Goal: Information Seeking & Learning: Find specific page/section

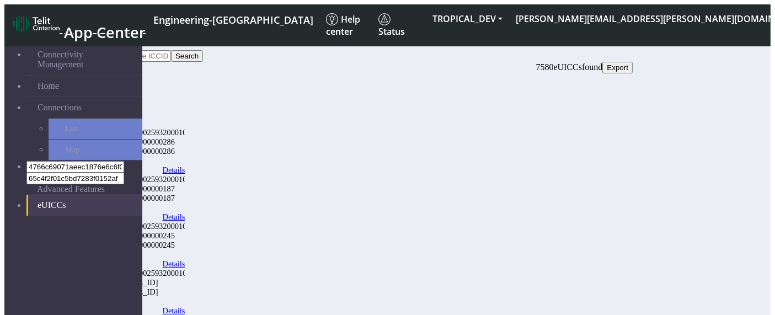
click at [31, 195] on link "eUICCs" at bounding box center [84, 205] width 116 height 21
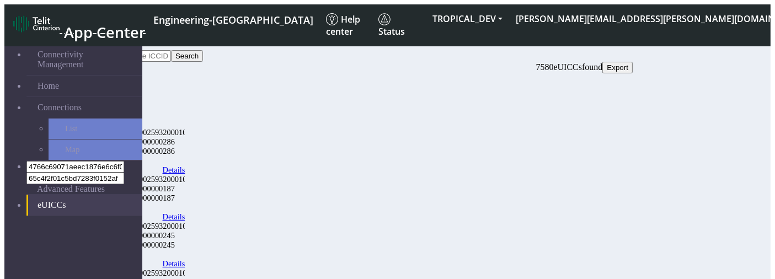
click at [88, 195] on link "eUICCs" at bounding box center [84, 205] width 116 height 21
click at [26, 195] on link "eUICCs" at bounding box center [84, 205] width 116 height 21
click at [38, 208] on span at bounding box center [38, 208] width 0 height 0
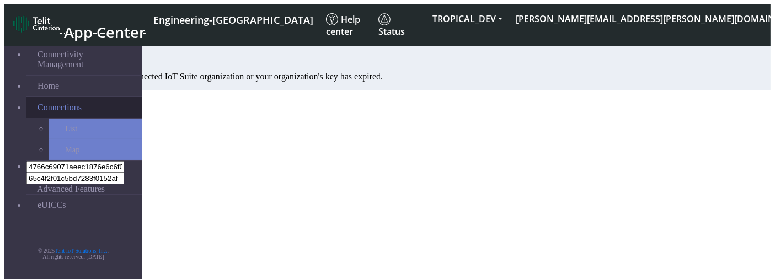
click at [63, 103] on span "Connections" at bounding box center [60, 108] width 44 height 10
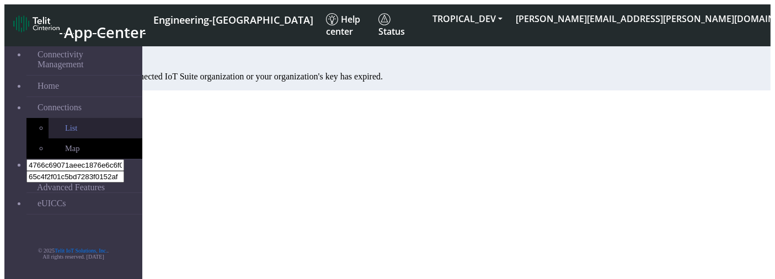
click at [66, 118] on link "List" at bounding box center [96, 128] width 94 height 20
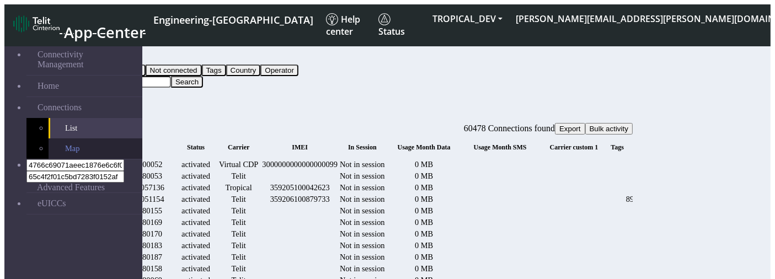
click at [95, 148] on link "Map" at bounding box center [96, 149] width 94 height 20
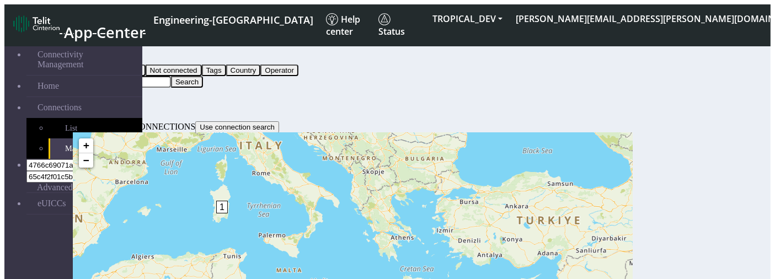
click at [102, 53] on button "Query" at bounding box center [87, 59] width 29 height 12
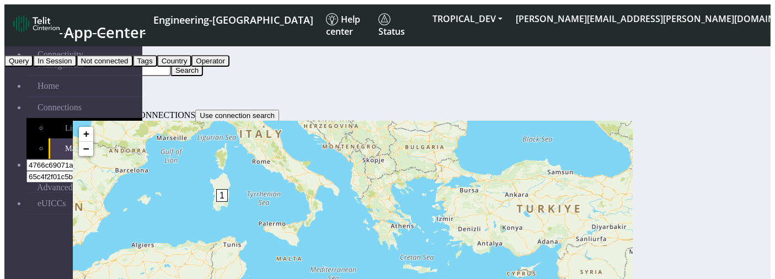
click at [157, 67] on button "Tags" at bounding box center [145, 61] width 24 height 12
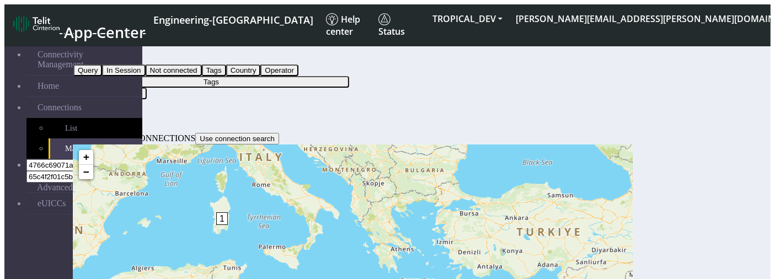
click at [349, 76] on button "Tags" at bounding box center [211, 82] width 276 height 12
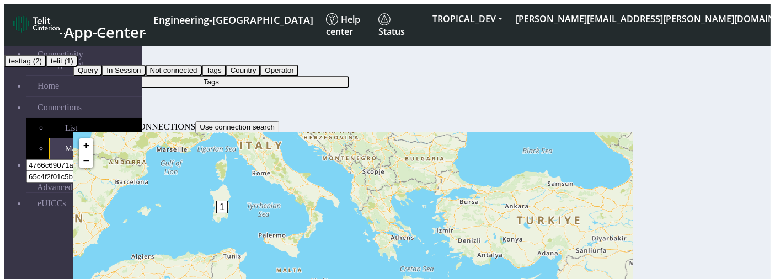
click at [581, 52] on div "Filter by Tags Query In Session Not connected Tags Country Operator Tags testta…" at bounding box center [353, 65] width 560 height 45
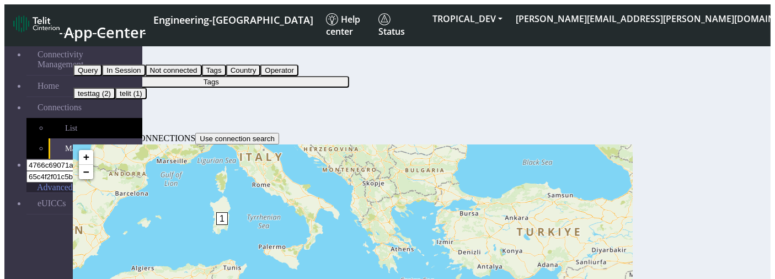
click at [68, 183] on span "Advanced Features" at bounding box center [71, 188] width 68 height 10
click at [98, 56] on button "Tags" at bounding box center [85, 59] width 24 height 12
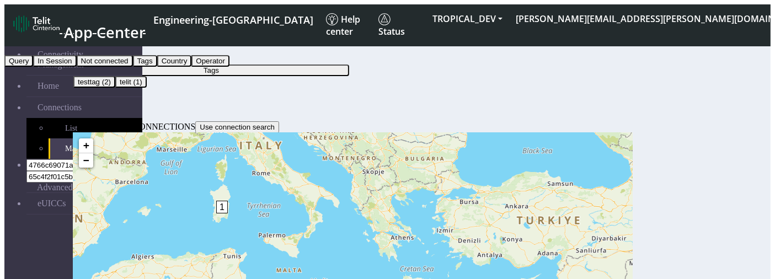
click at [33, 67] on button "Query" at bounding box center [18, 61] width 29 height 12
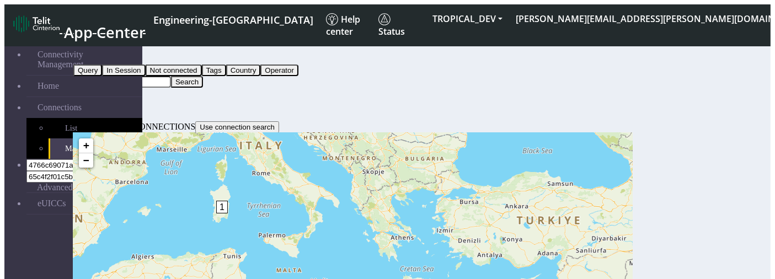
click at [100, 102] on button "fitlers menu" at bounding box center [95, 103] width 9 height 3
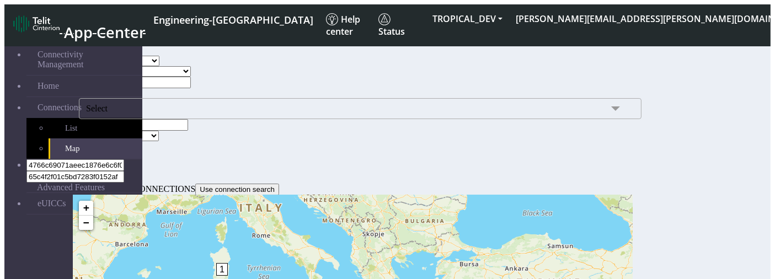
click at [111, 141] on button "Search" at bounding box center [95, 147] width 32 height 12
click at [249, 119] on span "Select" at bounding box center [360, 108] width 563 height 21
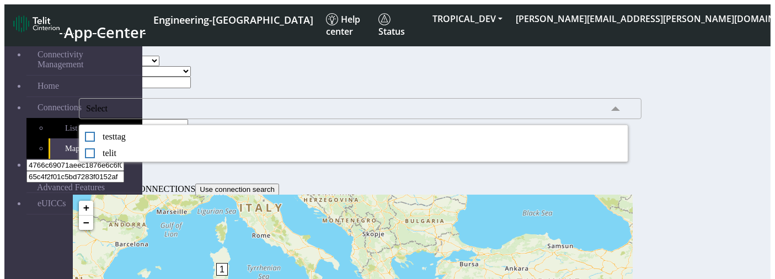
click at [218, 119] on div "Tag Select testtag telit" at bounding box center [353, 103] width 549 height 31
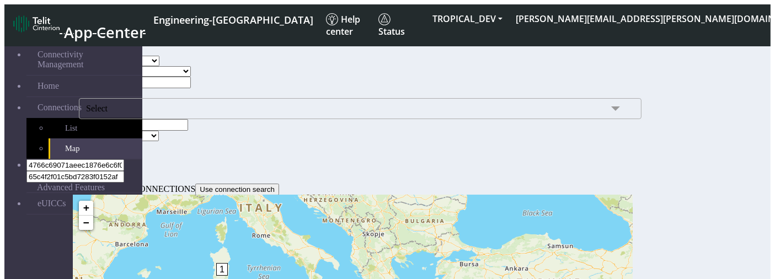
click at [111, 150] on button "Search" at bounding box center [95, 147] width 32 height 12
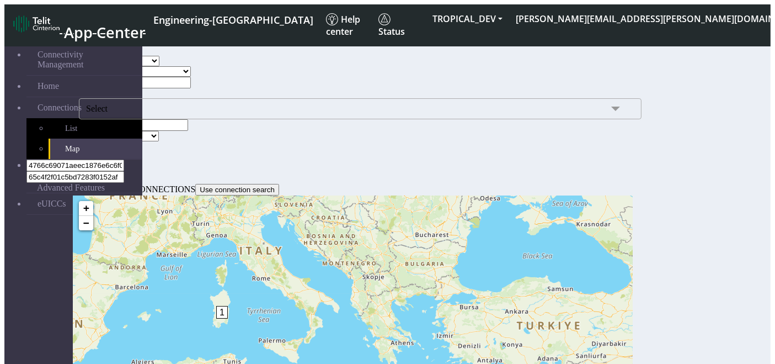
click at [246, 119] on span "Select" at bounding box center [360, 108] width 563 height 21
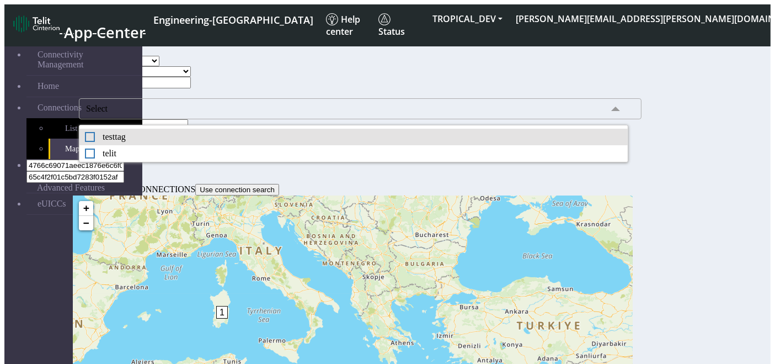
click at [220, 142] on div "testtag" at bounding box center [354, 137] width 538 height 10
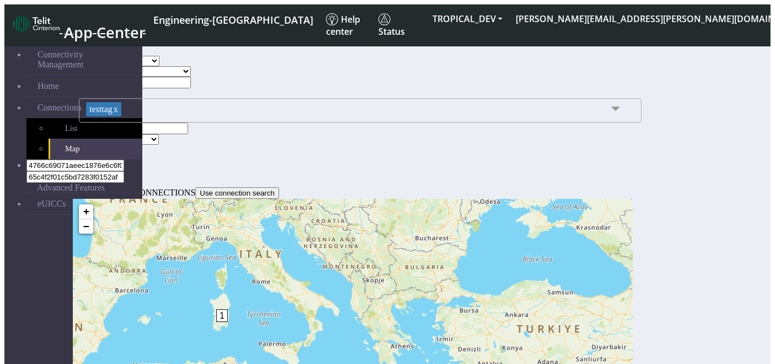
click at [313, 174] on section "Connectivity Management Home Connections List Map 4766c69071aeec1876e6c6f0ce18c…" at bounding box center [387, 257] width 767 height 444
click at [111, 150] on button "Search" at bounding box center [95, 151] width 32 height 12
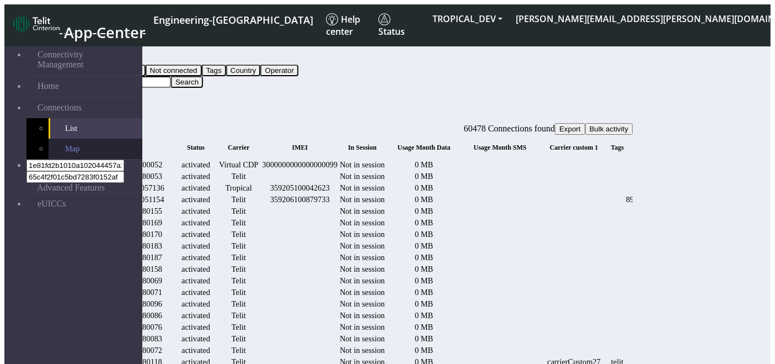
click at [50, 139] on link "Map" at bounding box center [96, 149] width 94 height 20
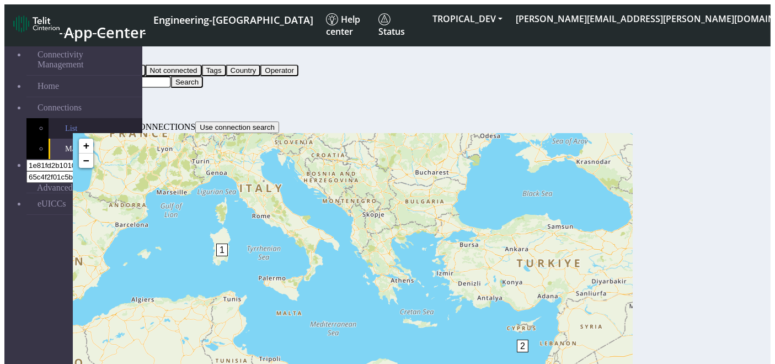
click at [65, 124] on span "List" at bounding box center [71, 128] width 12 height 9
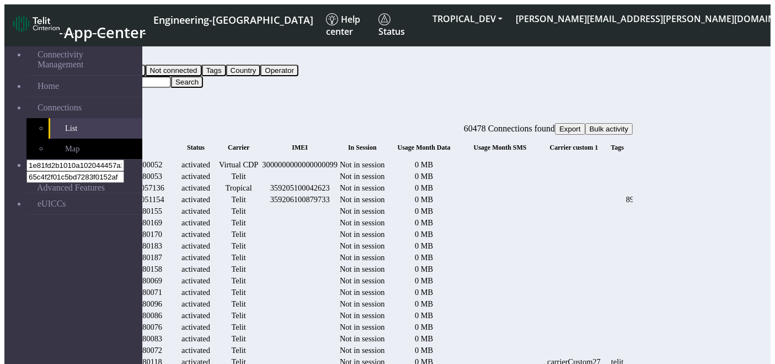
click at [100, 102] on button "fitlers menu" at bounding box center [95, 103] width 9 height 3
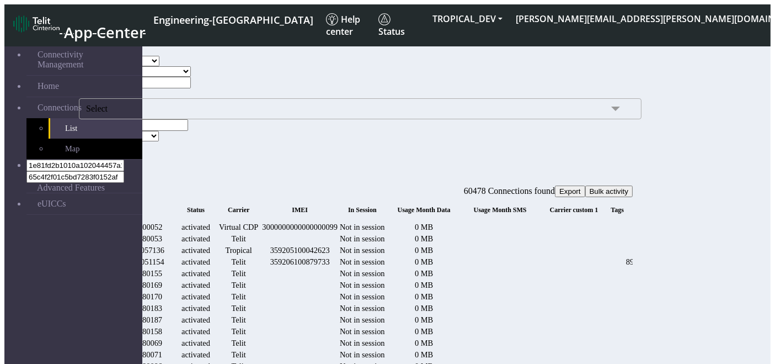
click at [633, 158] on div at bounding box center [353, 163] width 560 height 10
click at [221, 119] on span "Select" at bounding box center [360, 108] width 563 height 21
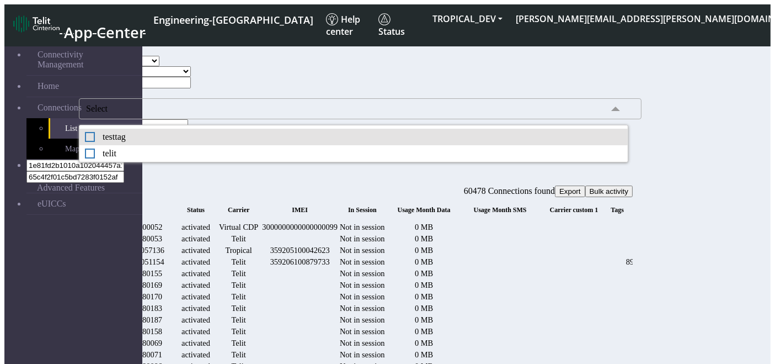
click at [216, 142] on div "testtag" at bounding box center [354, 137] width 538 height 10
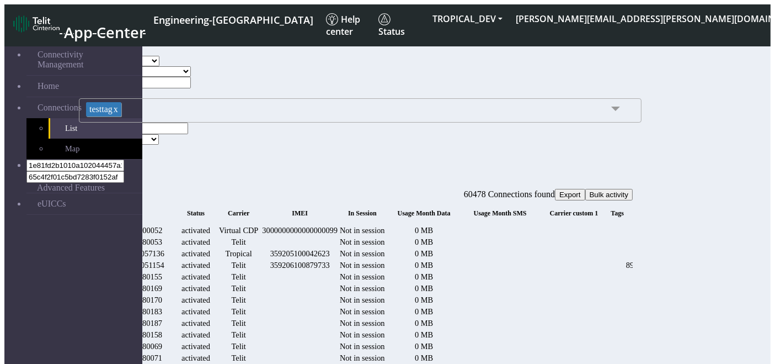
click at [118, 114] on link "x" at bounding box center [116, 108] width 6 height 9
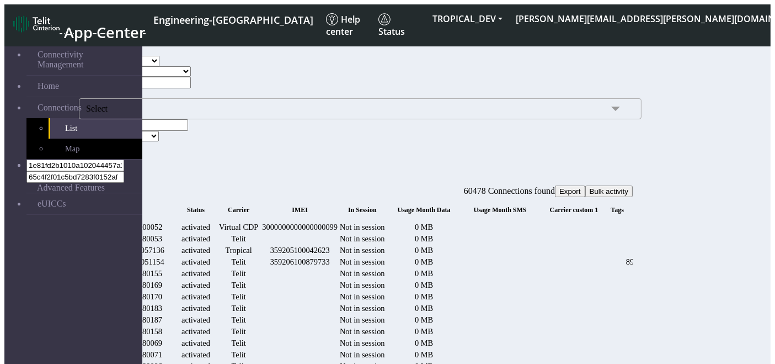
click at [111, 145] on button "Search" at bounding box center [95, 147] width 32 height 12
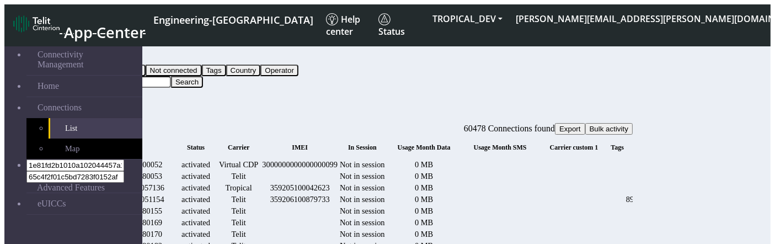
click at [100, 102] on button "fitlers menu" at bounding box center [95, 103] width 9 height 3
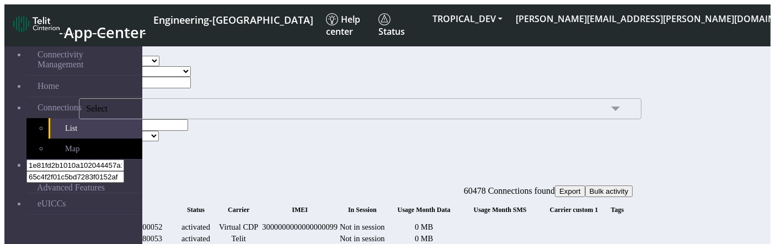
click at [605, 119] on span at bounding box center [616, 108] width 22 height 21
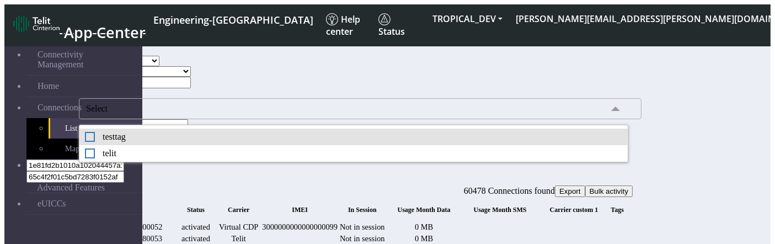
click at [208, 142] on div "testtag" at bounding box center [354, 137] width 538 height 10
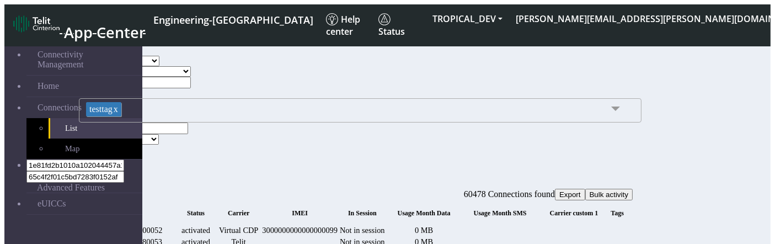
click at [118, 114] on link "x" at bounding box center [116, 108] width 6 height 9
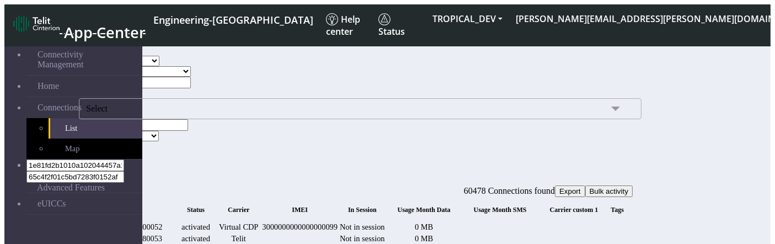
click at [111, 141] on button "Search" at bounding box center [95, 147] width 32 height 12
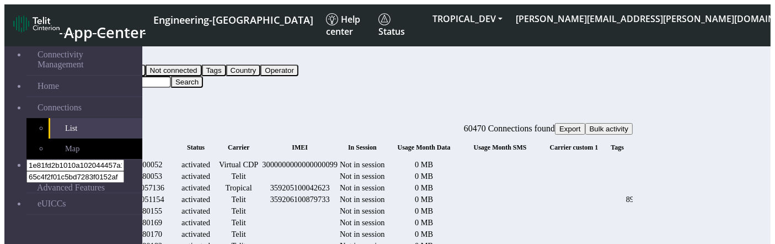
click at [95, 104] on icon "fitlers menu" at bounding box center [95, 104] width 0 height 0
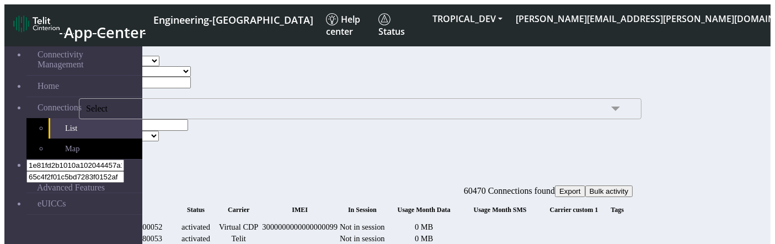
click at [203, 119] on span "Select" at bounding box center [360, 108] width 563 height 21
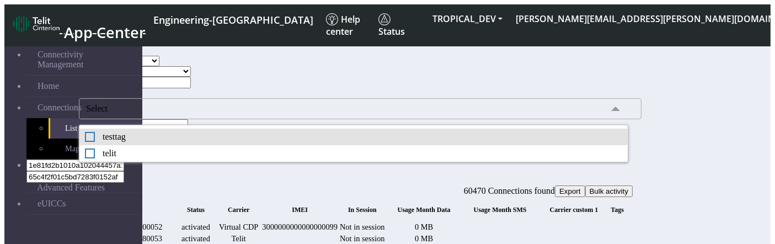
click at [208, 142] on div "testtag" at bounding box center [354, 137] width 538 height 10
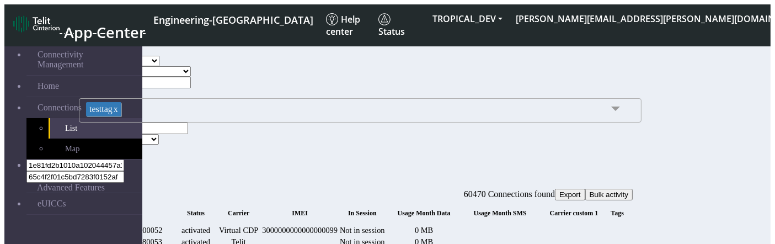
click at [118, 114] on link "x" at bounding box center [116, 108] width 6 height 9
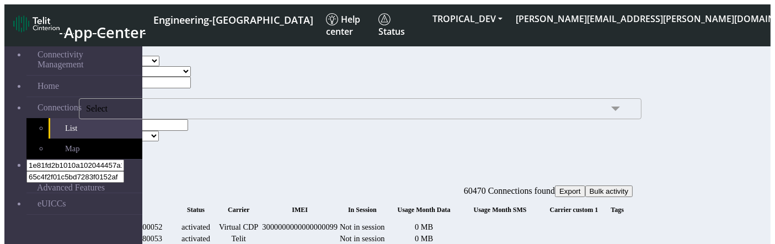
click at [111, 141] on button "Search" at bounding box center [95, 147] width 32 height 12
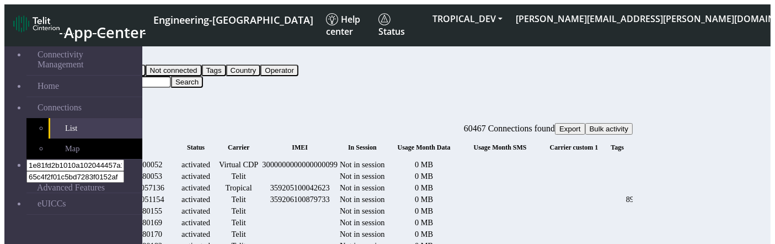
click at [100, 102] on button "fitlers menu" at bounding box center [95, 103] width 9 height 3
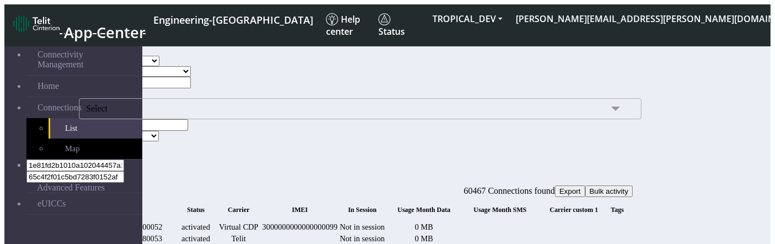
click at [224, 119] on span "Select" at bounding box center [360, 108] width 563 height 21
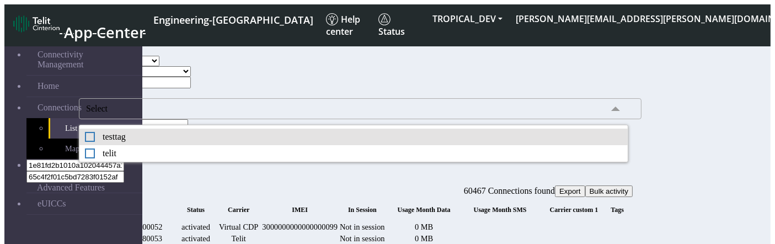
click at [193, 142] on div "testtag" at bounding box center [354, 137] width 538 height 10
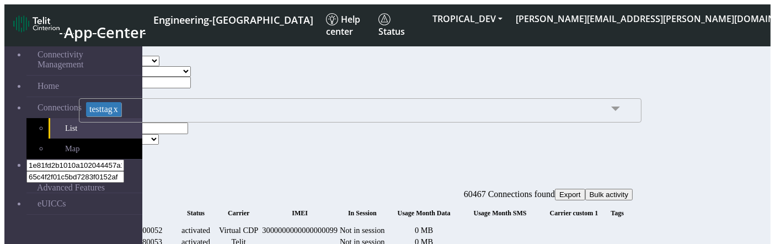
click at [118, 114] on link "x" at bounding box center [116, 108] width 6 height 9
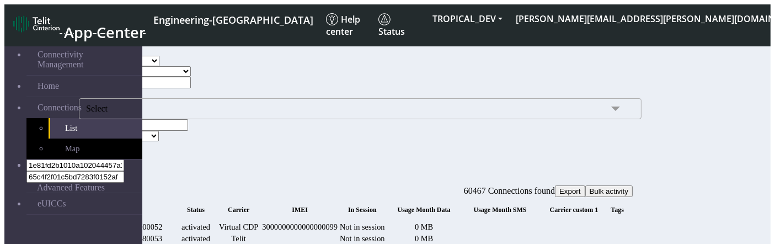
click at [111, 142] on button "Search" at bounding box center [95, 147] width 32 height 12
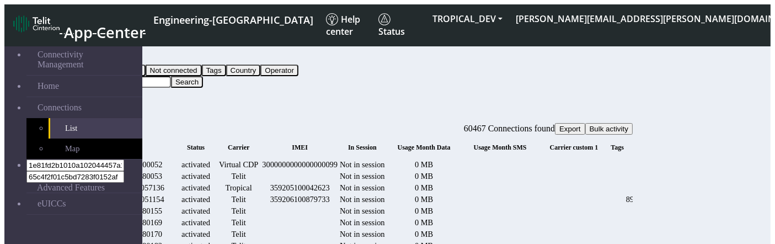
click at [95, 104] on icon "fitlers menu" at bounding box center [95, 104] width 0 height 0
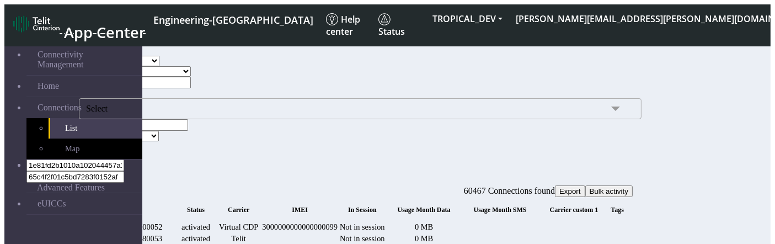
click at [240, 119] on span "Select" at bounding box center [360, 108] width 563 height 21
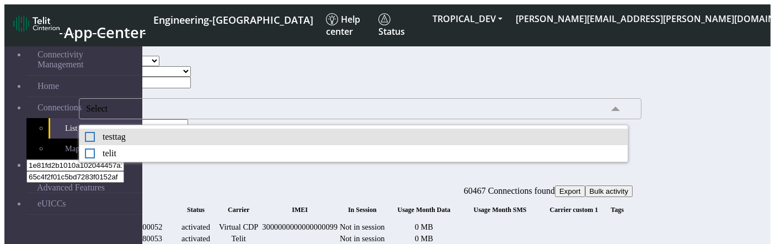
click at [242, 142] on div "testtag" at bounding box center [354, 137] width 538 height 10
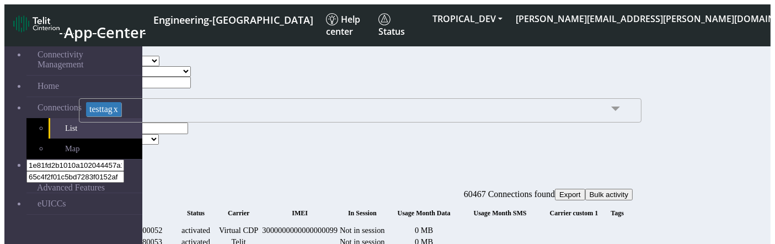
click at [118, 114] on link "x" at bounding box center [116, 108] width 6 height 9
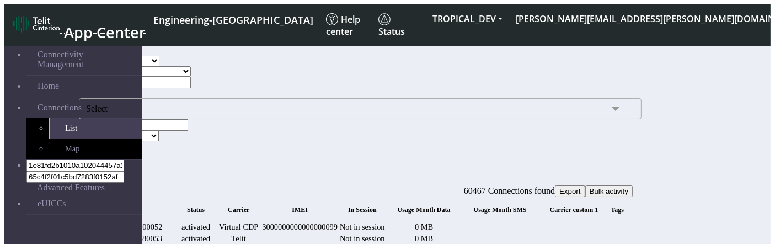
click at [111, 141] on button "Search" at bounding box center [95, 147] width 32 height 12
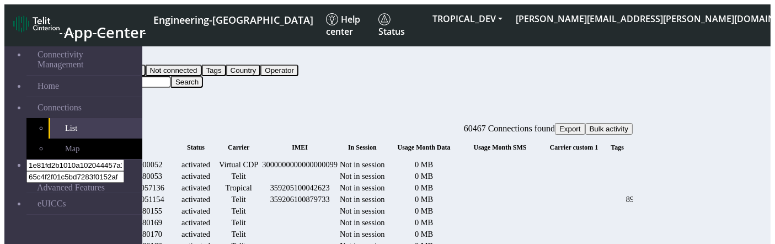
click at [100, 102] on button "fitlers menu" at bounding box center [95, 103] width 9 height 3
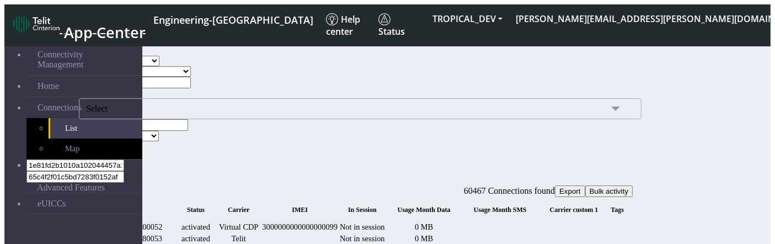
click at [222, 119] on span "Select" at bounding box center [360, 108] width 563 height 21
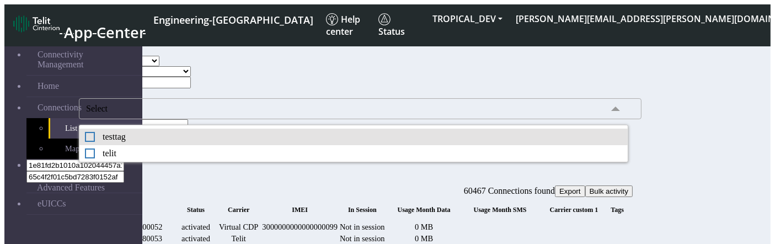
click at [201, 145] on li "testtag" at bounding box center [353, 137] width 549 height 17
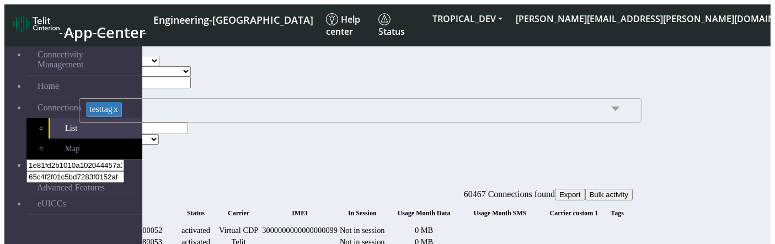
click at [118, 114] on link "x" at bounding box center [116, 108] width 6 height 9
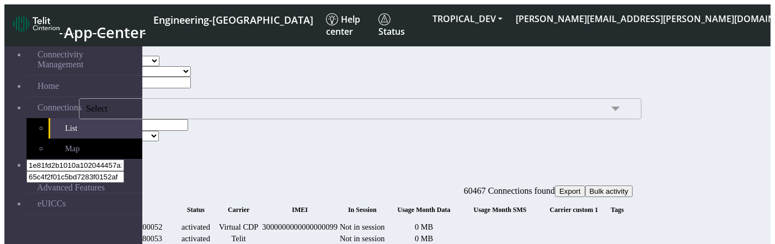
click at [111, 141] on button "Search" at bounding box center [95, 147] width 32 height 12
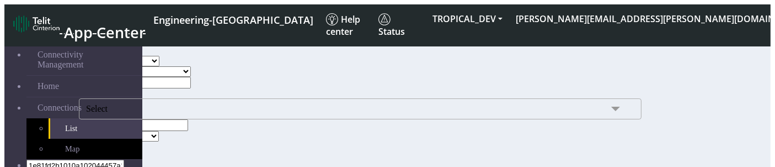
scroll to position [66, 0]
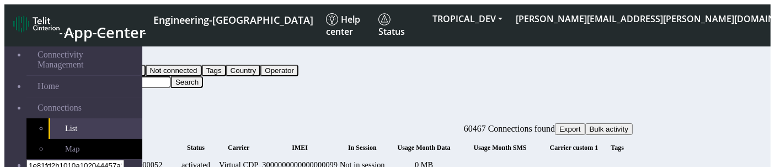
click at [95, 104] on icon "fitlers menu" at bounding box center [95, 104] width 0 height 0
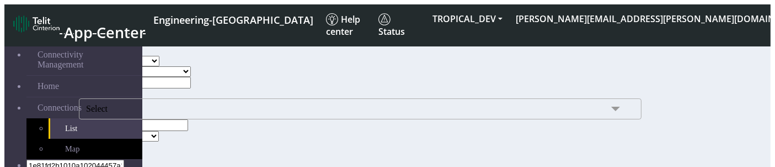
click at [237, 119] on span "Select" at bounding box center [360, 108] width 563 height 21
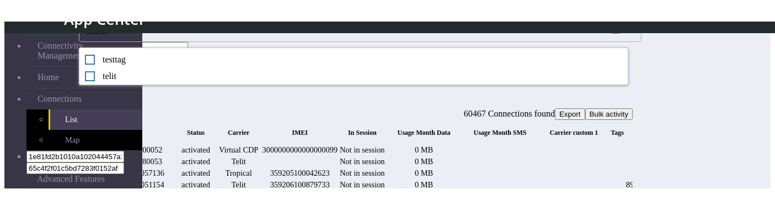
scroll to position [69, 0]
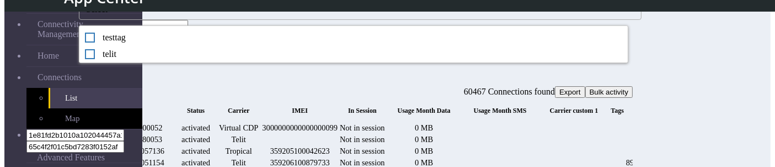
click at [341, 75] on div "Connections 60467 Connections found Export Bulk activity" at bounding box center [353, 86] width 560 height 23
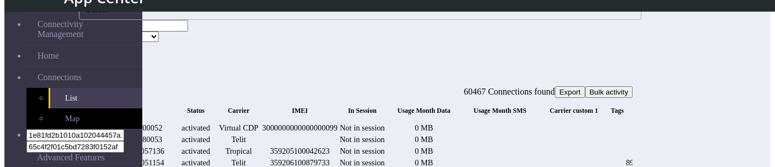
click at [111, 43] on button "Search" at bounding box center [95, 48] width 32 height 12
click at [190, 20] on span "Select" at bounding box center [360, 9] width 563 height 21
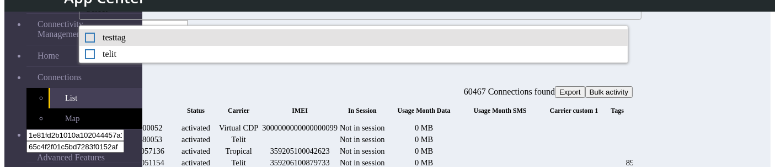
click at [201, 42] on div "testtag" at bounding box center [354, 38] width 538 height 10
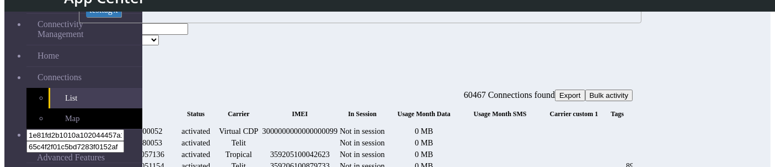
click at [118, 14] on link "x" at bounding box center [116, 9] width 6 height 9
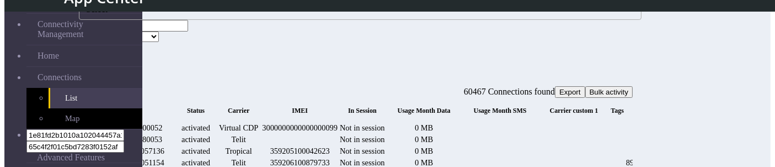
click at [111, 42] on button "Search" at bounding box center [95, 48] width 32 height 12
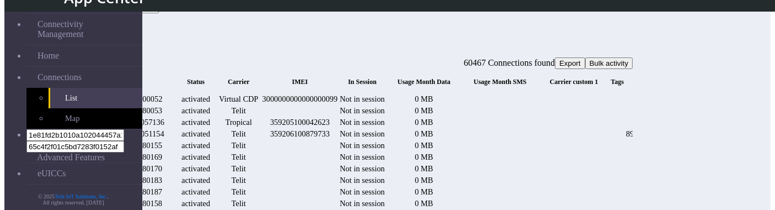
scroll to position [9, 0]
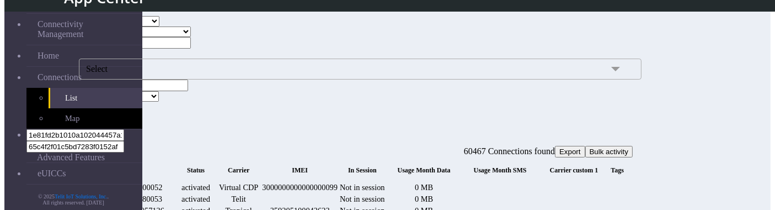
click at [100, 125] on button "fitlers menu" at bounding box center [95, 126] width 9 height 3
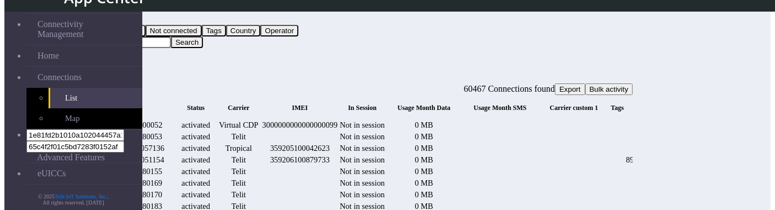
click at [102, 22] on button "Query" at bounding box center [87, 19] width 29 height 12
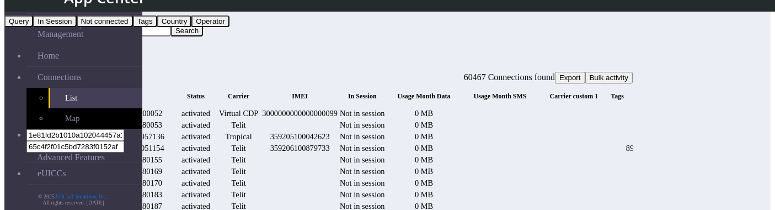
click at [157, 27] on button "Tags" at bounding box center [145, 21] width 24 height 12
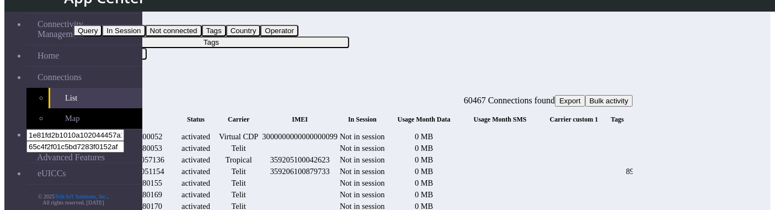
click at [349, 36] on button "Tags" at bounding box center [211, 42] width 276 height 12
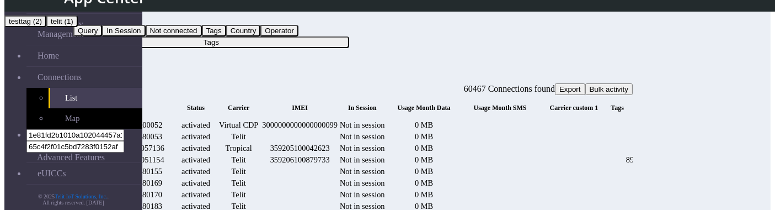
click at [78, 27] on button "telit (1)" at bounding box center [61, 21] width 31 height 12
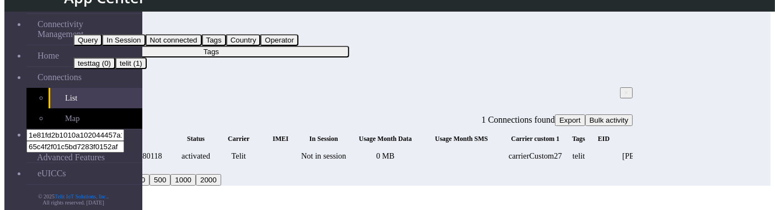
click at [279, 46] on button "Tags" at bounding box center [211, 52] width 276 height 12
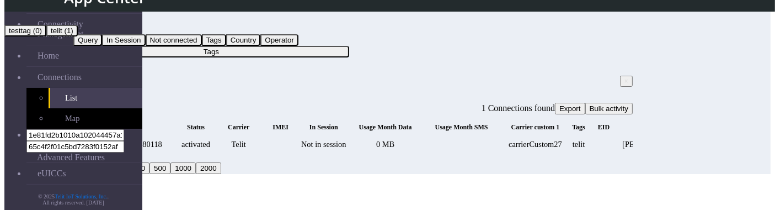
click at [46, 36] on button "testtag (0)" at bounding box center [25, 31] width 42 height 12
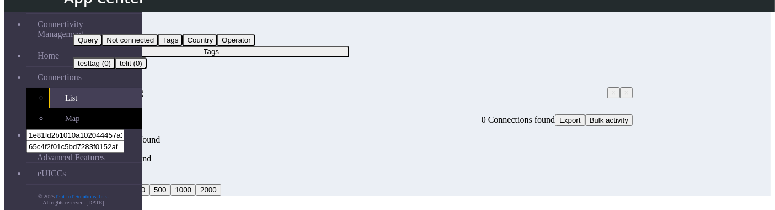
click at [625, 89] on span "×" at bounding box center [627, 93] width 4 height 8
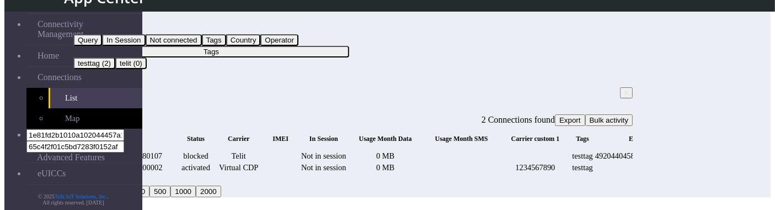
click at [312, 46] on button "Tags" at bounding box center [211, 52] width 276 height 12
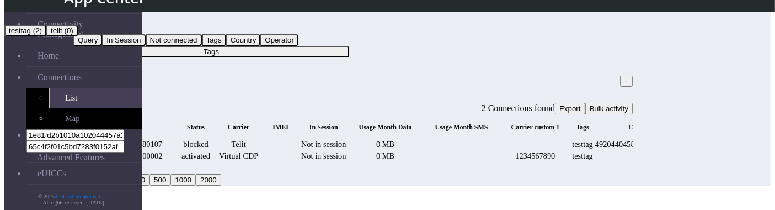
click at [78, 36] on button "telit (0)" at bounding box center [61, 31] width 31 height 12
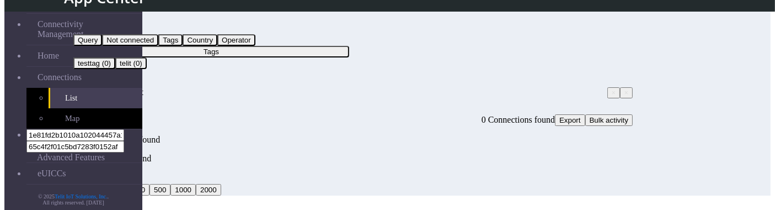
click at [625, 89] on span "×" at bounding box center [627, 93] width 4 height 8
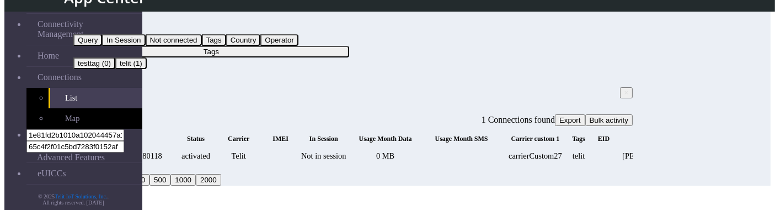
click at [310, 46] on button "Tags" at bounding box center [211, 52] width 276 height 12
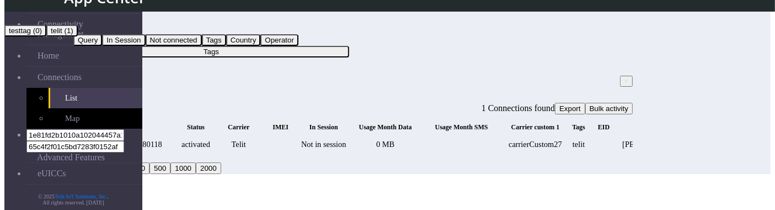
click at [104, 76] on span "× tags:telit" at bounding box center [88, 80] width 30 height 9
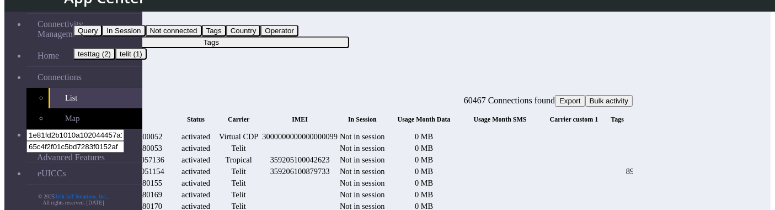
click at [294, 36] on button "Tags" at bounding box center [211, 42] width 276 height 12
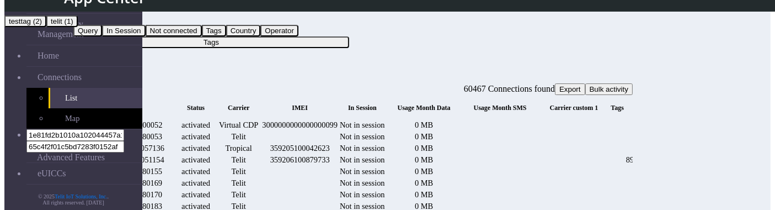
click at [170, 31] on div "Filter by Tags Query In Session Not connected Tags Country Operator Tags testta…" at bounding box center [353, 25] width 560 height 45
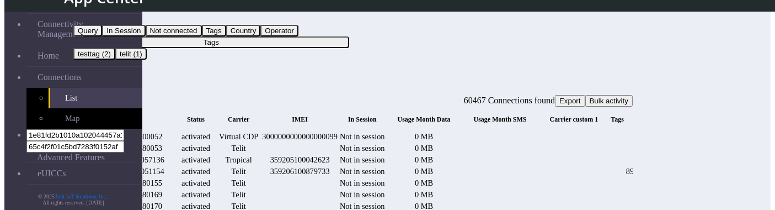
click at [291, 36] on button "Tags" at bounding box center [211, 42] width 276 height 12
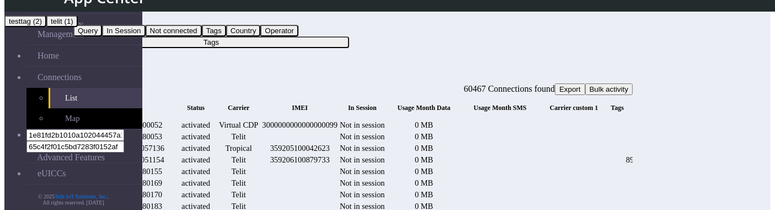
click at [95, 64] on icon "fitlers menu" at bounding box center [95, 64] width 0 height 0
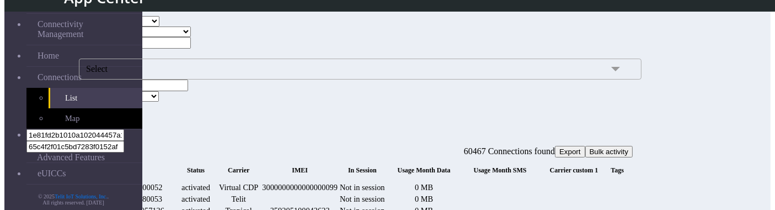
click at [160, 26] on select "TELIT VIRTUAL CDP VIRTUAL TROPICAL" at bounding box center [129, 21] width 61 height 10
click at [152, 26] on select "TELIT VIRTUAL CDP VIRTUAL TROPICAL" at bounding box center [129, 21] width 61 height 10
click at [111, 104] on button "Search" at bounding box center [95, 108] width 32 height 12
click at [160, 26] on select "TELIT VIRTUAL CDP VIRTUAL TROPICAL" at bounding box center [129, 21] width 61 height 10
select select "virtual cdp"
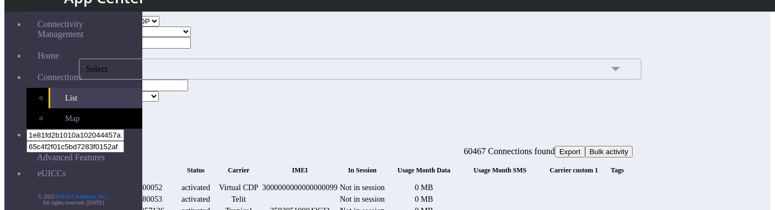
click at [152, 26] on select "TELIT VIRTUAL CDP VIRTUAL TROPICAL" at bounding box center [129, 21] width 61 height 10
click at [111, 104] on button "Search" at bounding box center [95, 108] width 32 height 12
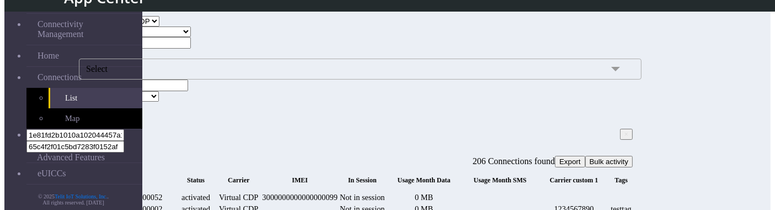
click at [240, 79] on span "Select" at bounding box center [360, 69] width 563 height 21
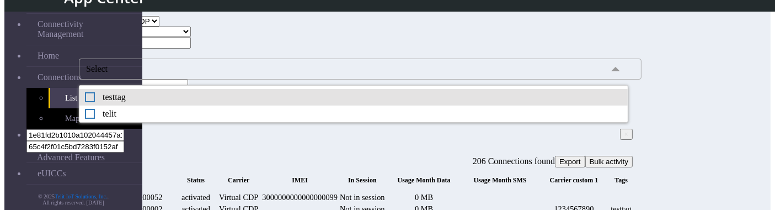
click at [206, 102] on div "testtag" at bounding box center [354, 97] width 538 height 10
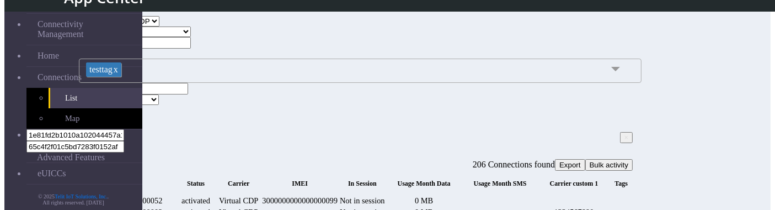
click at [118, 74] on link "x" at bounding box center [116, 69] width 6 height 9
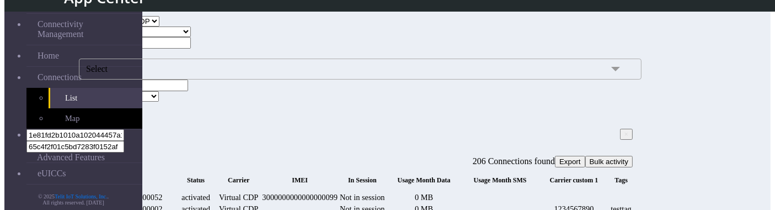
click at [111, 109] on button "Search" at bounding box center [95, 108] width 32 height 12
click at [111, 104] on button "Search" at bounding box center [95, 108] width 32 height 12
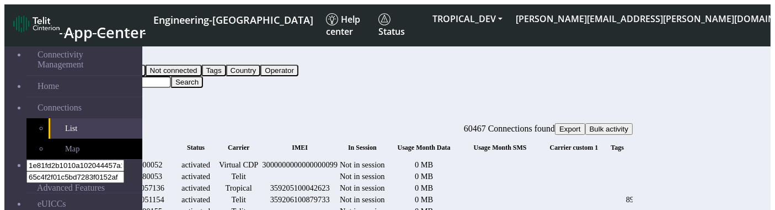
click at [100, 102] on button "fitlers menu" at bounding box center [95, 103] width 9 height 3
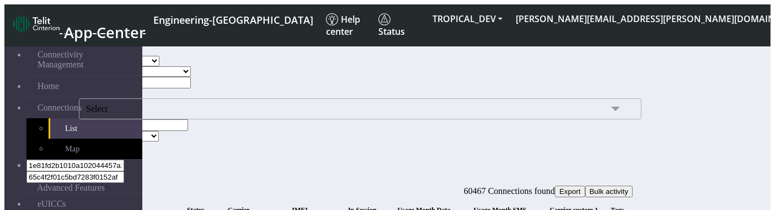
click at [217, 119] on span "Select" at bounding box center [360, 108] width 563 height 21
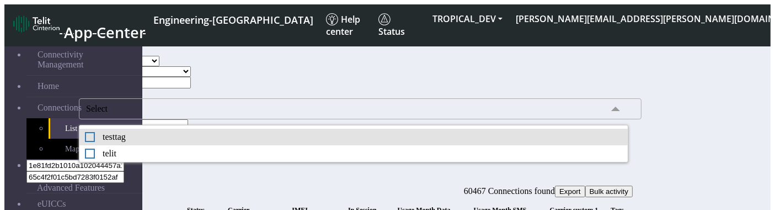
click at [210, 145] on li "testtag" at bounding box center [353, 137] width 549 height 17
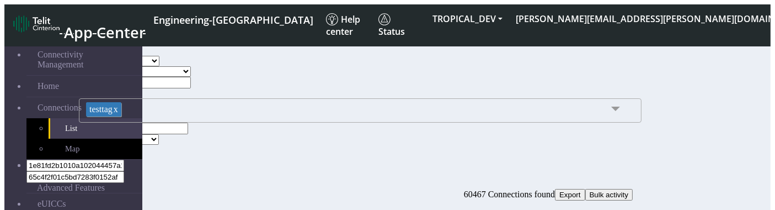
click at [118, 114] on link "x" at bounding box center [116, 108] width 6 height 9
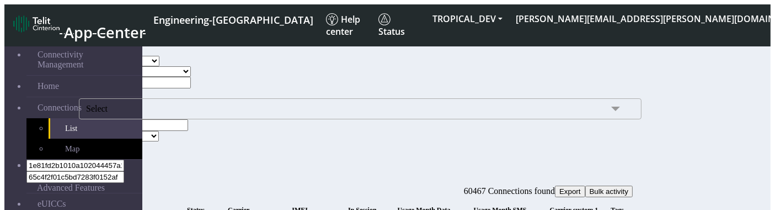
click at [111, 141] on button "Search" at bounding box center [95, 147] width 32 height 12
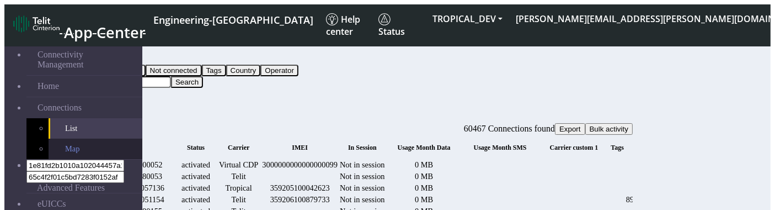
scroll to position [25, 0]
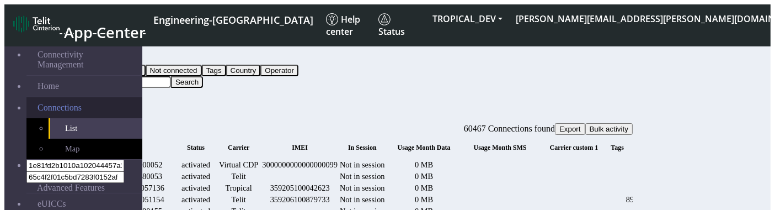
click at [65, 103] on span "Connections" at bounding box center [60, 108] width 44 height 10
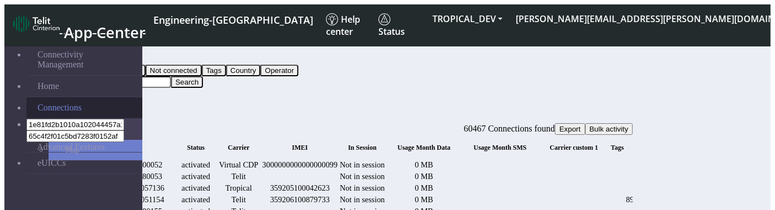
scroll to position [0, 0]
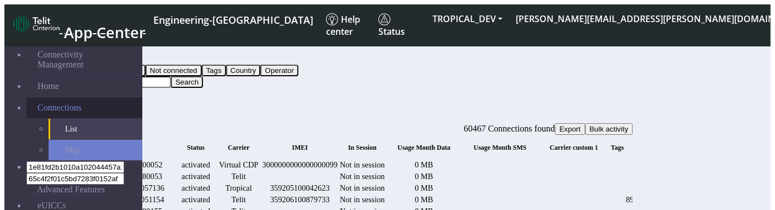
click at [66, 97] on link "Connections" at bounding box center [84, 107] width 116 height 21
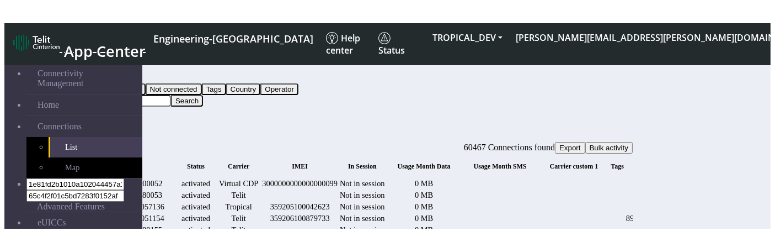
scroll to position [0, 1014]
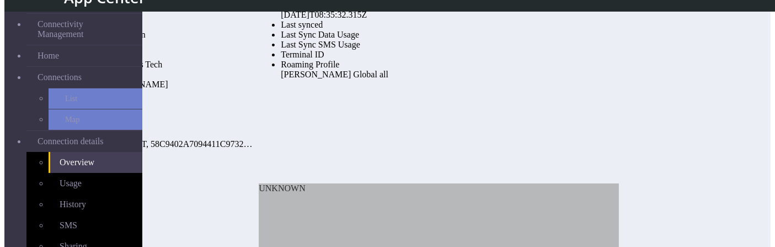
scroll to position [120, 0]
click at [60, 209] on span "Sharing" at bounding box center [74, 245] width 28 height 9
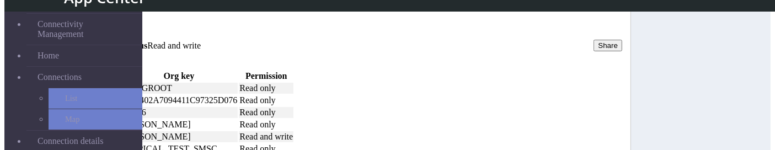
scroll to position [55, 0]
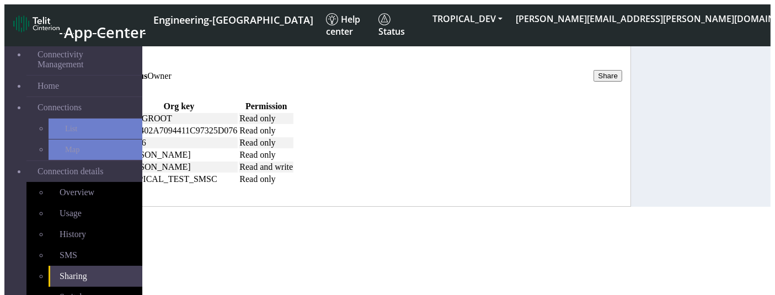
click at [133, 61] on link "History" at bounding box center [120, 56] width 26 height 9
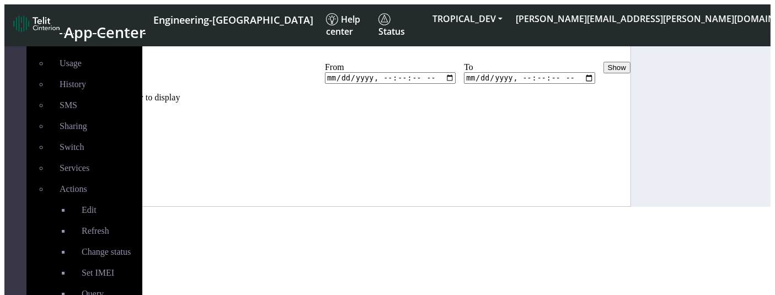
scroll to position [3, 0]
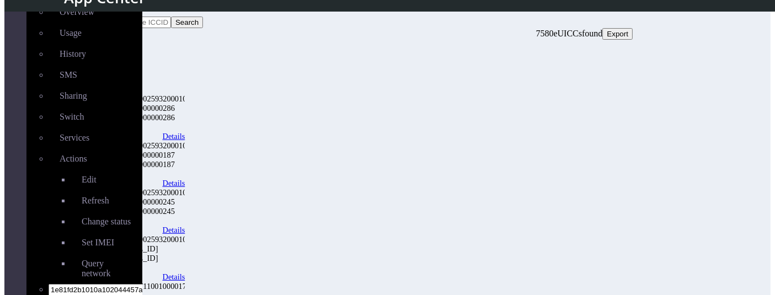
scroll to position [124, 0]
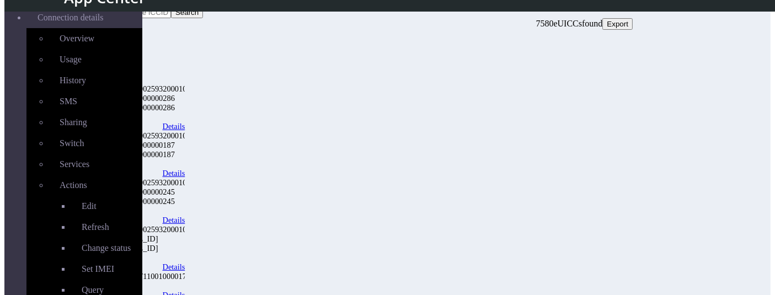
click at [185, 122] on link "Details" at bounding box center [174, 126] width 23 height 9
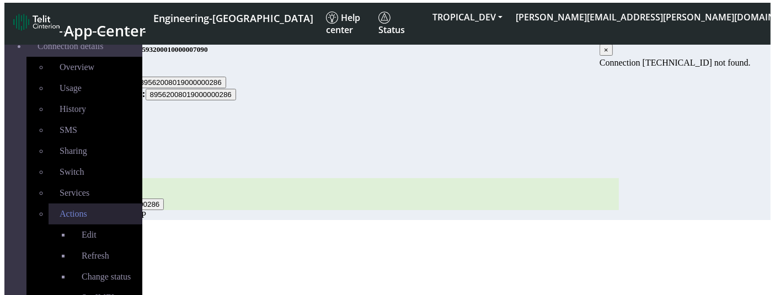
scroll to position [336, 0]
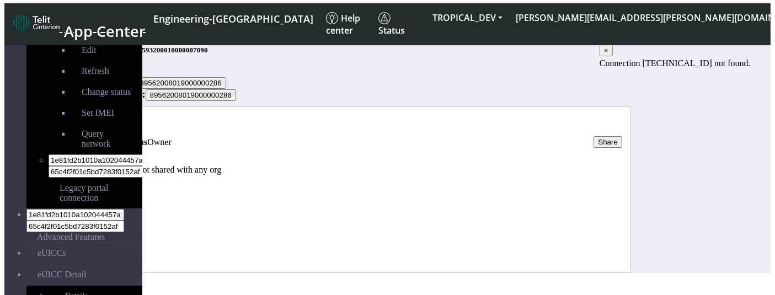
scroll to position [336, 0]
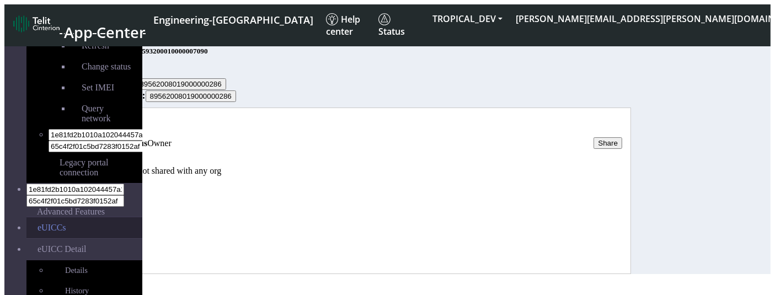
click at [26, 217] on link "eUICCs" at bounding box center [84, 227] width 116 height 21
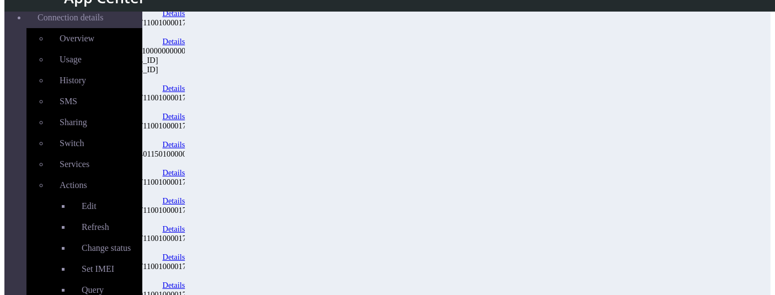
scroll to position [369, 0]
click at [185, 85] on link "Details" at bounding box center [174, 89] width 23 height 9
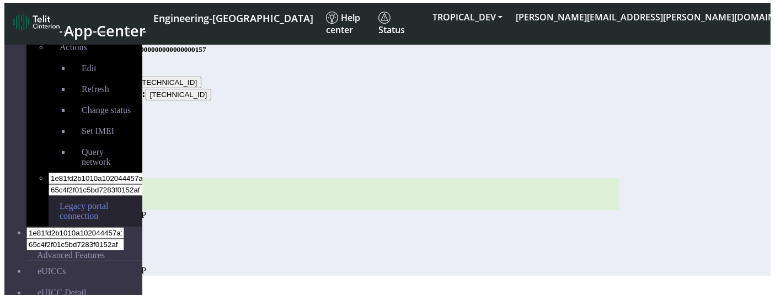
scroll to position [291, 0]
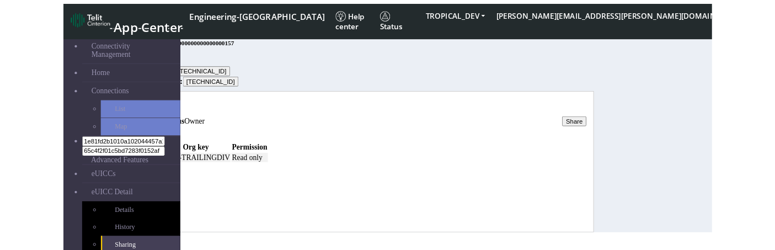
scroll to position [1, 0]
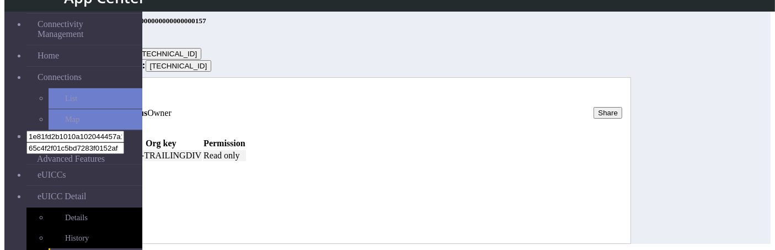
click at [133, 98] on link "History" at bounding box center [120, 93] width 26 height 9
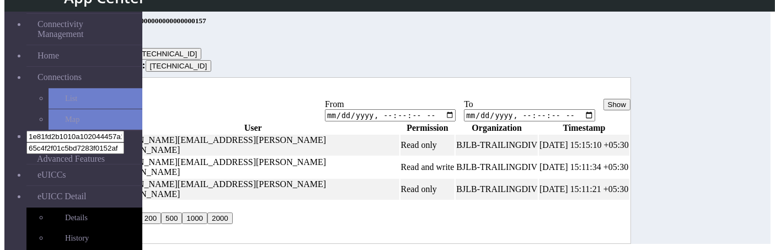
scroll to position [57, 0]
click at [107, 89] on link "Status" at bounding box center [96, 93] width 22 height 9
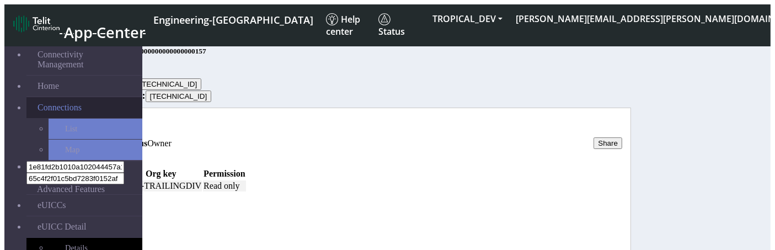
click at [83, 100] on link "Connections" at bounding box center [84, 107] width 116 height 21
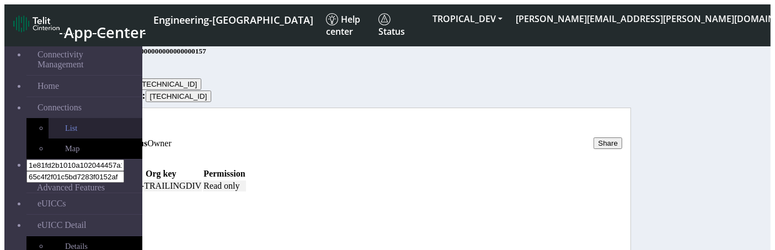
click at [54, 118] on link "List" at bounding box center [96, 128] width 94 height 20
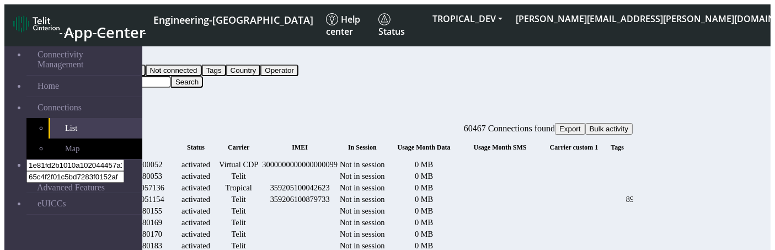
click at [102, 57] on button "Query" at bounding box center [87, 59] width 29 height 12
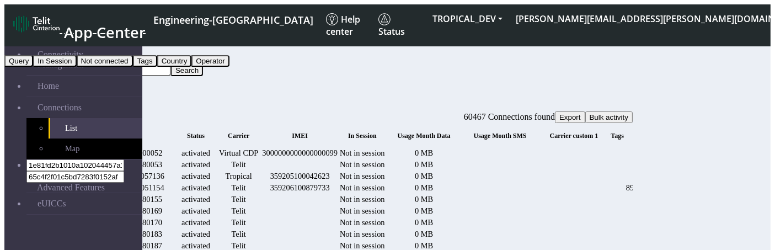
click at [133, 67] on button "Not connected" at bounding box center [105, 61] width 56 height 12
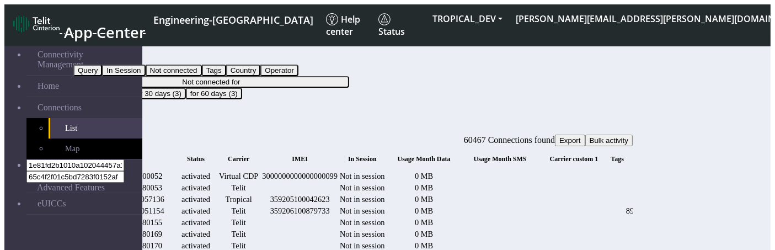
click at [348, 76] on button "Not connected for" at bounding box center [211, 82] width 276 height 12
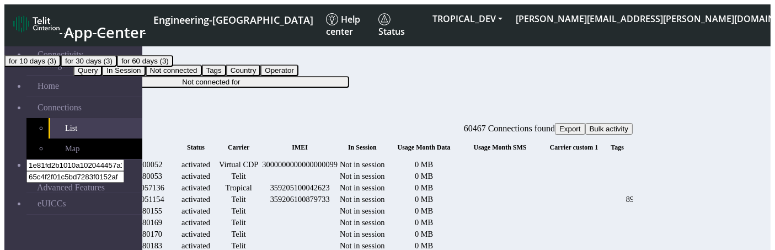
click at [117, 67] on button "for 30 days (3)" at bounding box center [89, 61] width 56 height 12
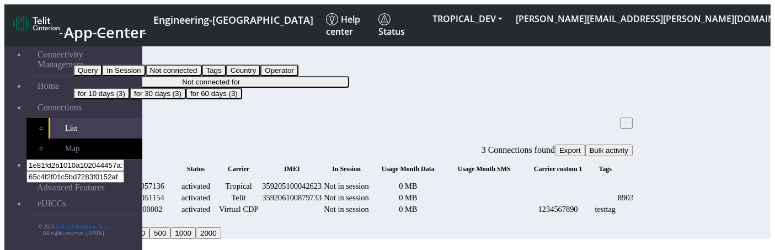
click at [310, 76] on button "Not connected for" at bounding box center [211, 82] width 276 height 12
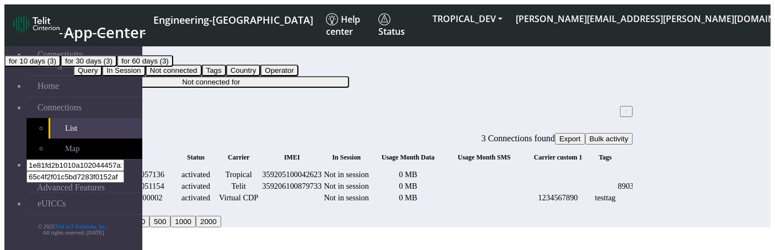
click at [61, 67] on button "for 10 days (3)" at bounding box center [32, 61] width 56 height 12
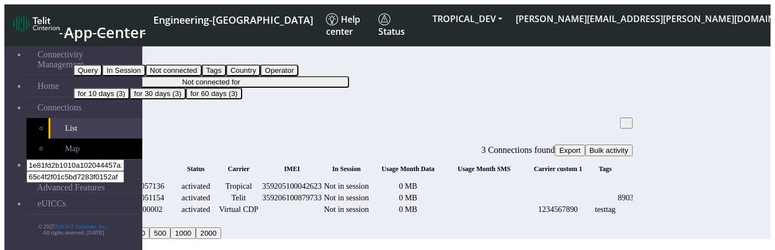
click at [321, 76] on button "Not connected for" at bounding box center [211, 82] width 276 height 12
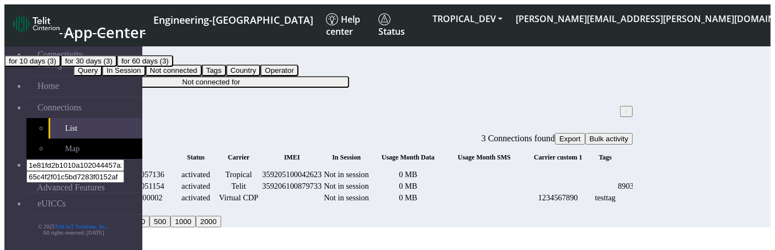
click at [117, 67] on button "for 30 days (3)" at bounding box center [89, 61] width 56 height 12
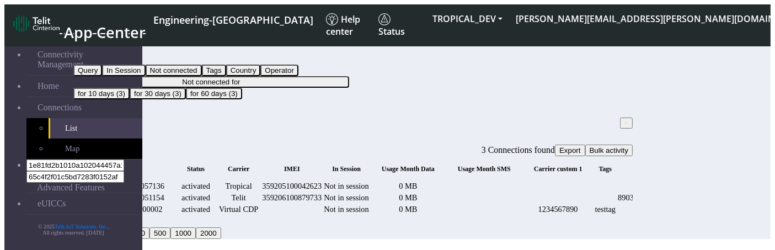
click at [308, 76] on button "Not connected for" at bounding box center [211, 82] width 276 height 12
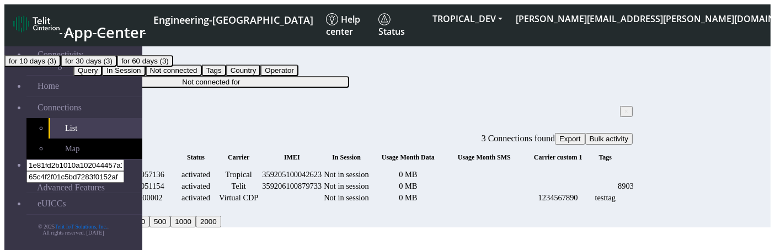
click at [280, 67] on div "for 10 days (3) for 30 days (3) for 60 days (3)" at bounding box center [142, 61] width 276 height 12
click at [264, 83] on div "Filter by Not connected Query In Session Not connected Tags Country Operator No…" at bounding box center [353, 79] width 560 height 73
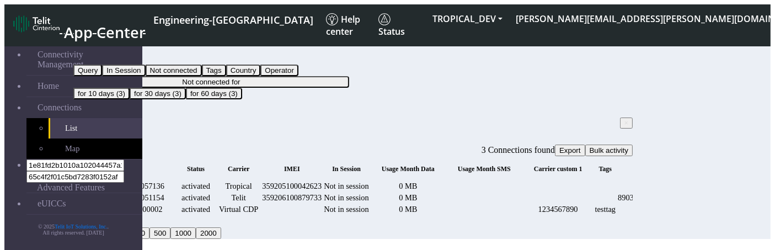
click at [130, 53] on button "Not connected" at bounding box center [101, 59] width 56 height 12
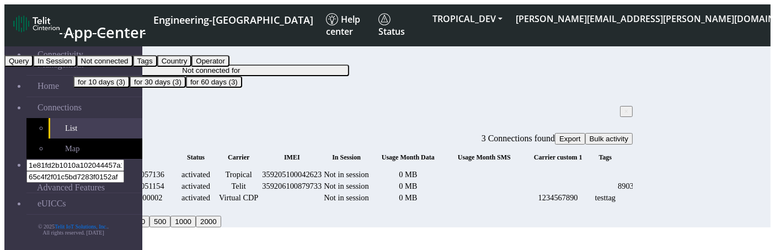
click at [157, 67] on button "Tags" at bounding box center [145, 61] width 24 height 12
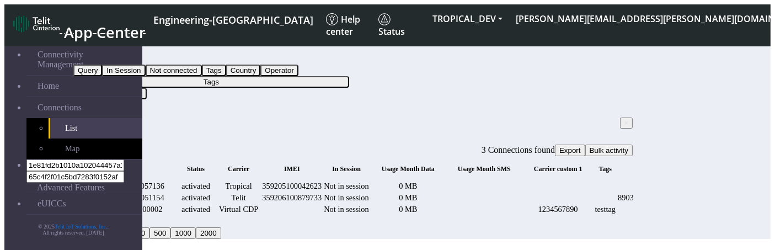
click at [349, 76] on button "Tags" at bounding box center [211, 82] width 276 height 12
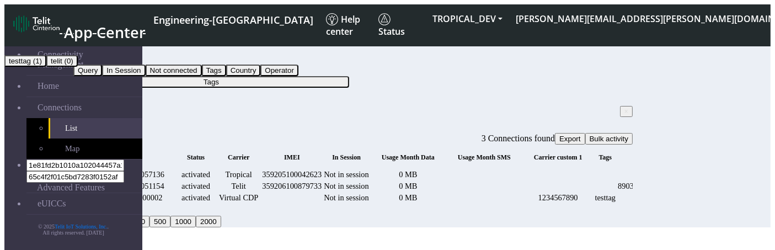
click at [46, 67] on button "testtag (1)" at bounding box center [25, 61] width 42 height 12
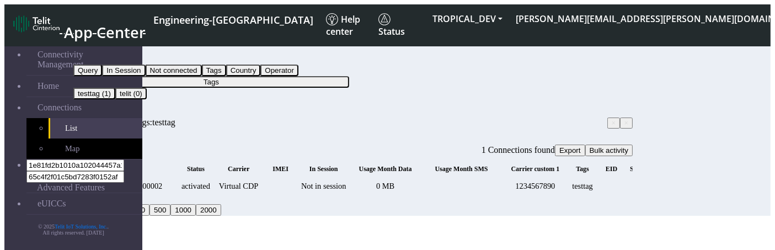
click at [310, 76] on button "Tags" at bounding box center [211, 82] width 276 height 12
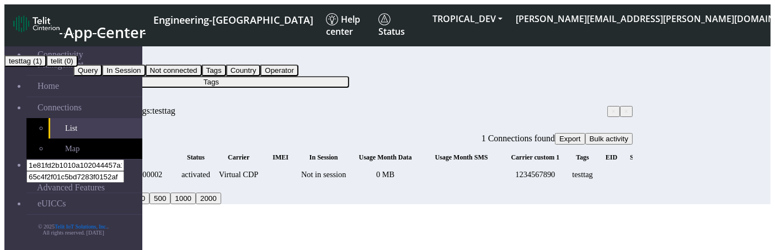
click at [46, 67] on button "testtag (1)" at bounding box center [25, 61] width 42 height 12
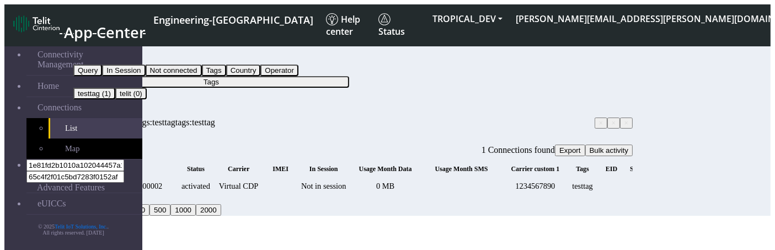
click at [310, 76] on button "Tags" at bounding box center [211, 82] width 276 height 12
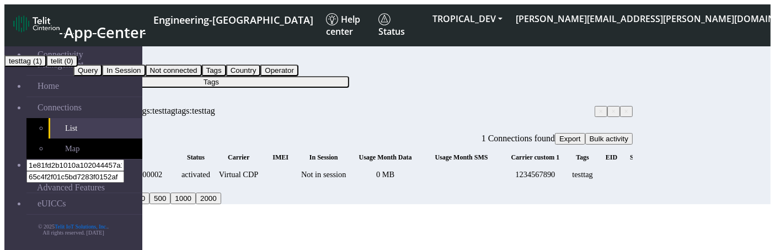
click at [46, 67] on button "testtag (1)" at bounding box center [25, 61] width 42 height 12
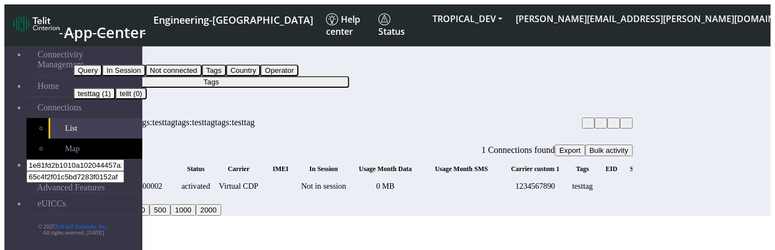
click at [95, 115] on icon "fitlers menu" at bounding box center [95, 115] width 0 height 0
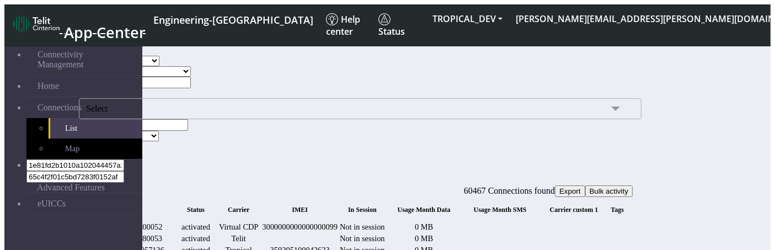
click at [230, 119] on span "Select" at bounding box center [360, 108] width 563 height 21
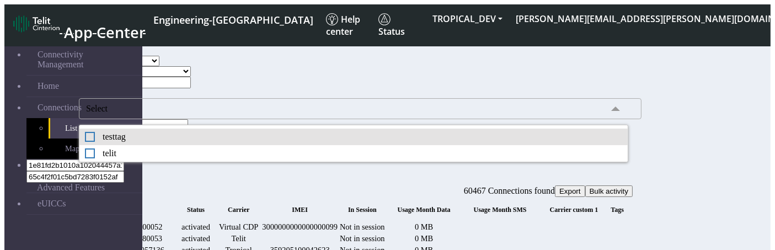
click at [226, 142] on div "testtag" at bounding box center [354, 137] width 538 height 10
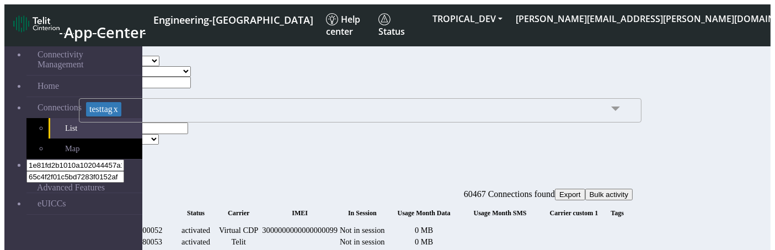
click at [245, 123] on span "testtag x" at bounding box center [360, 110] width 563 height 24
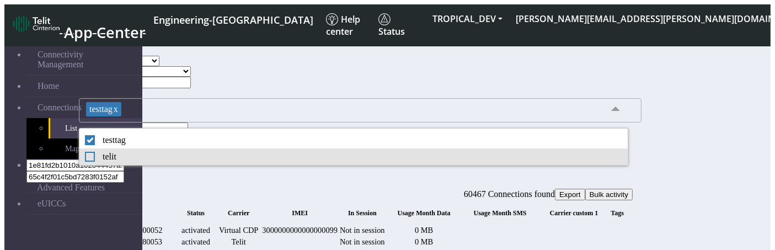
click at [212, 162] on div "telit" at bounding box center [354, 157] width 538 height 10
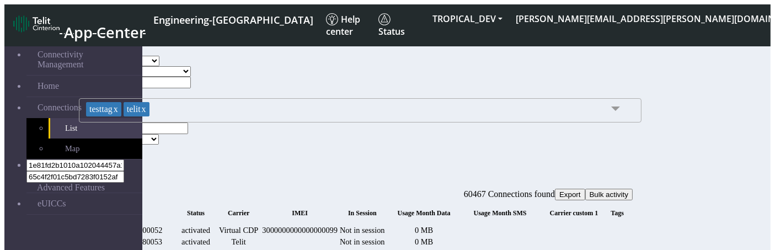
click at [235, 123] on span "testtag x telit x" at bounding box center [360, 110] width 563 height 24
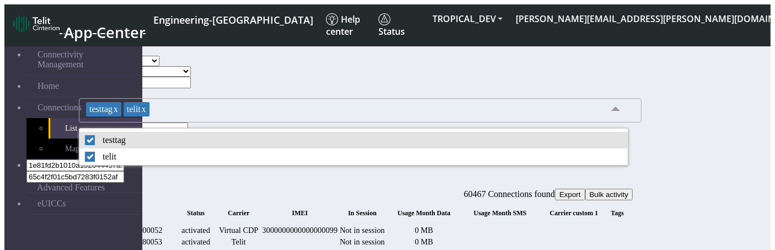
click at [192, 148] on li "testtag" at bounding box center [353, 140] width 549 height 17
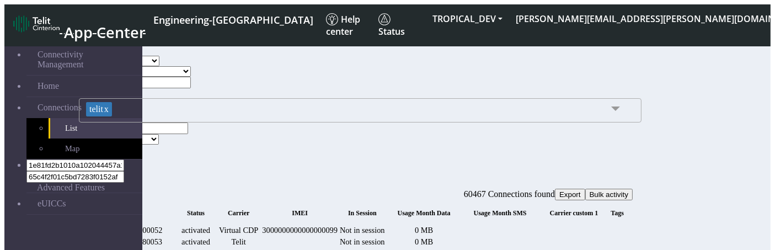
click at [190, 123] on span "telit x" at bounding box center [360, 110] width 563 height 24
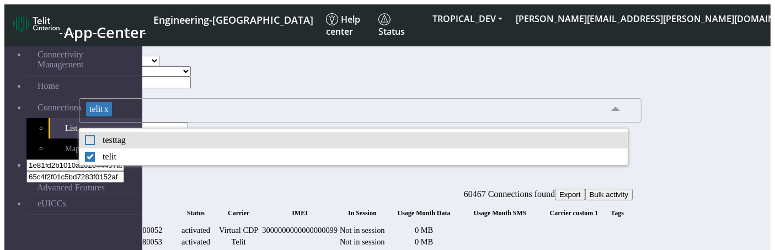
click at [195, 145] on div "testtag" at bounding box center [354, 140] width 538 height 10
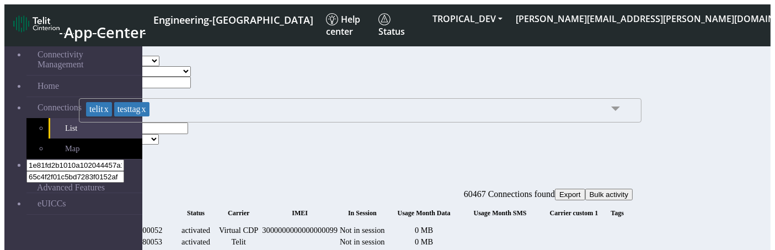
click at [111, 150] on button "Search" at bounding box center [95, 151] width 32 height 12
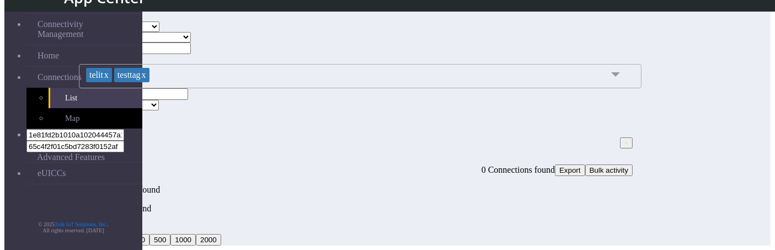
scroll to position [36, 0]
click at [109, 78] on link "x" at bounding box center [106, 74] width 6 height 9
click at [111, 110] on button "Search" at bounding box center [95, 116] width 32 height 12
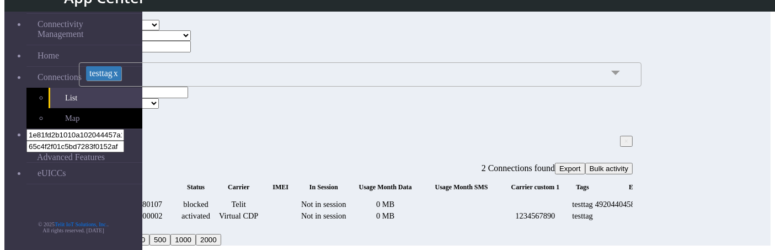
click at [118, 75] on link "x" at bounding box center [116, 72] width 6 height 9
click at [224, 78] on span "Select" at bounding box center [360, 76] width 563 height 21
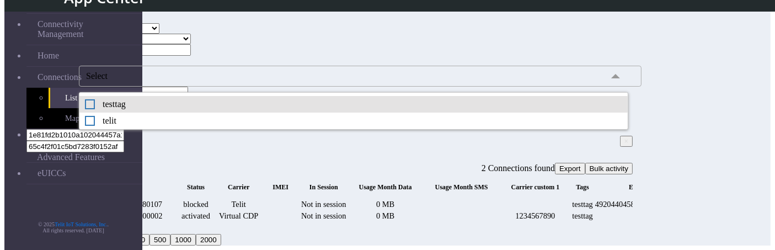
click at [225, 107] on div "testtag" at bounding box center [354, 104] width 538 height 10
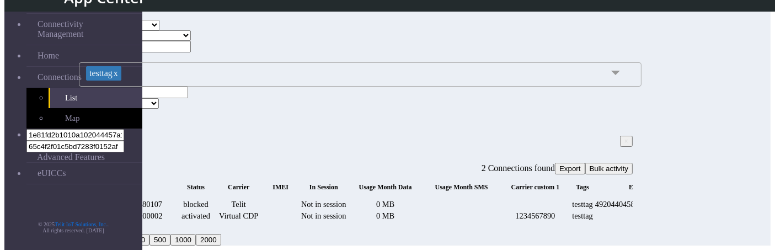
click at [368, 113] on div "Advanced Search Carrier TELIT VIRTUAL CDP VIRTUAL TROPICAL Country ISRAEL ITALY…" at bounding box center [353, 74] width 560 height 141
click at [111, 109] on button "Search" at bounding box center [95, 115] width 32 height 12
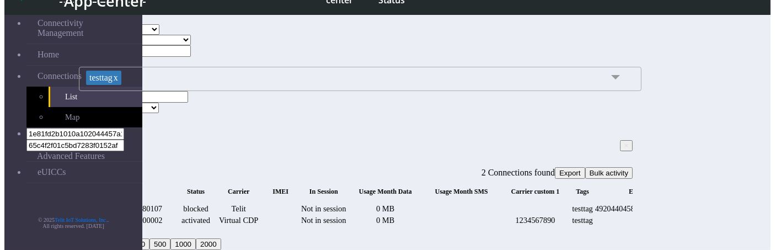
scroll to position [0, 0]
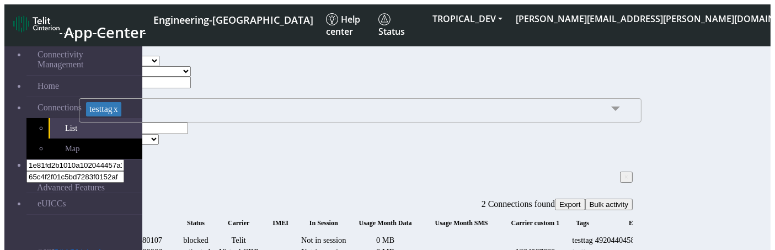
click at [100, 168] on button "fitlers menu" at bounding box center [95, 169] width 9 height 3
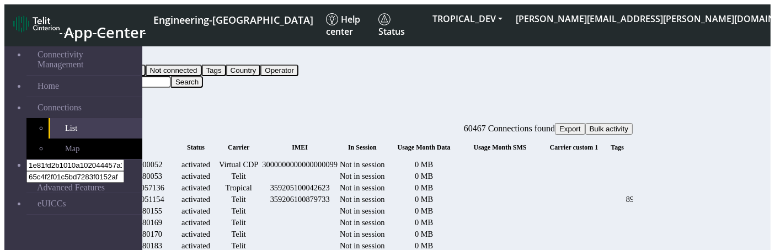
click at [102, 57] on button "Query" at bounding box center [87, 59] width 29 height 12
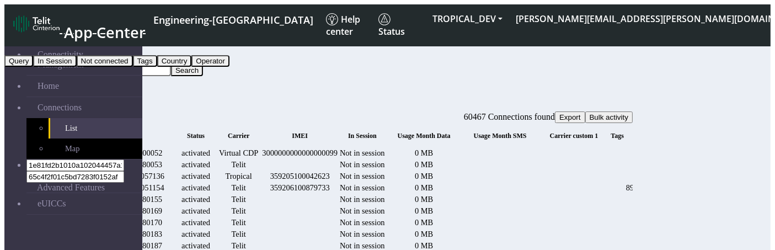
click at [157, 67] on button "Tags" at bounding box center [145, 61] width 24 height 12
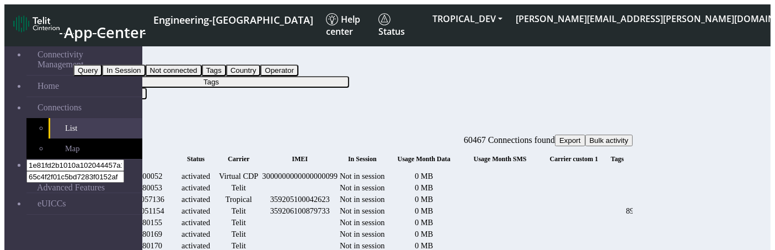
click at [318, 76] on button "Tags" at bounding box center [211, 82] width 276 height 12
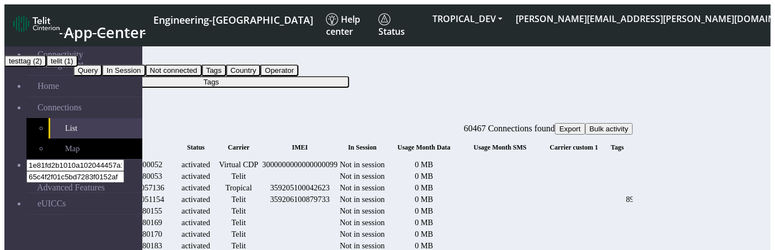
click at [46, 67] on button "testtag (2)" at bounding box center [25, 61] width 42 height 12
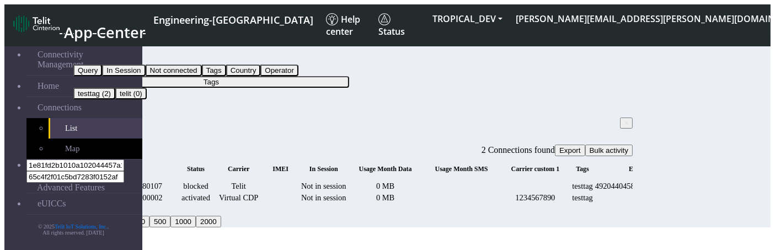
click at [296, 76] on button "Tags" at bounding box center [211, 82] width 276 height 12
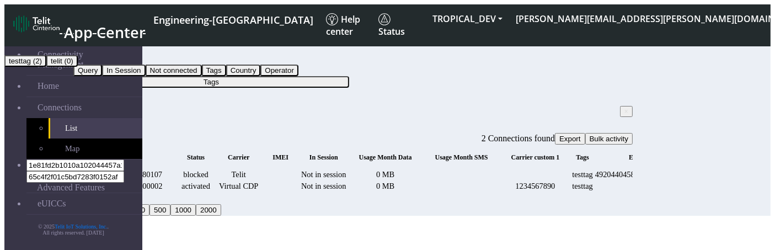
click at [46, 67] on button "testtag (2)" at bounding box center [25, 61] width 42 height 12
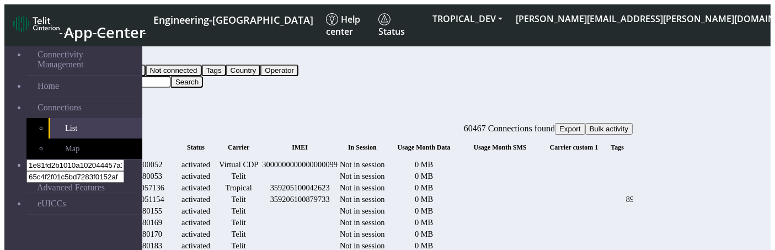
click at [102, 54] on button "Query" at bounding box center [87, 59] width 29 height 12
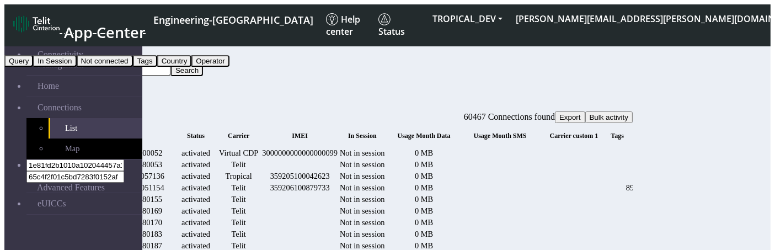
click at [157, 67] on button "Tags" at bounding box center [145, 61] width 24 height 12
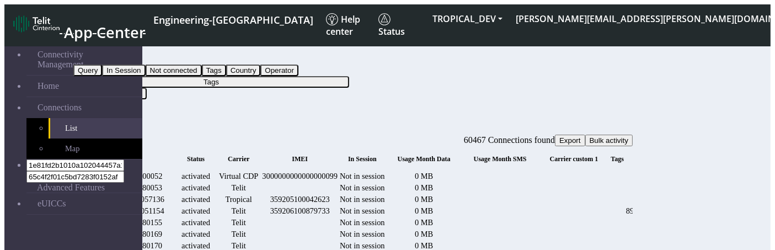
click at [315, 76] on button "Tags" at bounding box center [211, 82] width 276 height 12
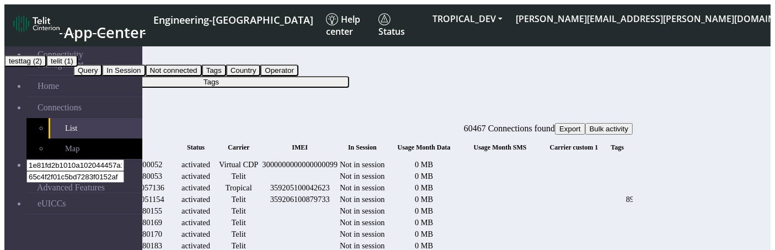
click at [46, 67] on button "testtag (2)" at bounding box center [25, 61] width 42 height 12
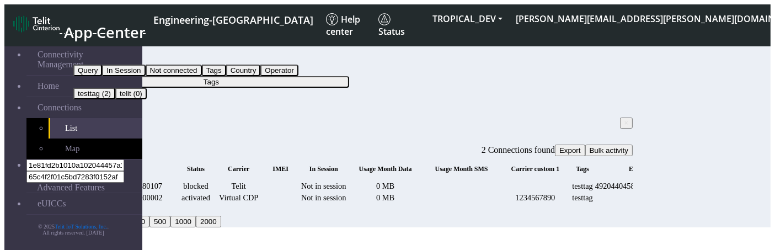
click at [309, 76] on button "Tags" at bounding box center [211, 82] width 276 height 12
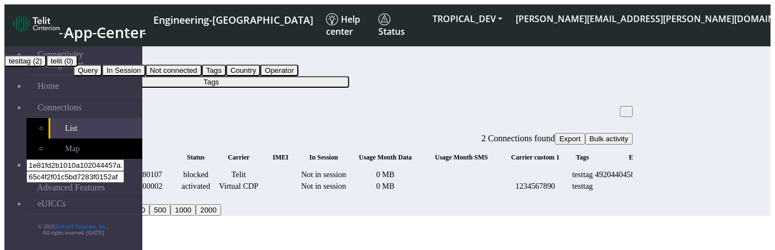
click at [78, 67] on button "telit (0)" at bounding box center [61, 61] width 31 height 12
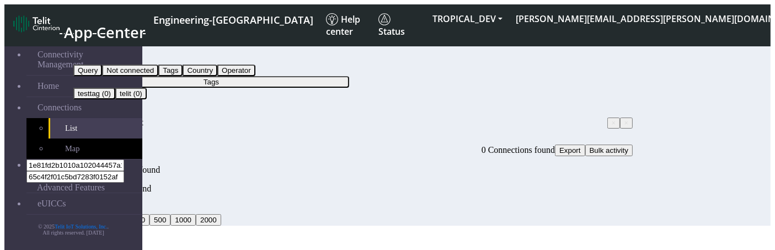
click at [323, 76] on button "Tags" at bounding box center [211, 82] width 276 height 12
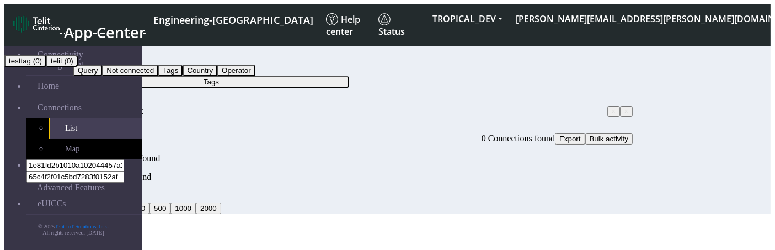
click at [46, 67] on button "testtag (0)" at bounding box center [25, 61] width 42 height 12
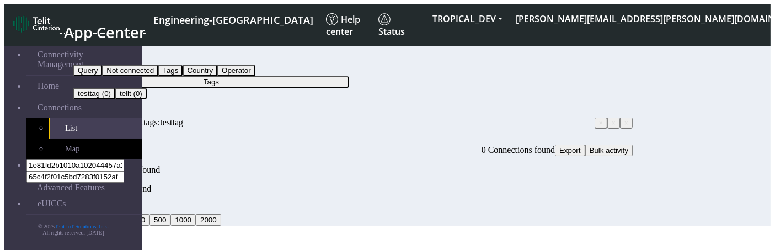
click at [313, 76] on button "Tags" at bounding box center [211, 82] width 276 height 12
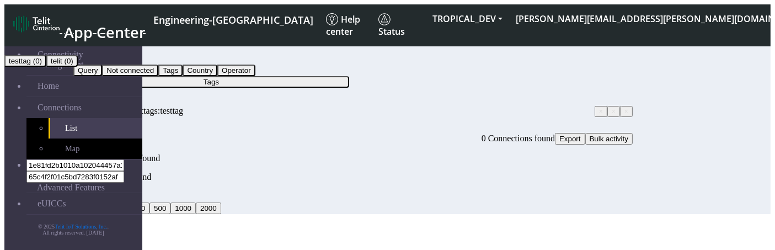
click at [46, 67] on button "testtag (0)" at bounding box center [25, 61] width 42 height 12
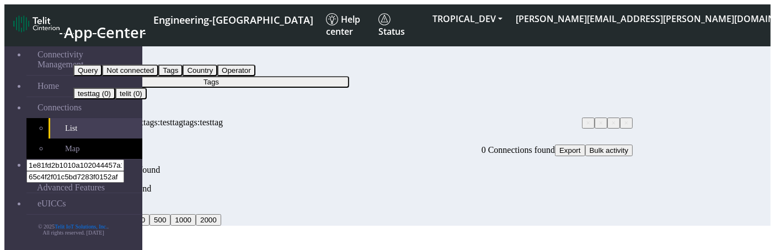
click at [317, 76] on button "Tags" at bounding box center [211, 82] width 276 height 12
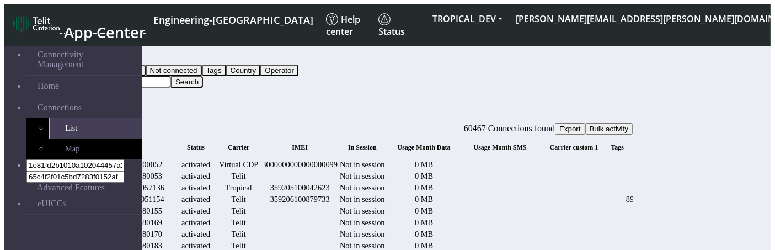
click at [102, 53] on button "Query" at bounding box center [87, 59] width 29 height 12
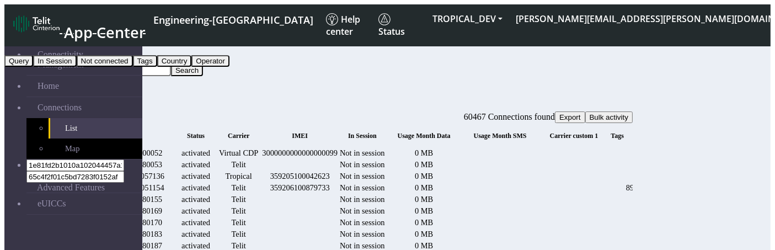
click at [157, 67] on button "Tags" at bounding box center [145, 61] width 24 height 12
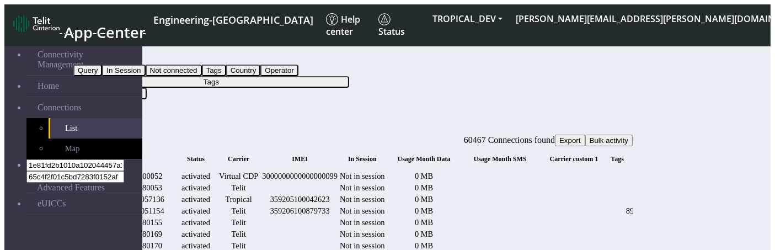
click at [313, 76] on button "Tags" at bounding box center [211, 82] width 276 height 12
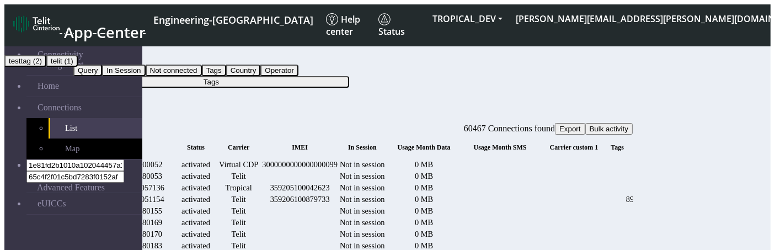
click at [46, 67] on button "testtag (2)" at bounding box center [25, 61] width 42 height 12
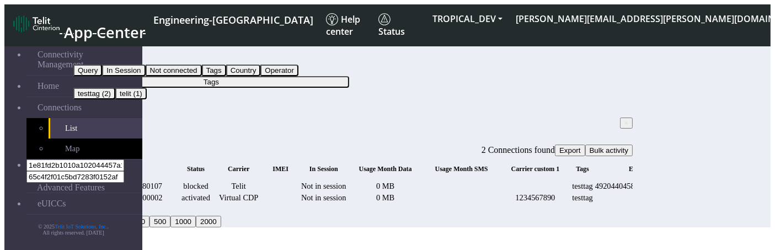
click at [295, 76] on button "Tags" at bounding box center [211, 82] width 276 height 12
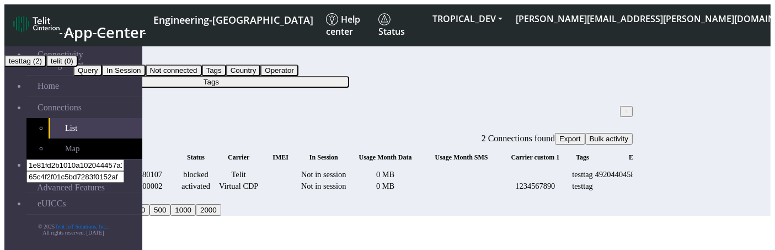
click at [46, 67] on button "testtag (2)" at bounding box center [25, 61] width 42 height 12
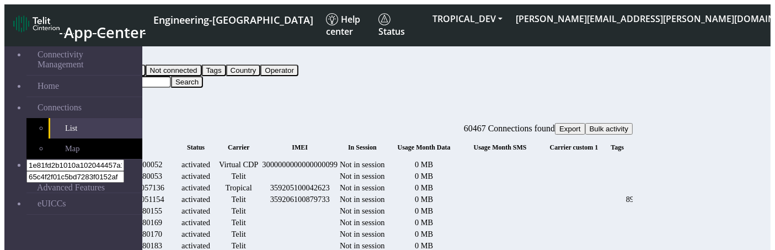
click at [102, 53] on button "Query" at bounding box center [87, 59] width 29 height 12
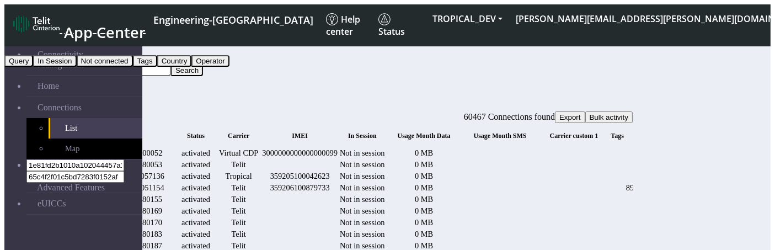
click at [157, 67] on button "Tags" at bounding box center [145, 61] width 24 height 12
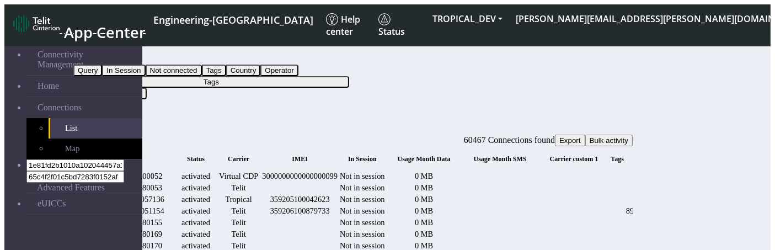
click at [300, 76] on button "Tags" at bounding box center [211, 82] width 276 height 12
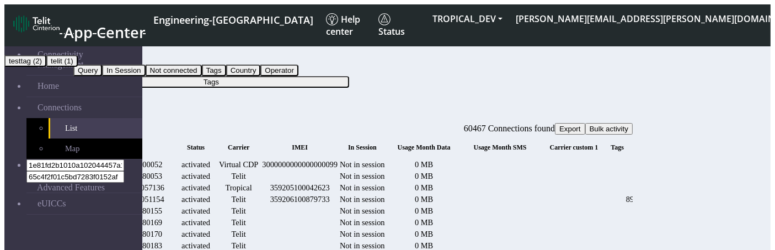
click at [46, 67] on button "testtag (2)" at bounding box center [25, 61] width 42 height 12
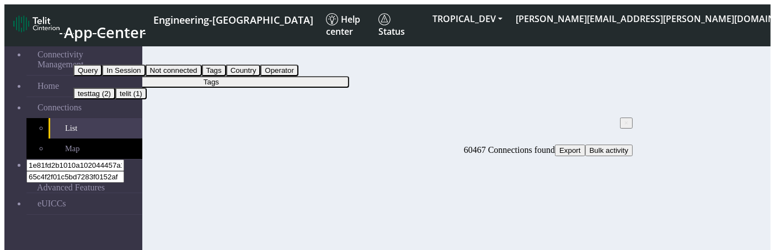
click at [299, 76] on button "Tags" at bounding box center [211, 82] width 276 height 12
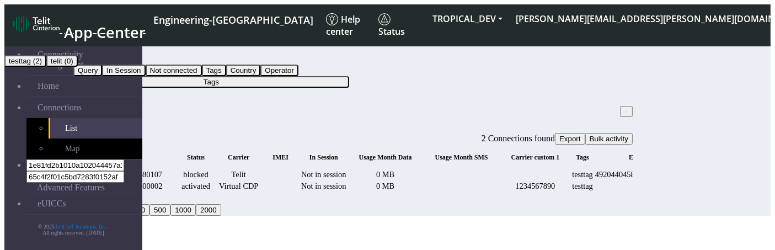
click at [46, 67] on button "testtag (2)" at bounding box center [25, 61] width 42 height 12
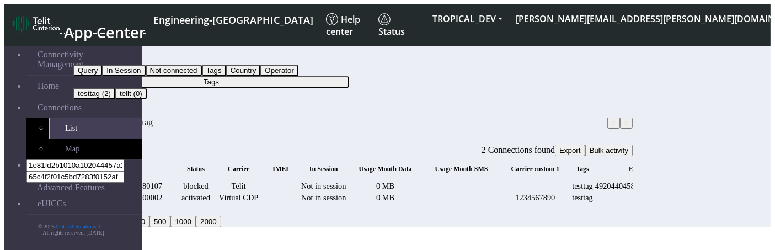
click at [299, 76] on button "Tags" at bounding box center [211, 82] width 276 height 12
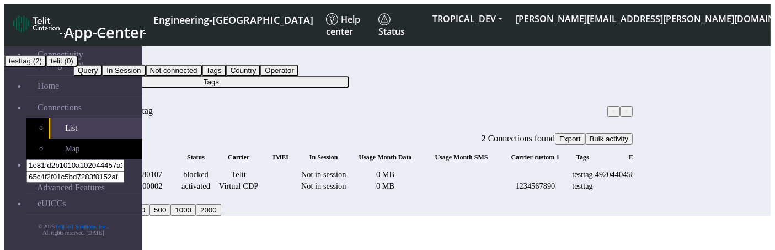
click at [46, 67] on button "testtag (2)" at bounding box center [25, 61] width 42 height 12
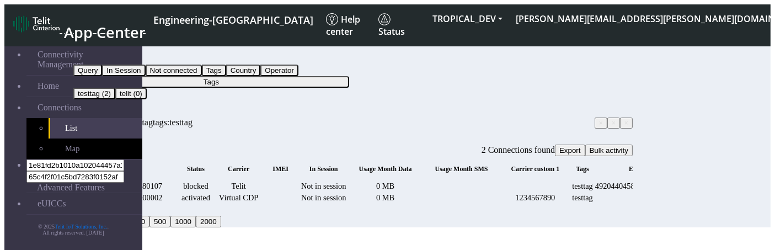
click at [309, 76] on button "Tags" at bounding box center [211, 82] width 276 height 12
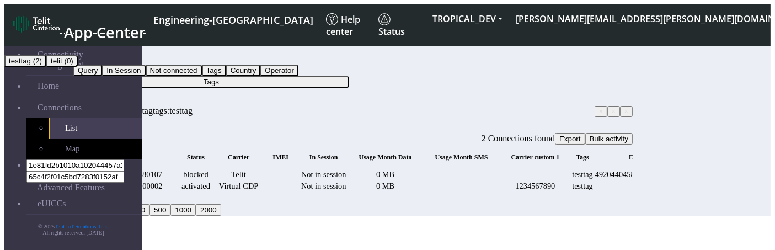
click at [46, 67] on button "testtag (2)" at bounding box center [25, 61] width 42 height 12
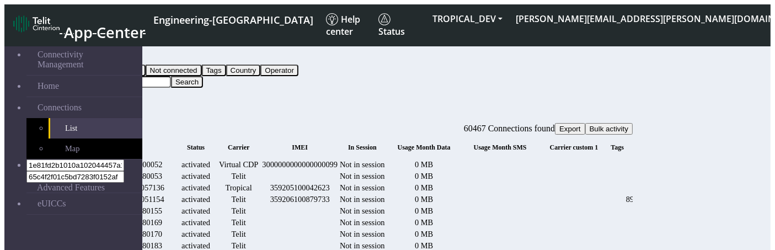
click at [102, 53] on button "Query" at bounding box center [87, 59] width 29 height 12
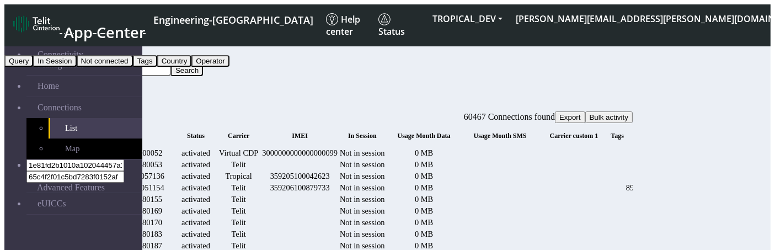
click at [192, 67] on button "Country" at bounding box center [174, 61] width 35 height 12
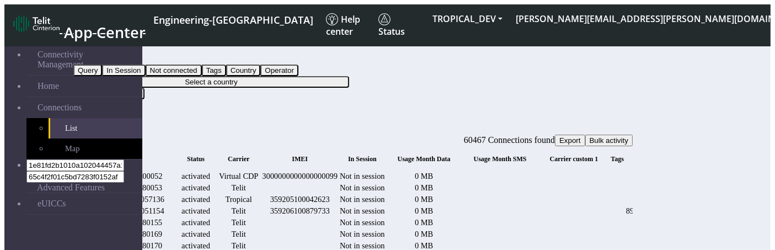
click at [305, 76] on button "Select a country" at bounding box center [211, 82] width 276 height 12
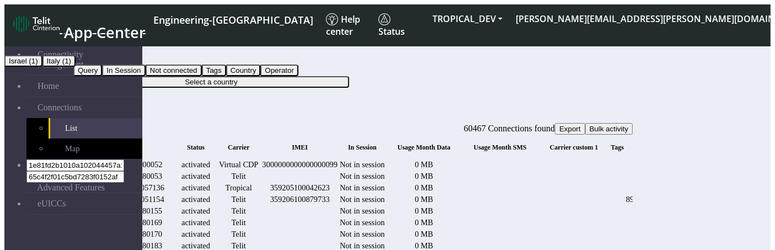
click at [42, 67] on button "Israel (1)" at bounding box center [23, 61] width 38 height 12
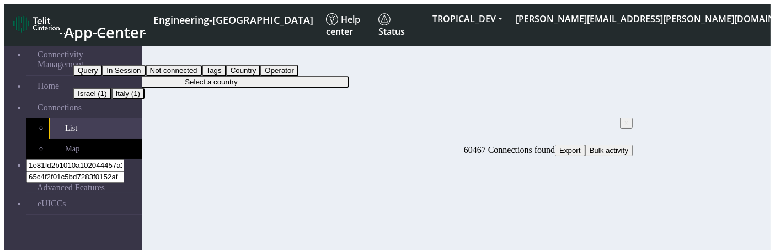
click at [304, 67] on div "Filter by Country Query In Session Not connected Tags Country Operator Select a…" at bounding box center [353, 71] width 560 height 56
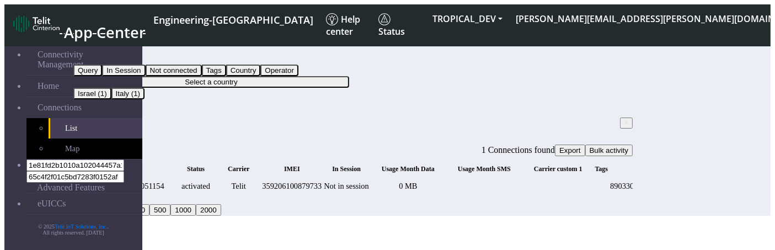
click at [301, 76] on button "Select a country" at bounding box center [211, 82] width 276 height 12
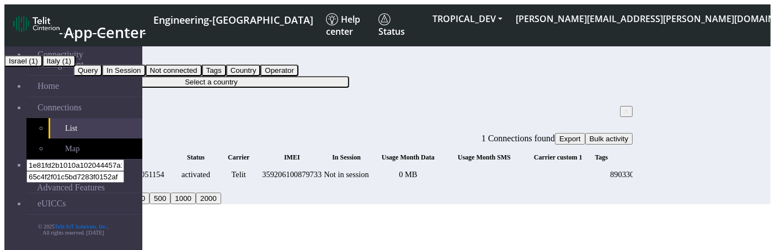
click at [76, 67] on button "Italy (1)" at bounding box center [58, 61] width 33 height 12
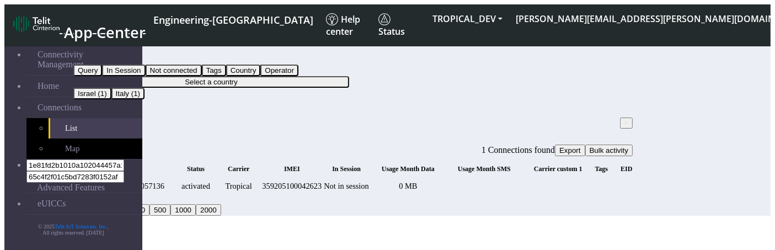
click at [291, 76] on button "Select a country" at bounding box center [211, 82] width 276 height 12
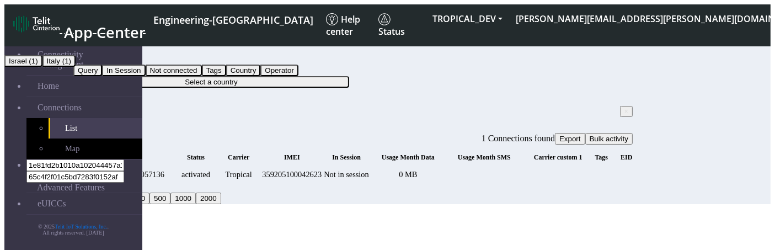
click at [42, 67] on button "Israel (1)" at bounding box center [23, 61] width 38 height 12
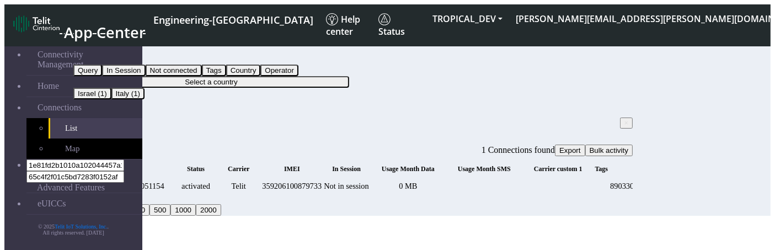
click at [289, 76] on button "Select a country" at bounding box center [211, 82] width 276 height 12
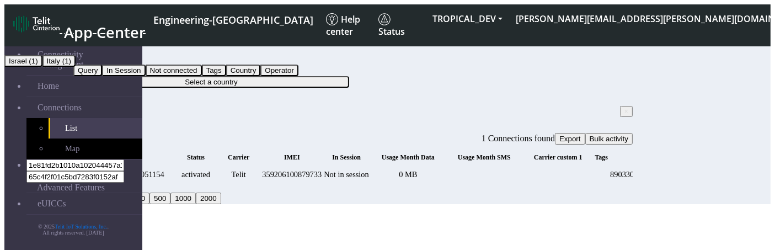
click at [42, 67] on button "Israel (1)" at bounding box center [23, 61] width 38 height 12
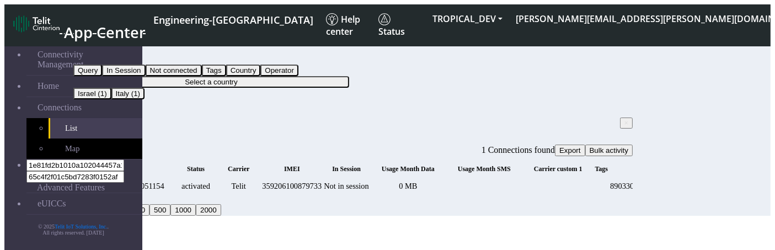
click at [108, 53] on button "Country" at bounding box center [90, 59] width 35 height 12
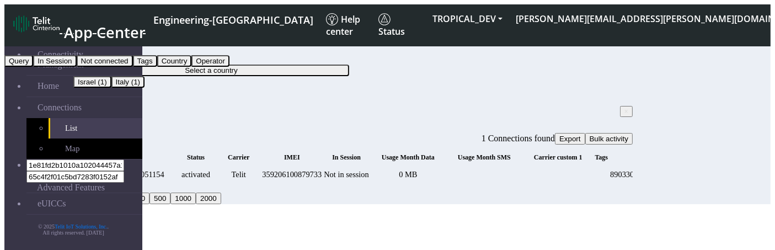
click at [157, 67] on button "Tags" at bounding box center [145, 61] width 24 height 12
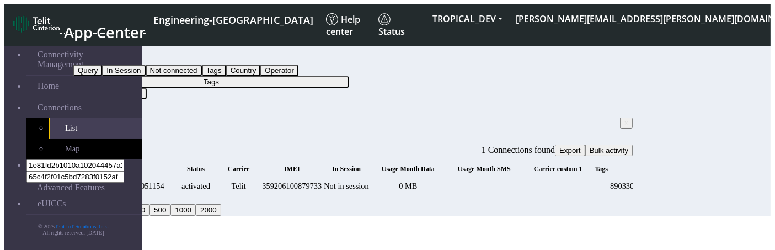
click at [302, 76] on button "Tags" at bounding box center [211, 82] width 276 height 12
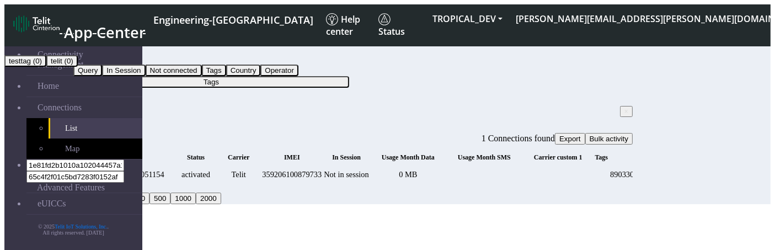
click at [46, 67] on button "testtag (0)" at bounding box center [25, 61] width 42 height 12
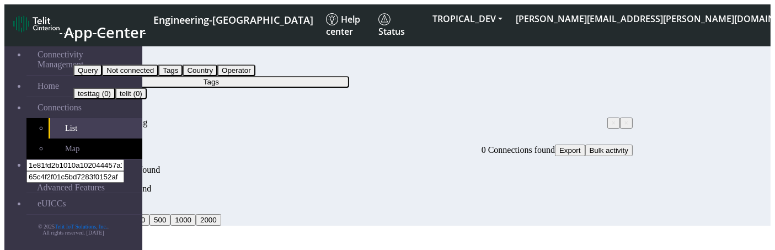
click at [275, 76] on button "Tags" at bounding box center [211, 82] width 276 height 12
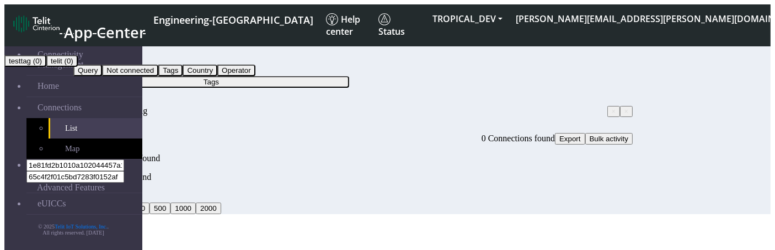
click at [46, 67] on button "testtag (0)" at bounding box center [25, 61] width 42 height 12
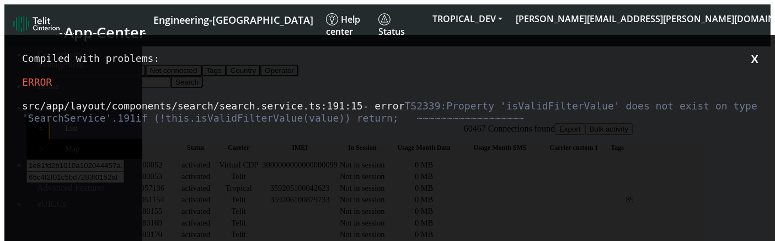
click at [345, 192] on div "Compiled with problems: X ERROR src/app/layout/components/search/search.service…" at bounding box center [391, 154] width 775 height 241
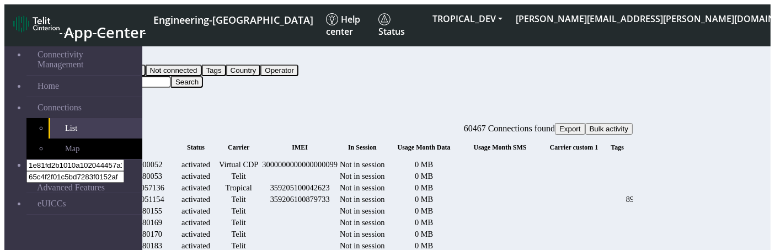
click at [102, 57] on button "Query" at bounding box center [87, 59] width 29 height 12
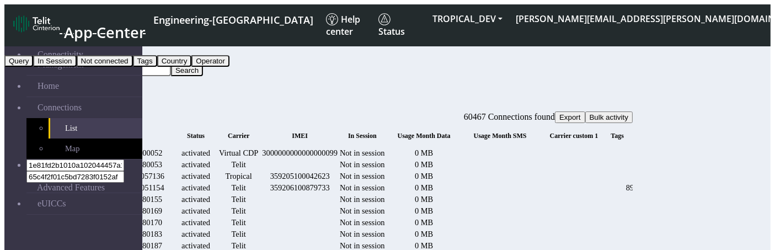
click at [157, 67] on button "Tags" at bounding box center [145, 61] width 24 height 12
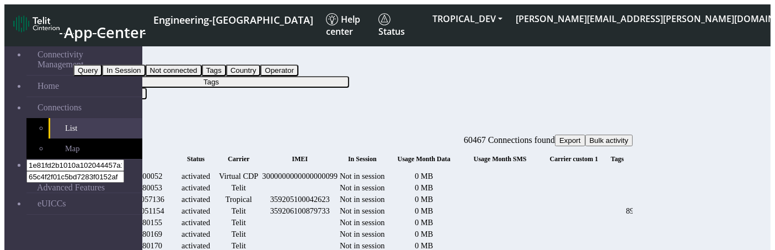
click at [317, 76] on button "Tags" at bounding box center [211, 82] width 276 height 12
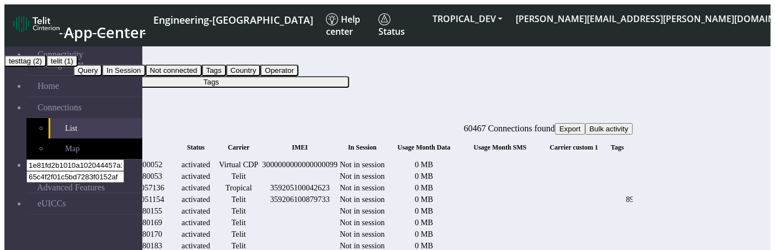
click at [78, 67] on button "telit (1)" at bounding box center [61, 61] width 31 height 12
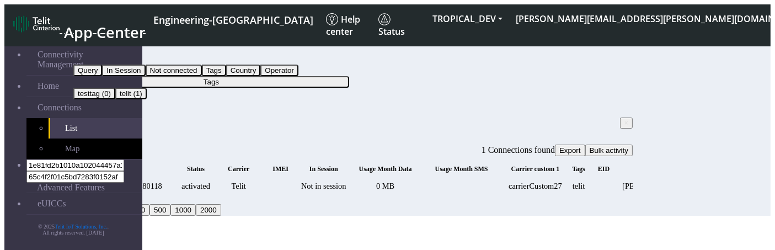
click at [293, 76] on button "Tags" at bounding box center [211, 82] width 276 height 12
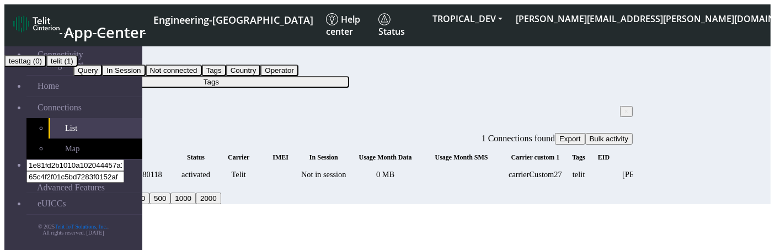
click at [46, 67] on button "testtag (0)" at bounding box center [25, 61] width 42 height 12
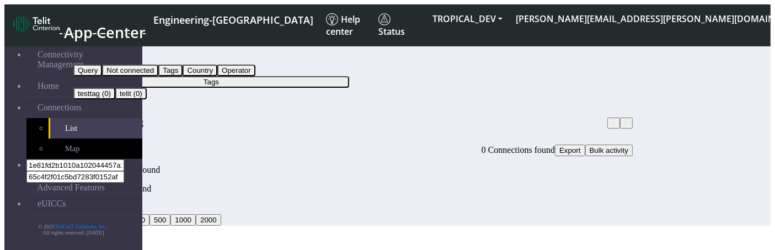
click at [285, 43] on div "Filter by Tags Query Not connected Tags Country Operator Tags testtag (0) telit…" at bounding box center [353, 71] width 560 height 56
click at [288, 76] on button "Tags" at bounding box center [211, 82] width 276 height 12
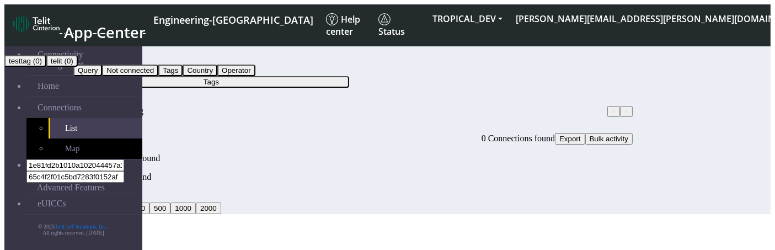
click at [46, 67] on button "testtag (0)" at bounding box center [25, 61] width 42 height 12
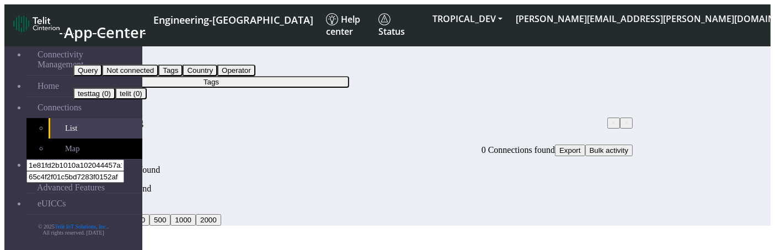
click at [279, 76] on button "Tags" at bounding box center [211, 82] width 276 height 12
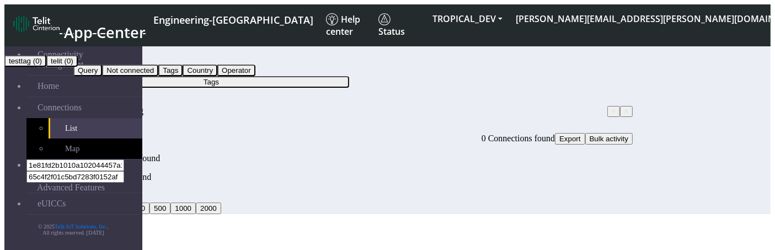
click at [78, 67] on button "telit (0)" at bounding box center [61, 61] width 31 height 12
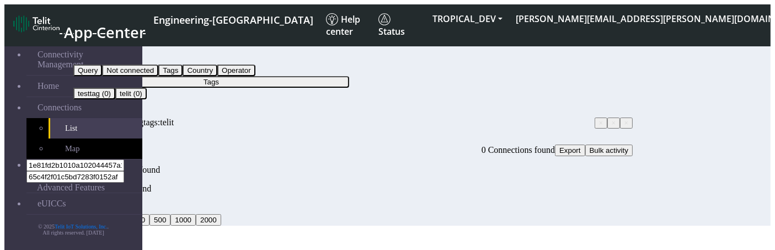
click at [295, 76] on button "Tags" at bounding box center [211, 82] width 276 height 12
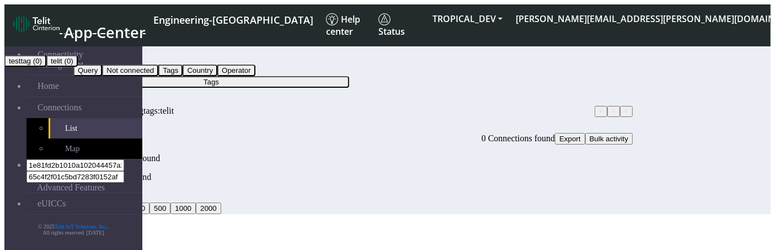
click at [78, 67] on button "telit (0)" at bounding box center [61, 61] width 31 height 12
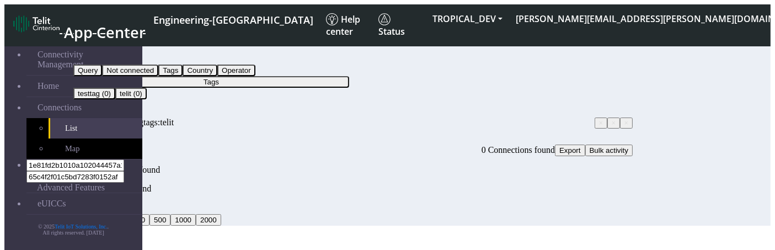
click at [299, 76] on button "Tags" at bounding box center [211, 82] width 276 height 12
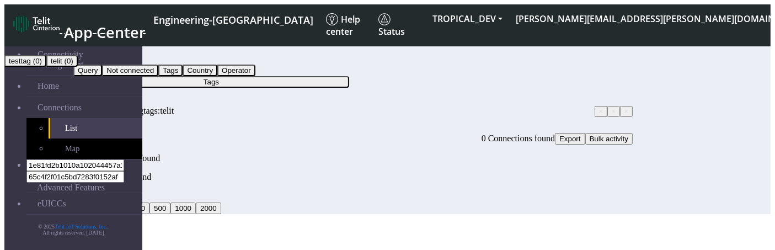
click at [46, 67] on button "testtag (0)" at bounding box center [25, 61] width 42 height 12
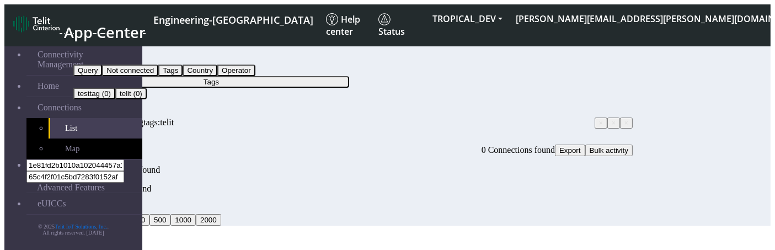
click at [302, 76] on button "Tags" at bounding box center [211, 82] width 276 height 12
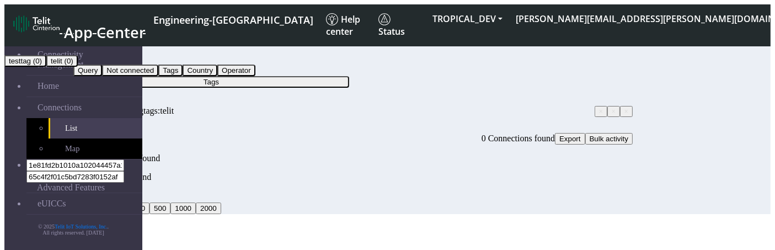
click at [78, 67] on button "telit (0)" at bounding box center [61, 61] width 31 height 12
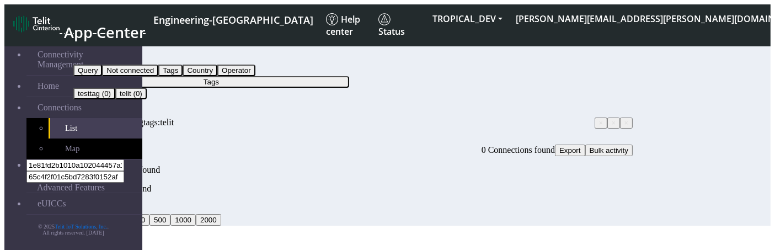
click at [625, 119] on span "×" at bounding box center [627, 123] width 4 height 8
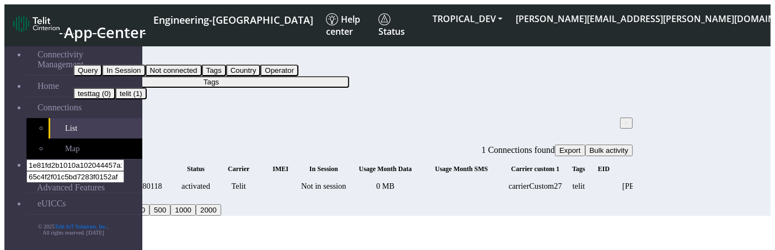
click at [625, 119] on span "×" at bounding box center [627, 123] width 4 height 8
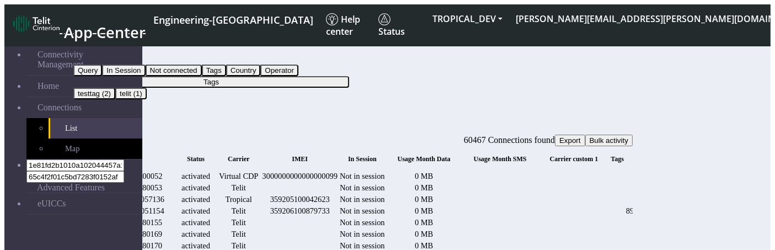
click at [301, 76] on button "Tags" at bounding box center [211, 82] width 276 height 12
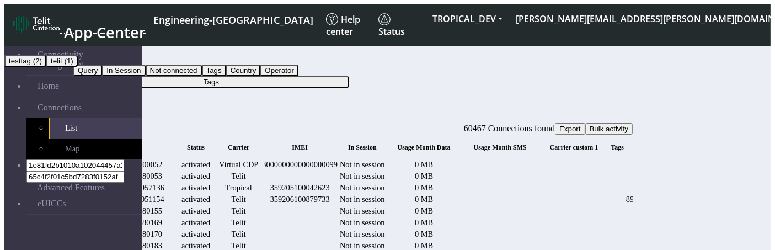
click at [46, 67] on button "testtag (2)" at bounding box center [25, 61] width 42 height 12
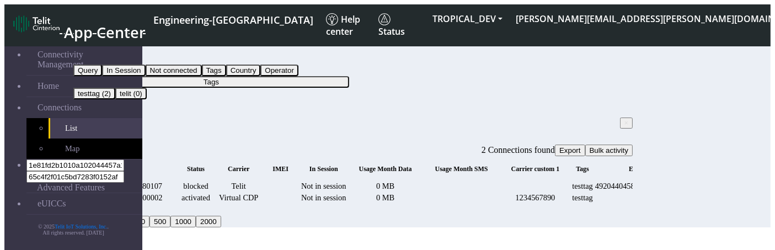
click at [301, 76] on button "Tags" at bounding box center [211, 82] width 276 height 12
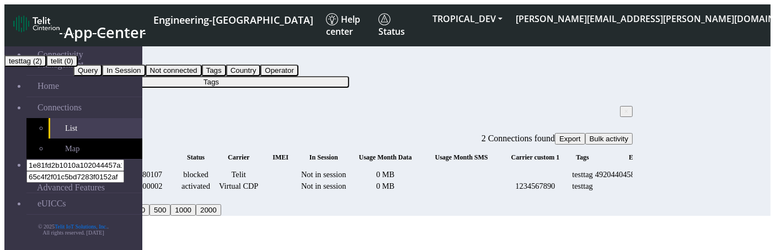
click at [46, 67] on button "testtag (2)" at bounding box center [25, 61] width 42 height 12
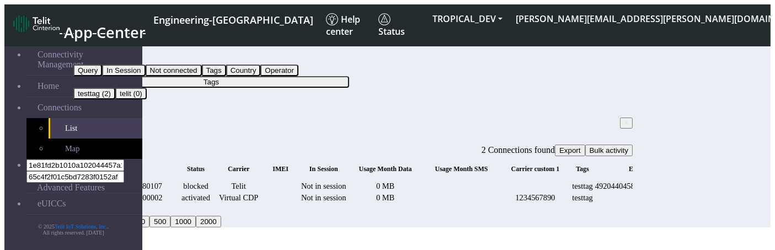
click at [299, 76] on button "Tags" at bounding box center [211, 82] width 276 height 12
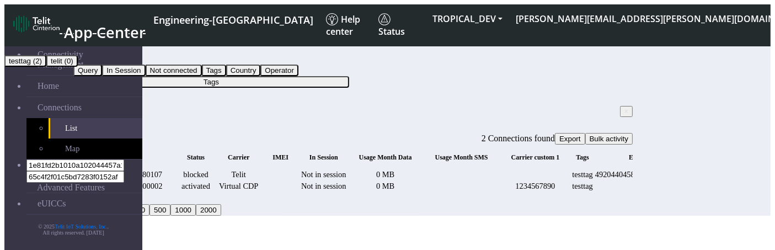
click at [46, 67] on button "testtag (2)" at bounding box center [25, 61] width 42 height 12
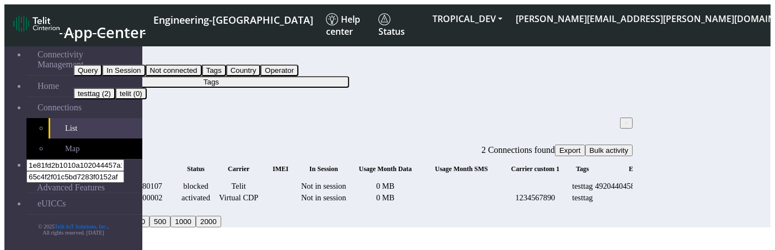
click at [290, 76] on button "Tags" at bounding box center [211, 82] width 276 height 12
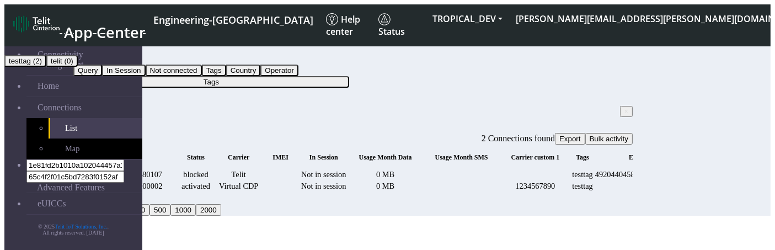
click at [46, 67] on button "testtag (2)" at bounding box center [25, 61] width 42 height 12
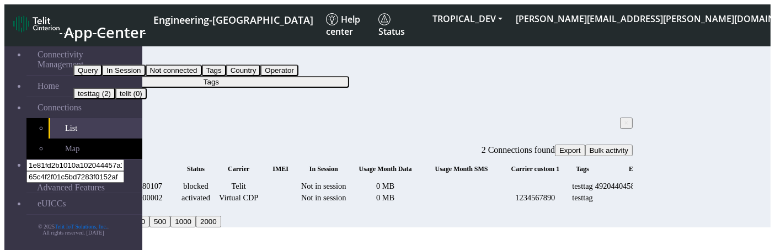
click at [285, 76] on button "Tags" at bounding box center [211, 82] width 276 height 12
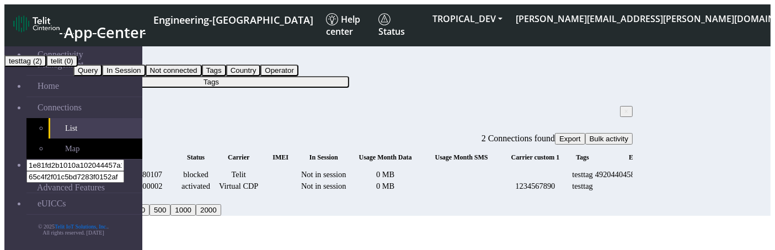
click at [46, 67] on button "testtag (2)" at bounding box center [25, 61] width 42 height 12
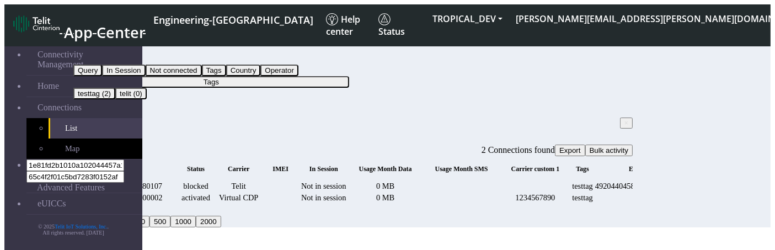
click at [277, 76] on button "Tags" at bounding box center [211, 82] width 276 height 12
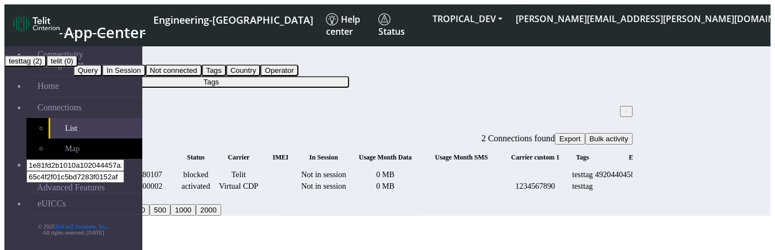
click at [78, 67] on button "telit (0)" at bounding box center [61, 61] width 31 height 12
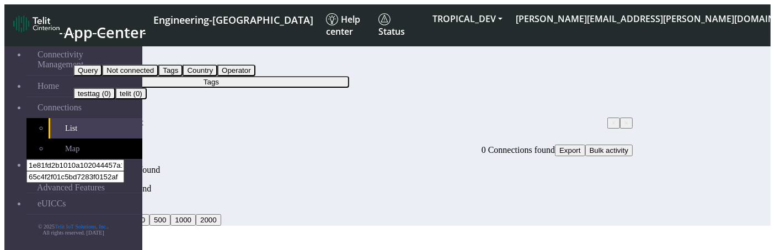
click at [275, 76] on button "Tags" at bounding box center [211, 82] width 276 height 12
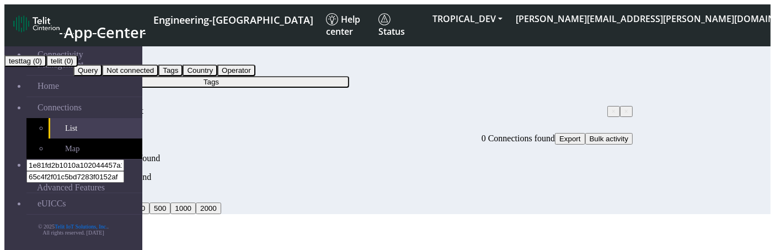
click at [46, 67] on button "testtag (0)" at bounding box center [25, 61] width 42 height 12
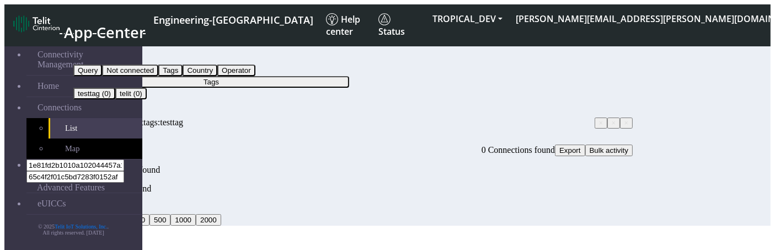
click at [279, 76] on button "Tags" at bounding box center [211, 82] width 276 height 12
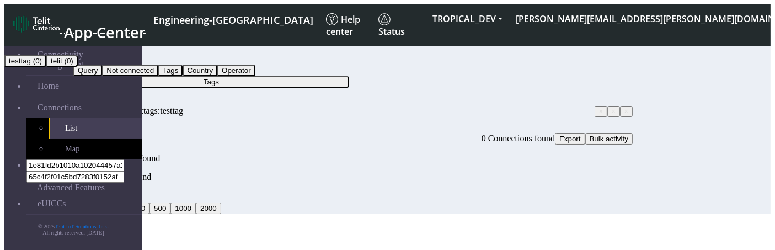
click at [46, 67] on button "testtag (0)" at bounding box center [25, 61] width 42 height 12
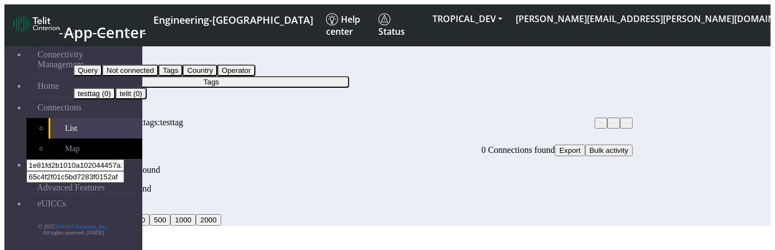
click at [336, 82] on div "Filter by Tags Query Not connected Tags Country Operator Tags testtag (0) telit…" at bounding box center [353, 85] width 560 height 84
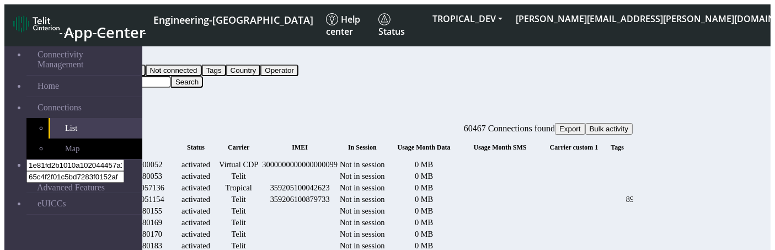
click at [102, 53] on button "Query" at bounding box center [87, 59] width 29 height 12
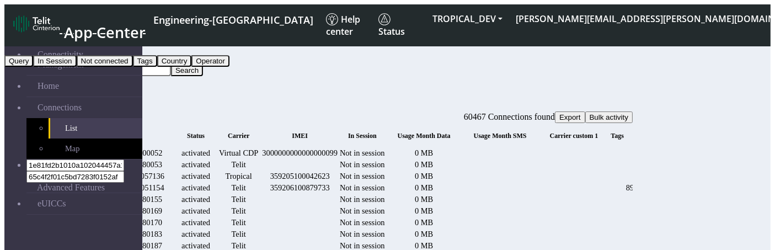
click at [157, 67] on button "Tags" at bounding box center [145, 61] width 24 height 12
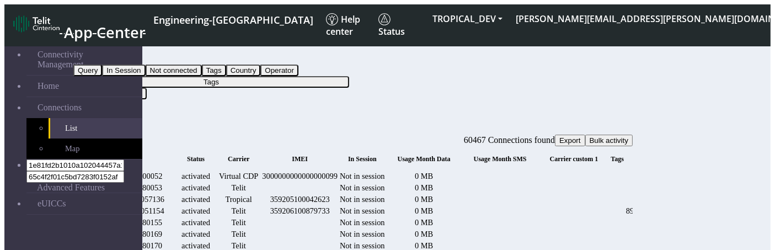
click at [293, 76] on button "Tags" at bounding box center [211, 82] width 276 height 12
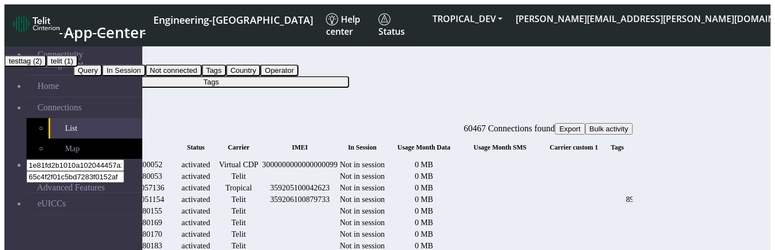
click at [46, 67] on button "testtag (2)" at bounding box center [25, 61] width 42 height 12
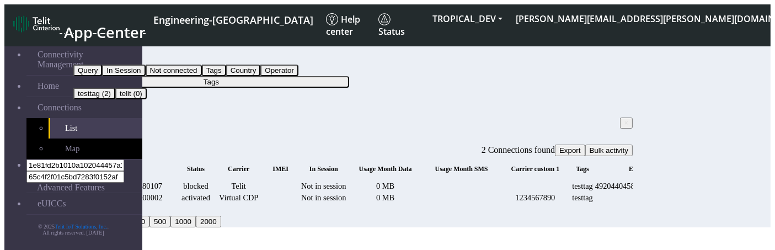
click at [282, 76] on button "Tags" at bounding box center [211, 82] width 276 height 12
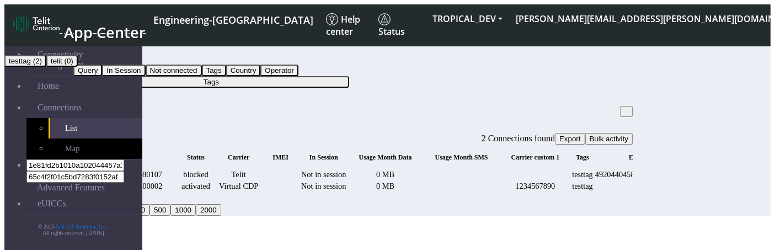
click at [46, 67] on button "testtag (2)" at bounding box center [25, 61] width 42 height 12
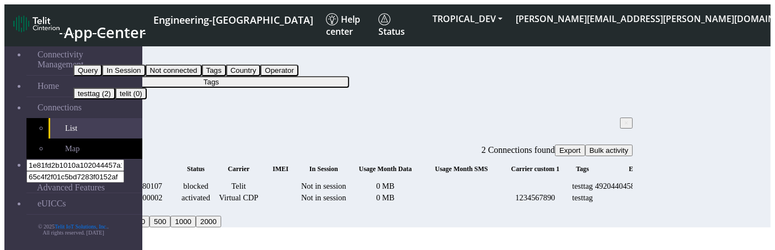
click at [284, 67] on div "Filter by Tags Query In Session Not connected Tags Country Operator Tags testta…" at bounding box center [353, 71] width 560 height 56
click at [281, 76] on button "Tags" at bounding box center [211, 82] width 276 height 12
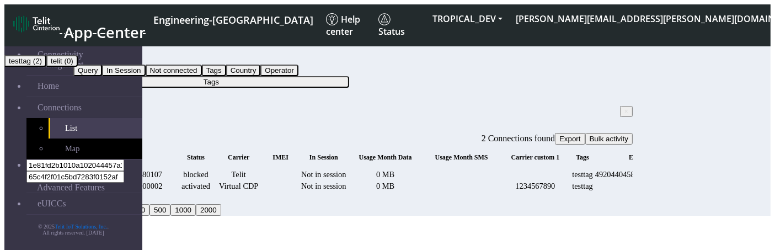
click at [46, 67] on button "testtag (2)" at bounding box center [25, 61] width 42 height 12
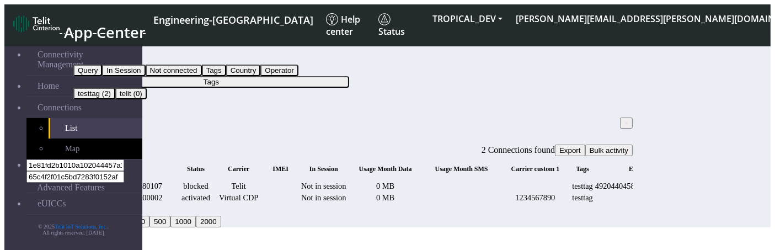
click at [267, 76] on button "Tags" at bounding box center [211, 82] width 276 height 12
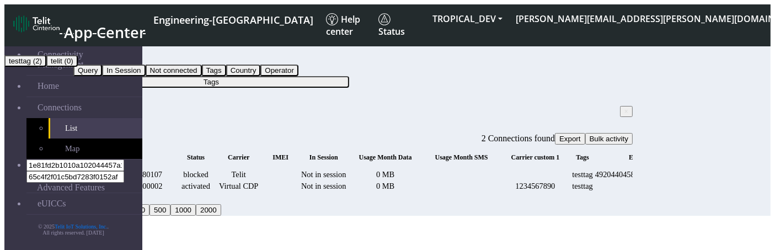
click at [78, 67] on button "telit (0)" at bounding box center [61, 61] width 31 height 12
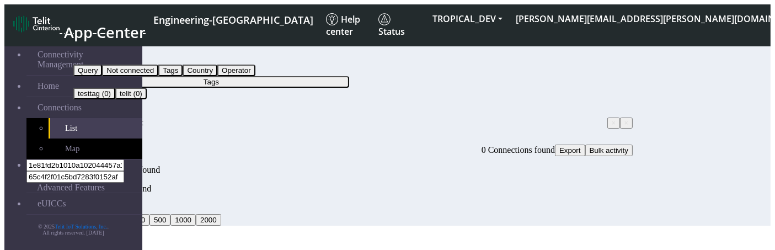
click at [346, 76] on button "Tags" at bounding box center [211, 82] width 276 height 12
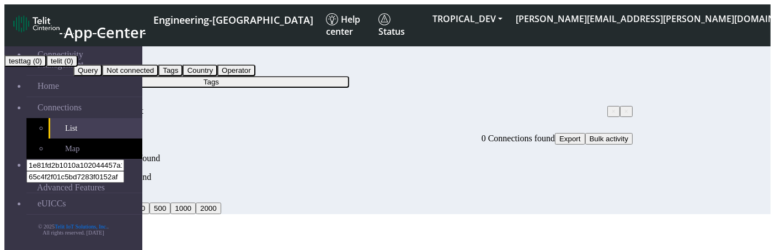
click at [78, 67] on button "telit (0)" at bounding box center [61, 61] width 31 height 12
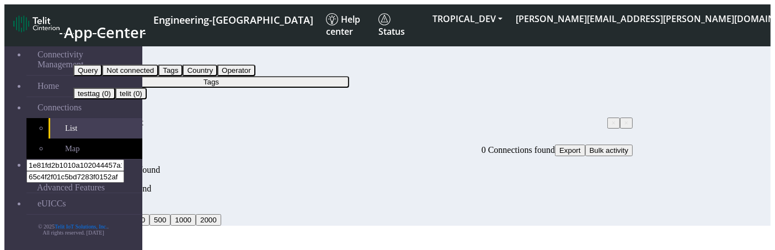
click at [310, 76] on button "Tags" at bounding box center [211, 82] width 276 height 12
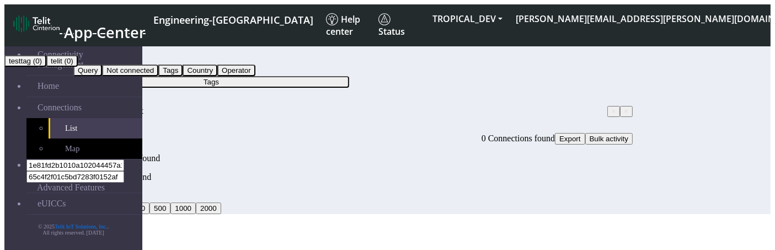
click at [46, 67] on button "testtag (0)" at bounding box center [25, 61] width 42 height 12
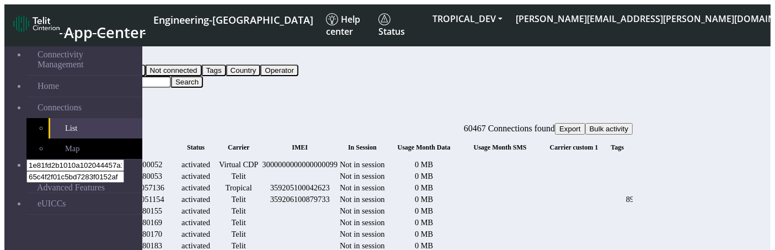
click at [102, 60] on button "Query" at bounding box center [87, 59] width 29 height 12
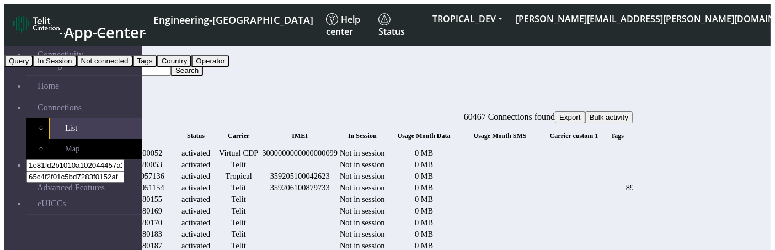
click at [157, 67] on button "Tags" at bounding box center [145, 61] width 24 height 12
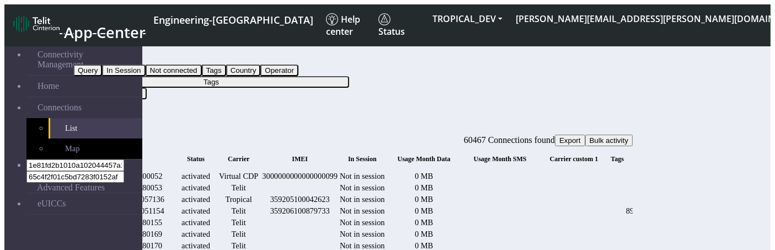
click at [345, 76] on button "Tags" at bounding box center [211, 82] width 276 height 12
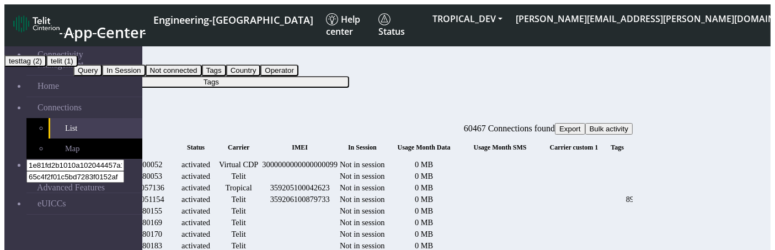
click at [78, 67] on button "telit (1)" at bounding box center [61, 61] width 31 height 12
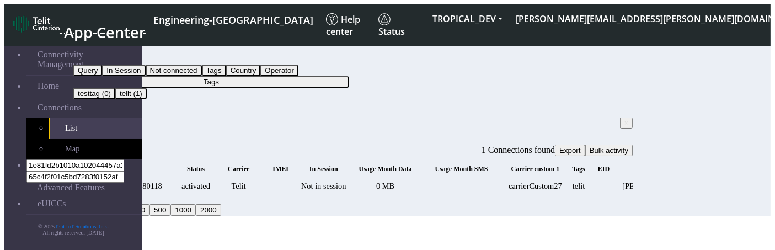
click at [301, 76] on button "Tags" at bounding box center [211, 82] width 276 height 12
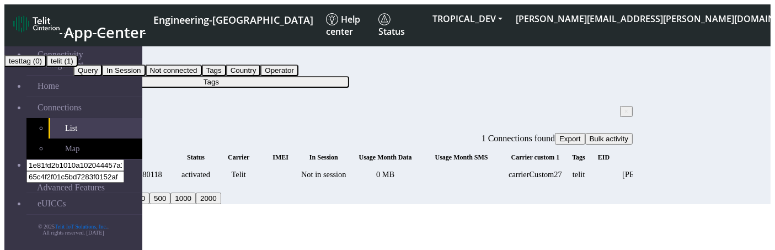
click at [78, 67] on button "telit (1)" at bounding box center [61, 61] width 31 height 12
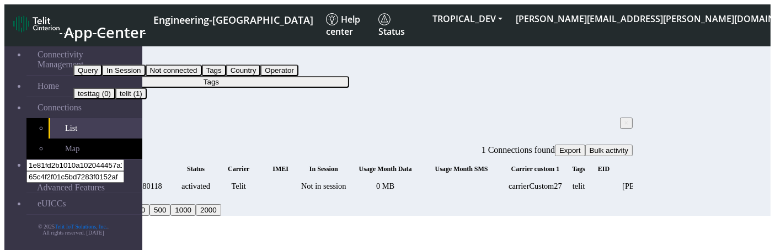
click at [291, 76] on button "Tags" at bounding box center [211, 82] width 276 height 12
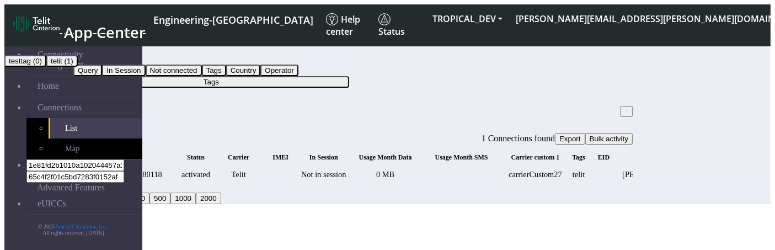
click at [46, 67] on button "testtag (0)" at bounding box center [25, 61] width 42 height 12
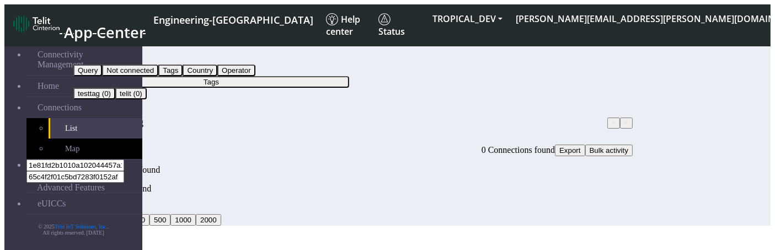
click at [284, 76] on button "Tags" at bounding box center [211, 82] width 276 height 12
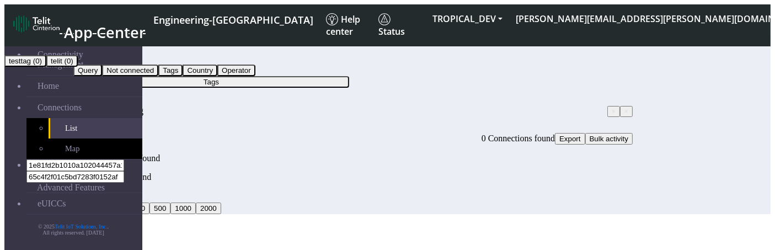
click at [46, 67] on button "testtag (0)" at bounding box center [25, 61] width 42 height 12
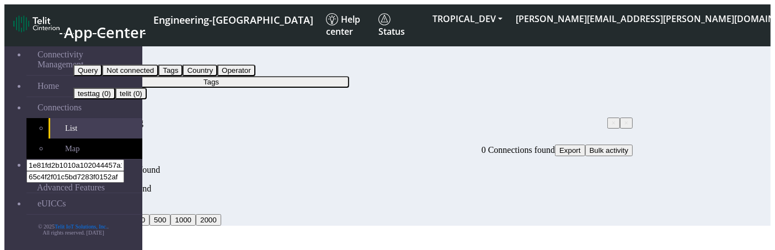
click at [282, 76] on button "Tags" at bounding box center [211, 82] width 276 height 12
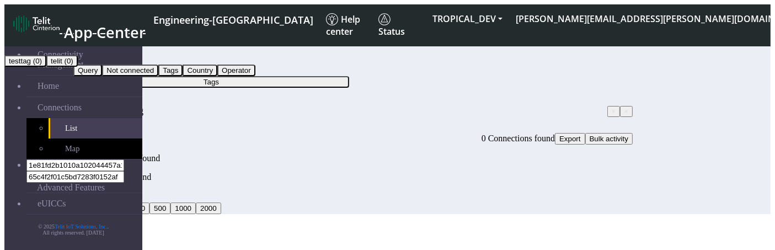
click at [78, 67] on button "telit (0)" at bounding box center [61, 61] width 31 height 12
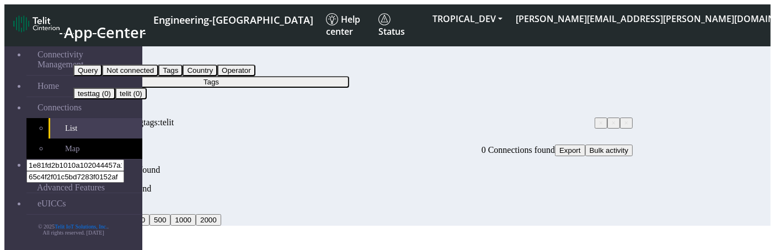
click at [263, 76] on button "Tags" at bounding box center [211, 82] width 276 height 12
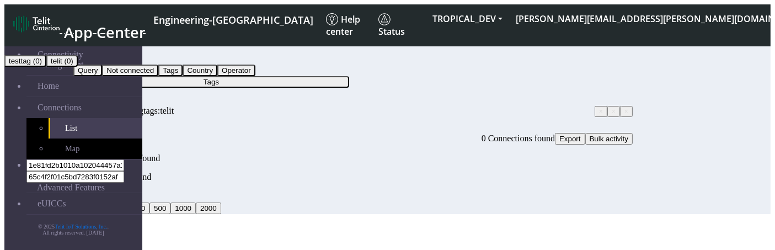
click at [78, 67] on button "telit (0)" at bounding box center [61, 61] width 31 height 12
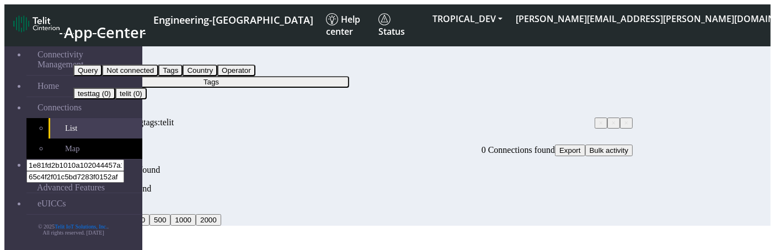
click at [307, 76] on button "Tags" at bounding box center [211, 82] width 276 height 12
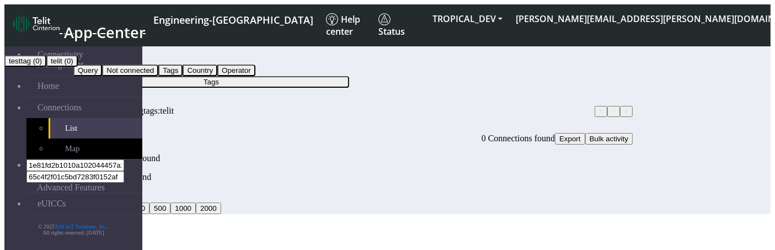
click at [46, 67] on button "testtag (0)" at bounding box center [25, 61] width 42 height 12
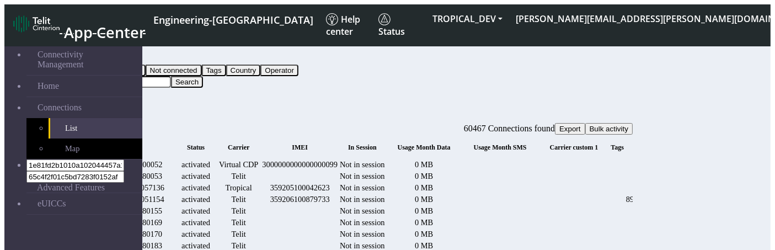
click at [102, 53] on button "Query" at bounding box center [87, 59] width 29 height 12
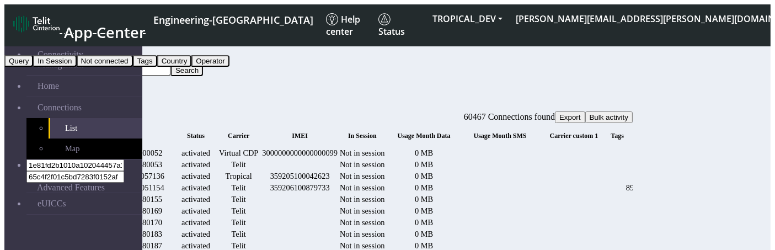
click at [157, 67] on button "Tags" at bounding box center [145, 61] width 24 height 12
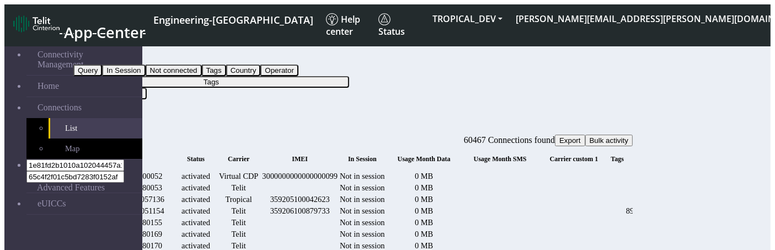
click at [294, 76] on button "Tags" at bounding box center [211, 82] width 276 height 12
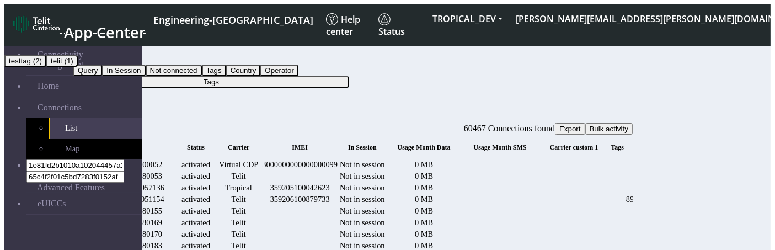
click at [46, 67] on button "testtag (2)" at bounding box center [25, 61] width 42 height 12
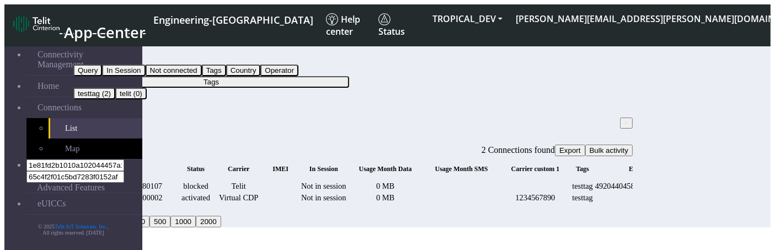
click at [291, 76] on button "Tags" at bounding box center [211, 82] width 276 height 12
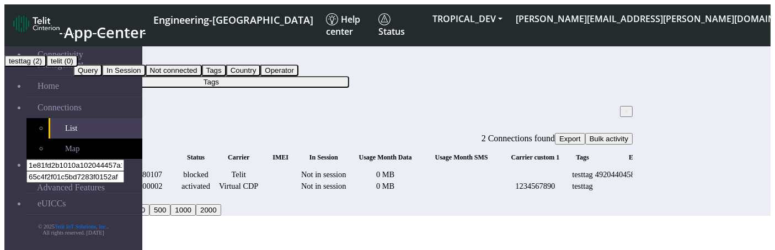
click at [78, 67] on button "telit (0)" at bounding box center [61, 61] width 31 height 12
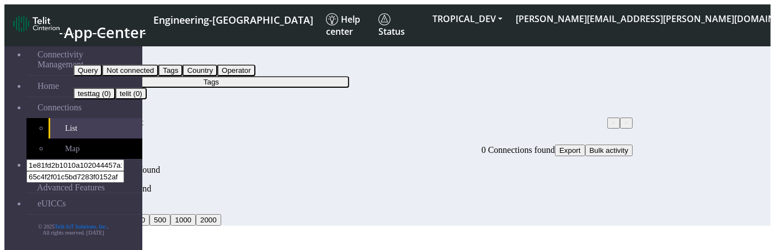
click at [286, 76] on button "Tags" at bounding box center [211, 82] width 276 height 12
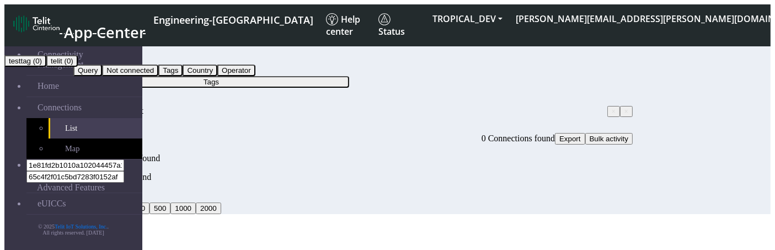
click at [46, 67] on button "testtag (0)" at bounding box center [25, 61] width 42 height 12
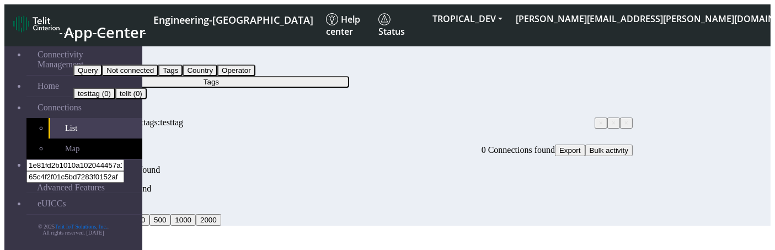
click at [278, 76] on button "Tags" at bounding box center [211, 82] width 276 height 12
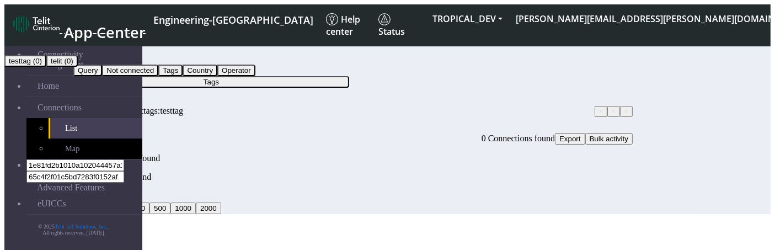
click at [78, 67] on button "telit (0)" at bounding box center [61, 61] width 31 height 12
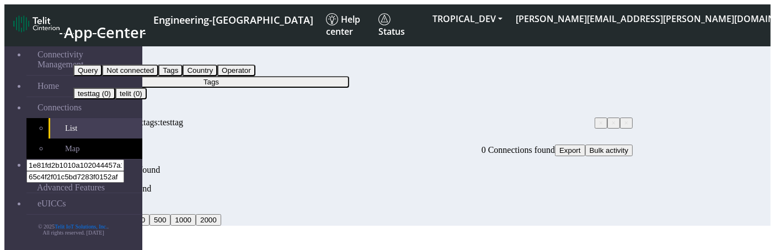
click at [326, 79] on div "Filter by Tags Query Not connected Tags Country Operator Tags testtag (0) telit…" at bounding box center [353, 85] width 560 height 84
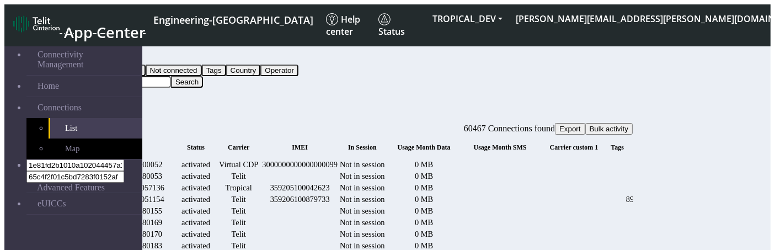
click at [102, 54] on button "Query" at bounding box center [87, 59] width 29 height 12
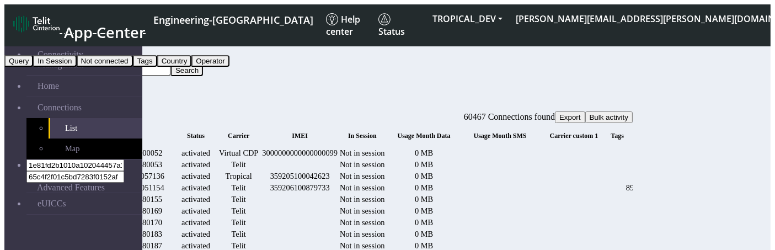
click at [157, 67] on button "Tags" at bounding box center [145, 61] width 24 height 12
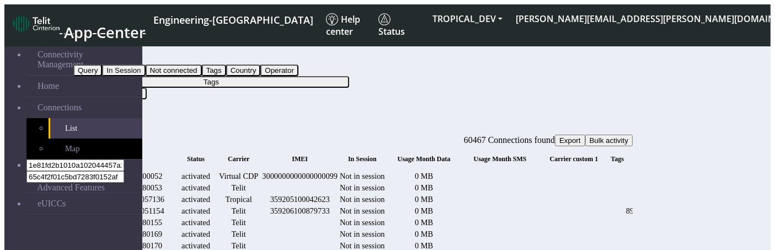
click at [318, 76] on button "Tags" at bounding box center [211, 82] width 276 height 12
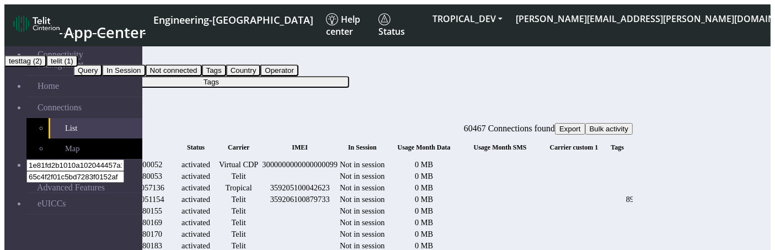
click at [46, 67] on button "testtag (2)" at bounding box center [25, 61] width 42 height 12
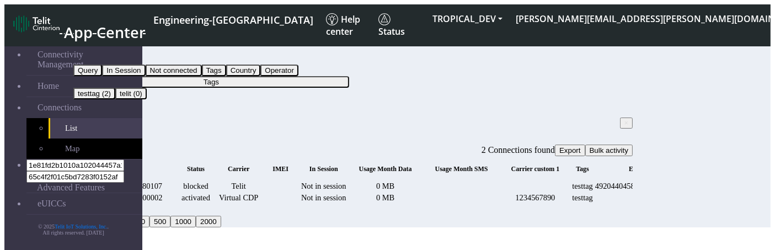
click at [314, 76] on button "Tags" at bounding box center [211, 82] width 276 height 12
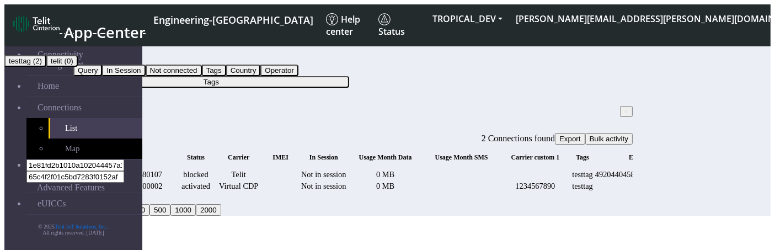
click at [46, 67] on button "testtag (2)" at bounding box center [25, 61] width 42 height 12
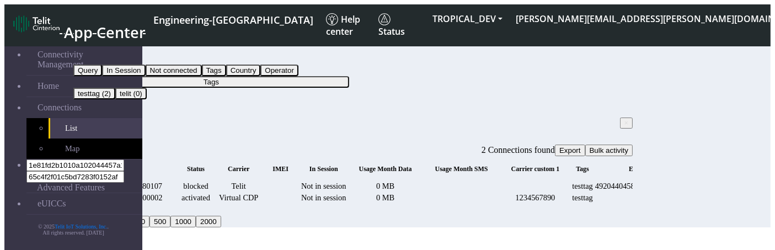
click at [306, 76] on button "Tags" at bounding box center [211, 82] width 276 height 12
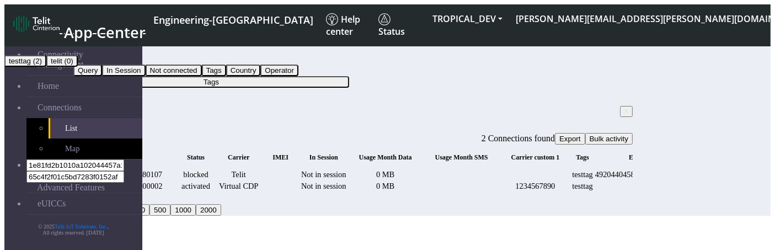
click at [78, 67] on button "telit (0)" at bounding box center [61, 61] width 31 height 12
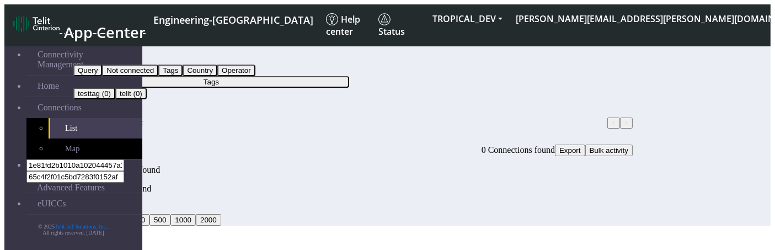
click at [291, 76] on button "Tags" at bounding box center [211, 82] width 276 height 12
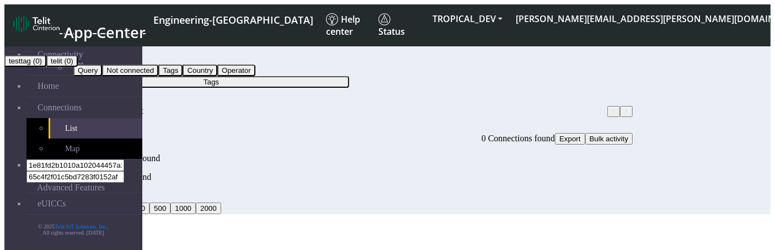
click at [46, 67] on button "testtag (0)" at bounding box center [25, 61] width 42 height 12
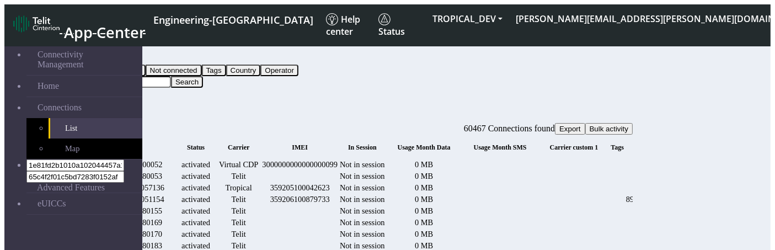
click at [102, 53] on button "Query" at bounding box center [87, 59] width 29 height 12
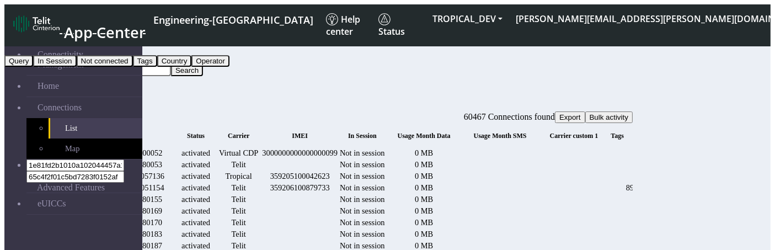
click at [157, 67] on button "Tags" at bounding box center [145, 61] width 24 height 12
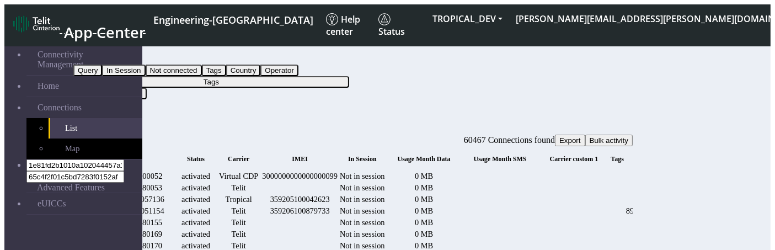
click at [332, 76] on button "Tags" at bounding box center [211, 82] width 276 height 12
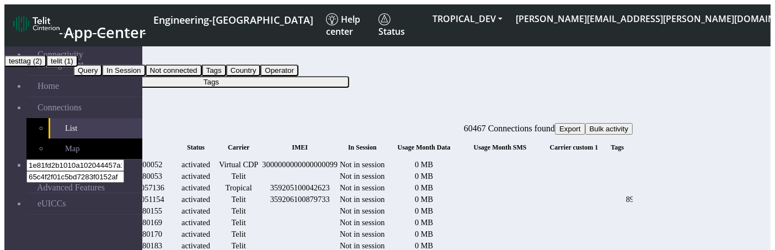
click at [46, 67] on button "testtag (2)" at bounding box center [25, 61] width 42 height 12
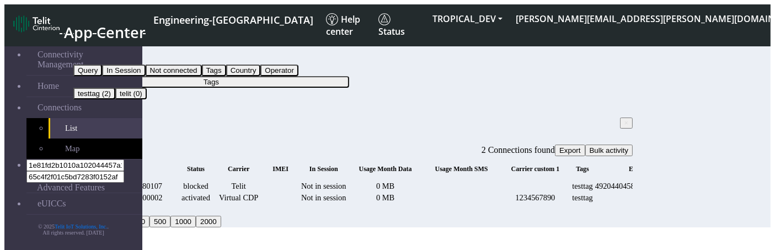
click at [301, 76] on button "Tags" at bounding box center [211, 82] width 276 height 12
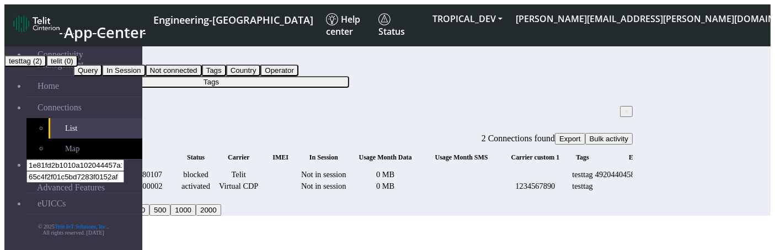
click at [78, 67] on button "telit (0)" at bounding box center [61, 61] width 31 height 12
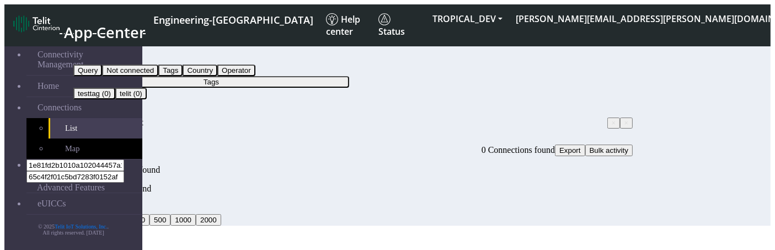
click at [290, 76] on button "Tags" at bounding box center [211, 82] width 276 height 12
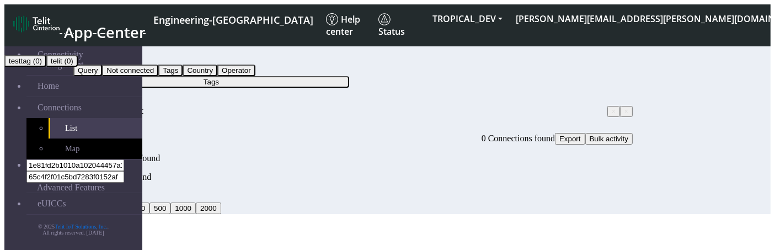
click at [46, 67] on button "testtag (0)" at bounding box center [25, 61] width 42 height 12
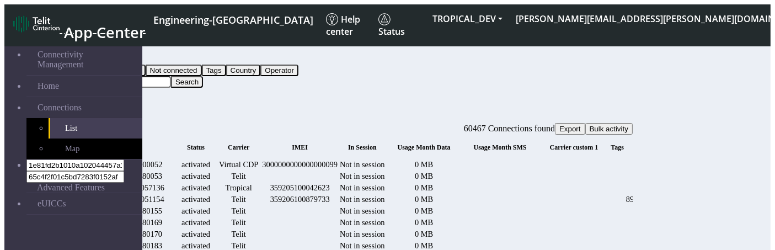
click at [102, 54] on button "Query" at bounding box center [87, 59] width 29 height 12
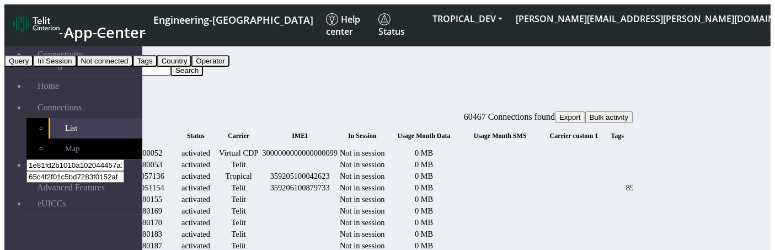
click at [157, 67] on button "Tags" at bounding box center [145, 61] width 24 height 12
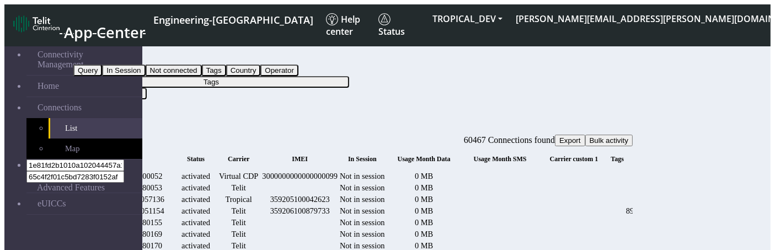
click at [321, 76] on button "Tags" at bounding box center [211, 82] width 276 height 12
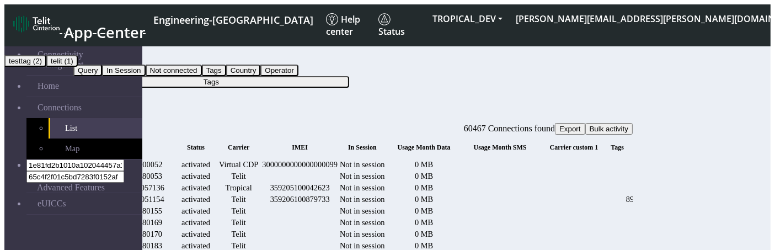
click at [46, 67] on button "testtag (2)" at bounding box center [25, 61] width 42 height 12
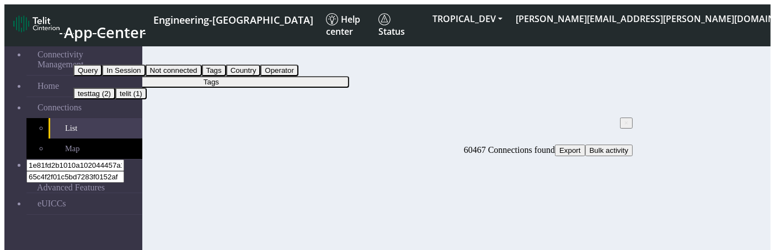
click at [297, 76] on button "Tags" at bounding box center [211, 82] width 276 height 12
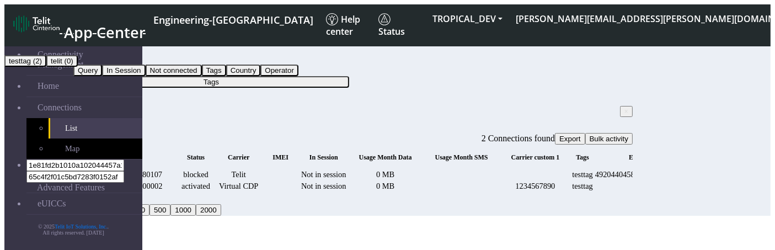
click at [78, 67] on button "telit (0)" at bounding box center [61, 61] width 31 height 12
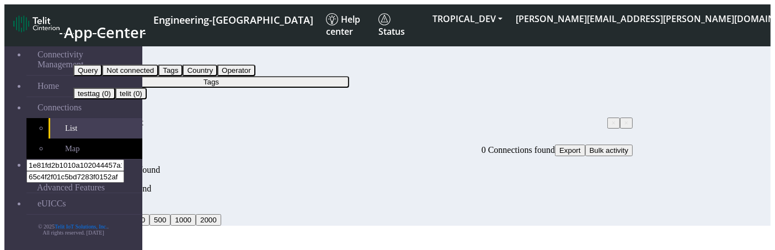
click at [295, 76] on button "Tags" at bounding box center [211, 82] width 276 height 12
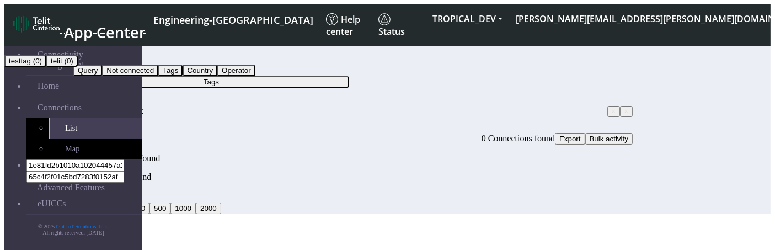
click at [46, 67] on button "testtag (0)" at bounding box center [25, 61] width 42 height 12
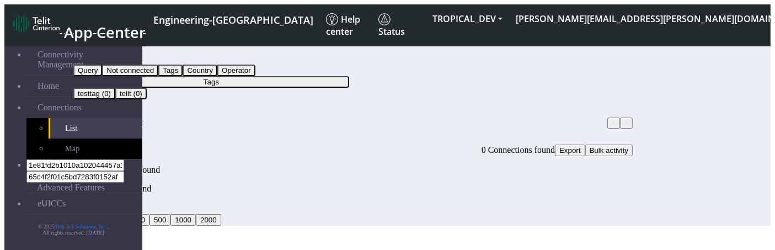
click at [292, 76] on button "Tags" at bounding box center [211, 82] width 276 height 12
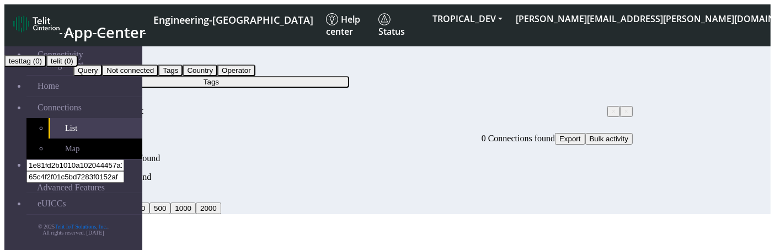
click at [78, 67] on button "telit (0)" at bounding box center [61, 61] width 31 height 12
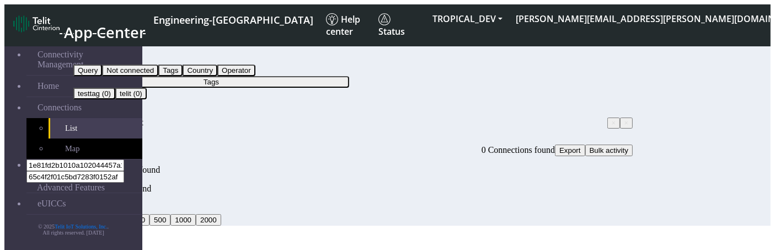
click at [274, 76] on button "Tags" at bounding box center [211, 82] width 276 height 12
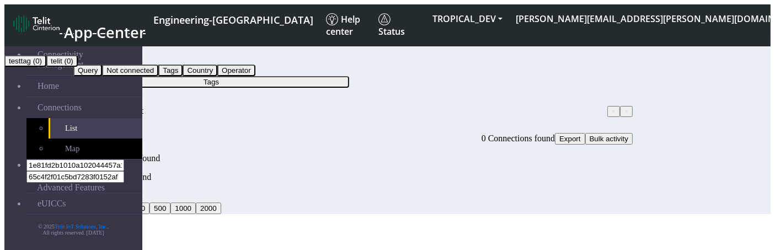
click at [113, 106] on span "× tags:testtag" at bounding box center [93, 110] width 40 height 9
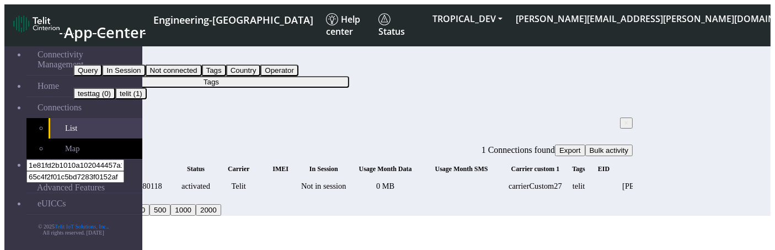
click at [258, 74] on div "Filter by Tags Query In Session Not connected Tags Country Operator Tags testta…" at bounding box center [353, 85] width 560 height 84
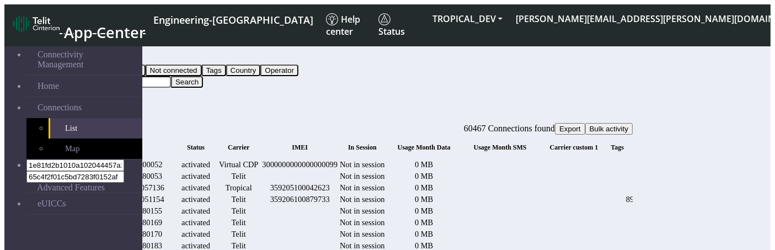
click at [102, 54] on button "Query" at bounding box center [87, 59] width 29 height 12
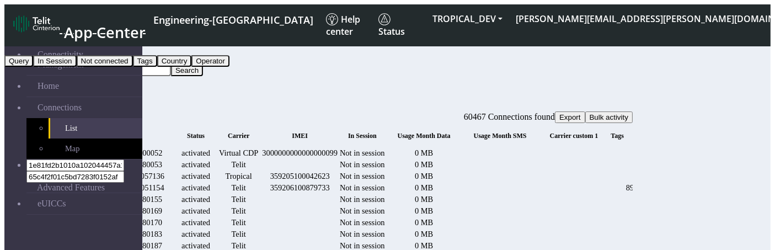
click at [157, 67] on button "Tags" at bounding box center [145, 61] width 24 height 12
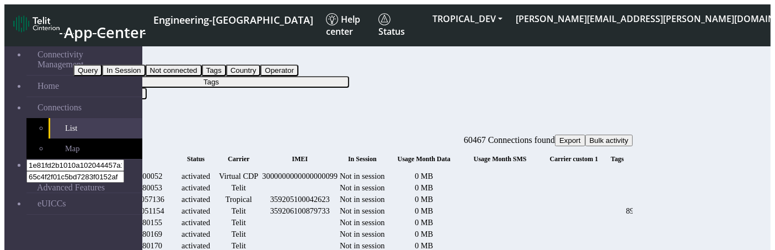
click at [349, 76] on button "Tags" at bounding box center [211, 82] width 276 height 12
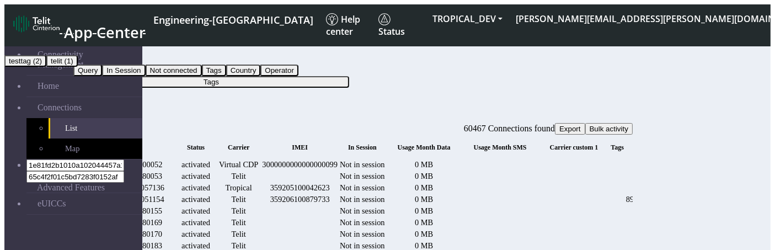
click at [46, 67] on button "testtag (2)" at bounding box center [25, 61] width 42 height 12
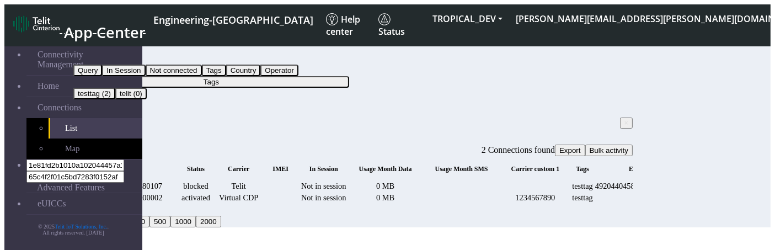
click at [321, 76] on button "Tags" at bounding box center [211, 82] width 276 height 12
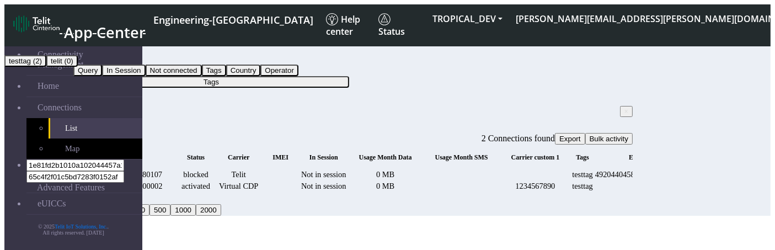
click at [78, 67] on button "telit (0)" at bounding box center [61, 61] width 31 height 12
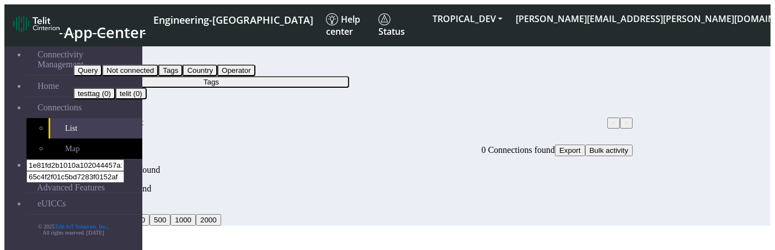
click at [290, 76] on button "Tags" at bounding box center [211, 82] width 276 height 12
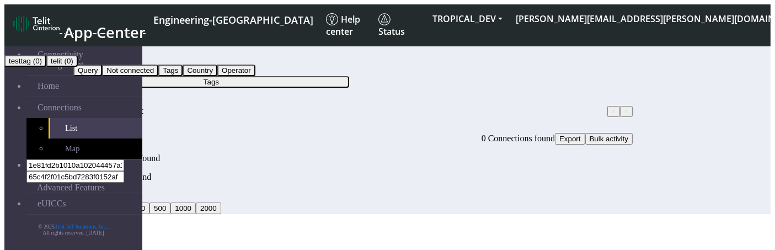
click at [46, 67] on button "testtag (0)" at bounding box center [25, 61] width 42 height 12
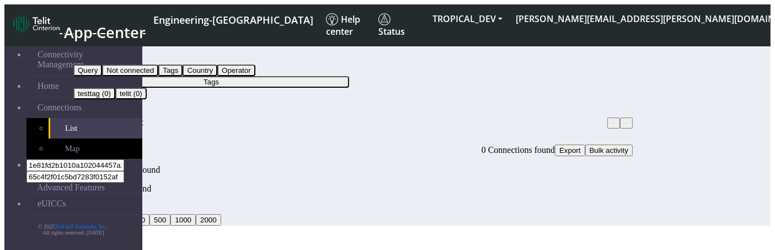
click at [293, 76] on button "Tags" at bounding box center [211, 82] width 276 height 12
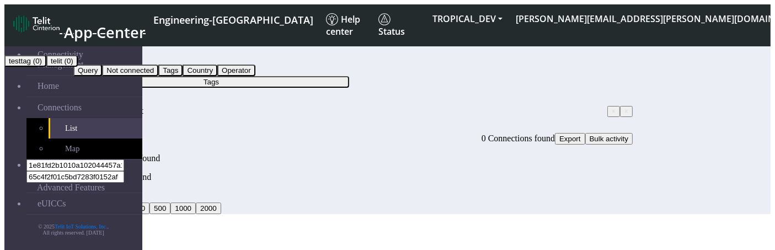
click at [78, 67] on button "telit (0)" at bounding box center [61, 61] width 31 height 12
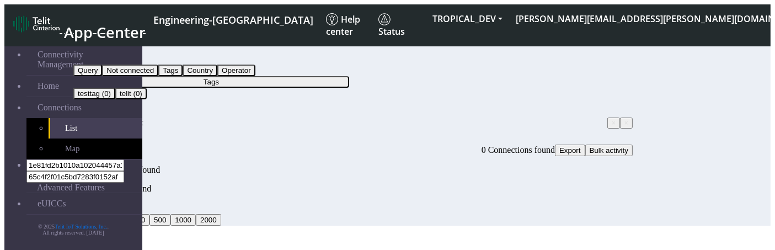
click at [98, 53] on button "Tags" at bounding box center [85, 59] width 24 height 12
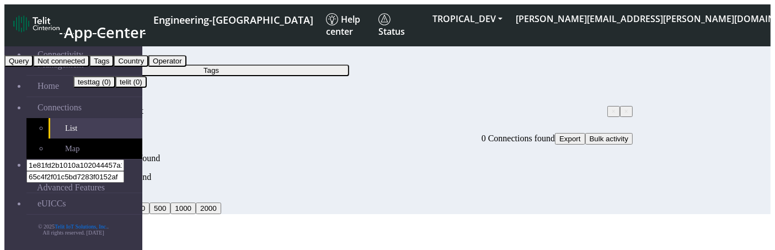
click at [33, 67] on button "Query" at bounding box center [18, 61] width 29 height 12
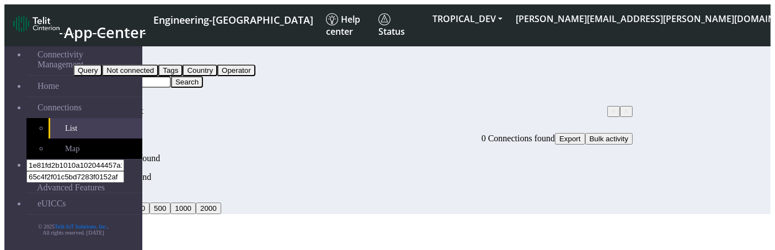
click at [102, 56] on button "Query" at bounding box center [87, 59] width 29 height 12
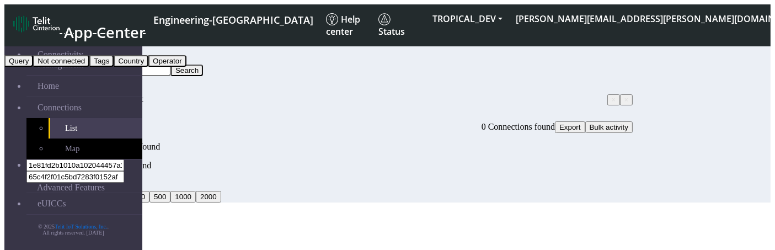
click at [89, 67] on button "Not connected" at bounding box center [61, 61] width 56 height 12
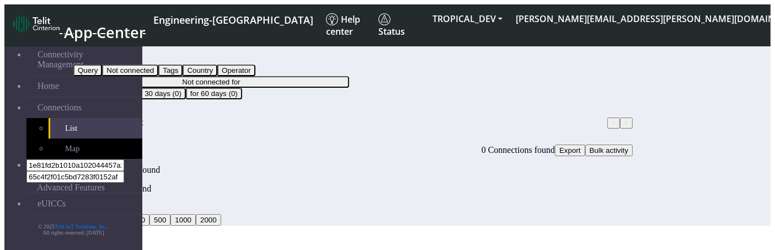
click at [328, 76] on button "Not connected for" at bounding box center [211, 82] width 276 height 12
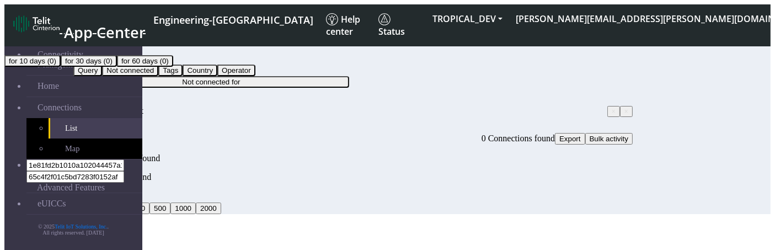
click at [61, 67] on button "for 10 days (0)" at bounding box center [32, 61] width 56 height 12
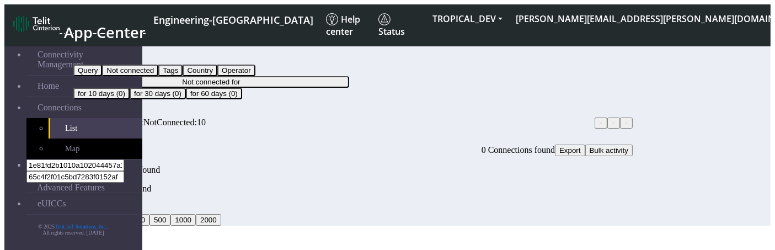
click at [130, 53] on button "Not connected" at bounding box center [101, 59] width 56 height 12
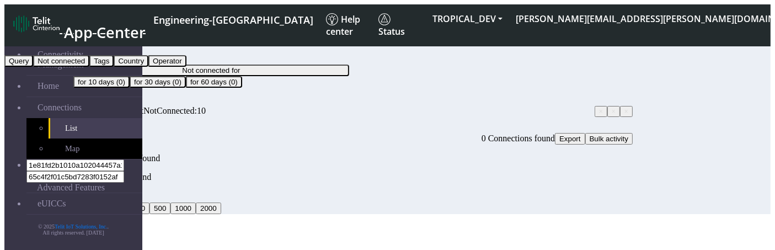
click at [332, 65] on button "Not connected for" at bounding box center [211, 71] width 276 height 12
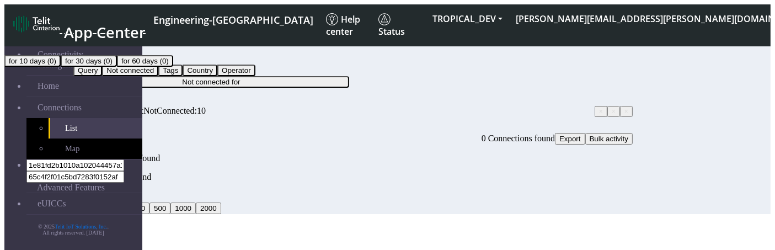
click at [173, 67] on button "for 60 days (0)" at bounding box center [145, 61] width 56 height 12
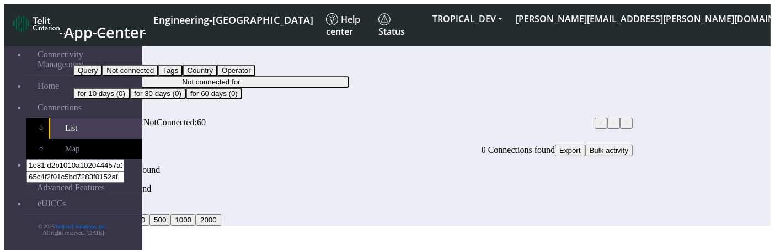
click at [130, 53] on button "Not connected" at bounding box center [101, 59] width 56 height 12
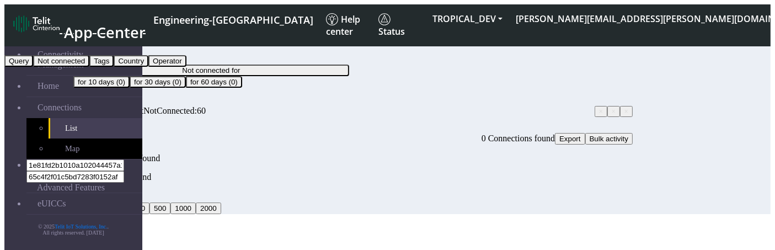
click at [148, 67] on button "Country" at bounding box center [131, 61] width 35 height 12
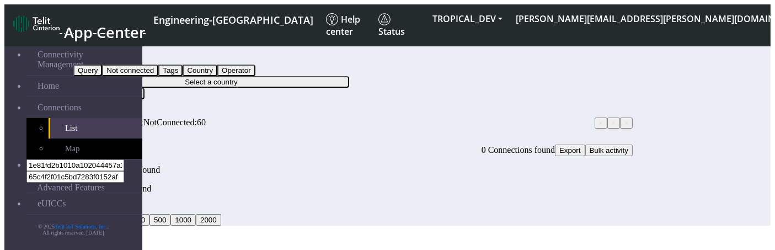
click at [323, 76] on button "Select a country" at bounding box center [211, 82] width 276 height 12
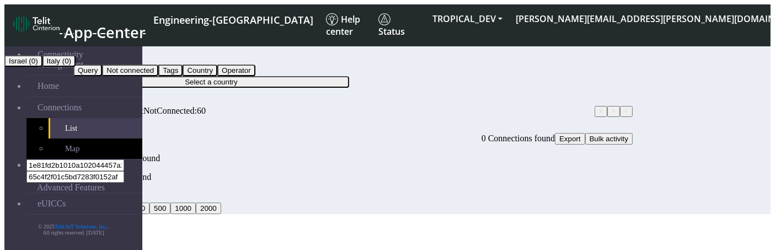
click at [42, 67] on button "Israel (0)" at bounding box center [23, 61] width 38 height 12
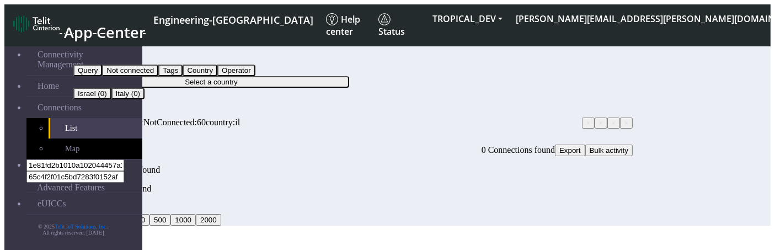
click at [322, 76] on button "Select a country" at bounding box center [211, 82] width 276 height 12
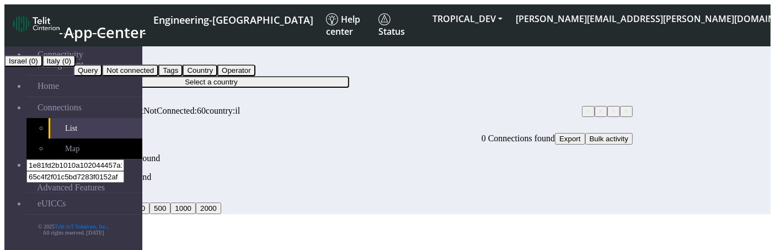
click at [76, 67] on button "Italy (0)" at bounding box center [58, 61] width 33 height 12
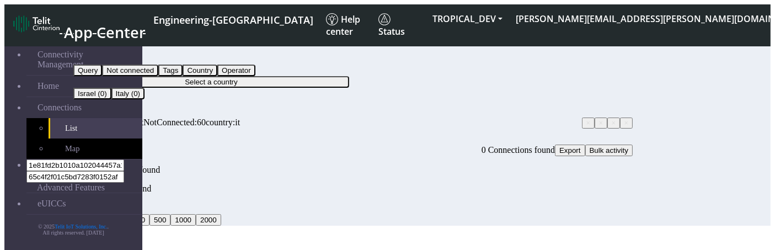
click at [108, 53] on button "Country" at bounding box center [90, 59] width 35 height 12
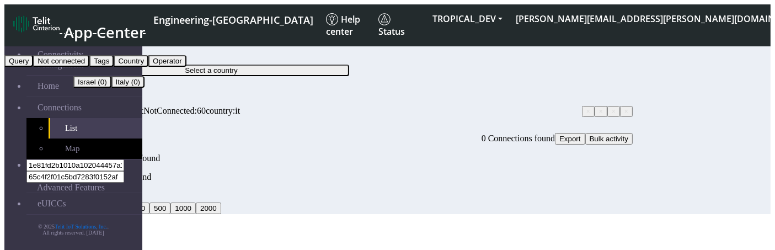
click at [187, 67] on button "Operator" at bounding box center [167, 61] width 38 height 12
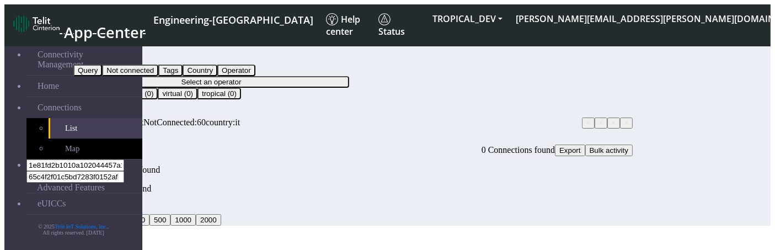
click at [339, 76] on button "Select an operator" at bounding box center [211, 82] width 276 height 12
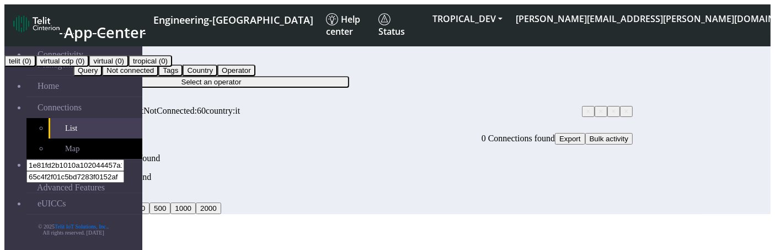
click at [36, 67] on button "telit (0)" at bounding box center [19, 61] width 31 height 12
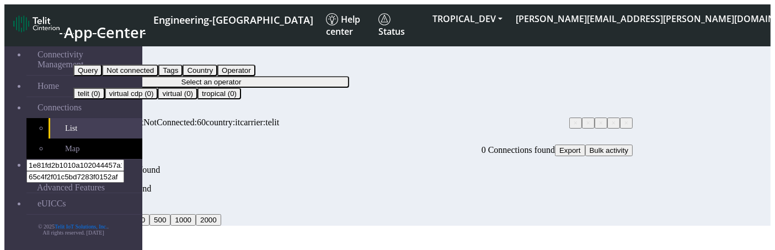
click at [291, 76] on button "Select an operator" at bounding box center [211, 82] width 276 height 12
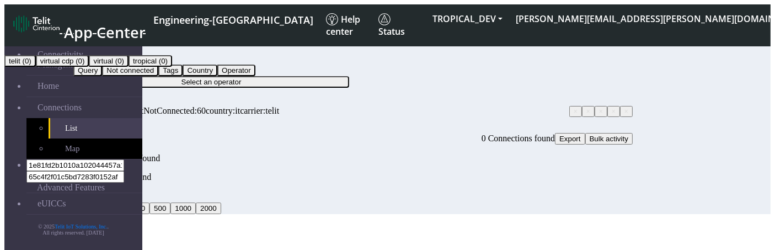
click at [89, 67] on button "virtual cdp (0)" at bounding box center [63, 61] width 54 height 12
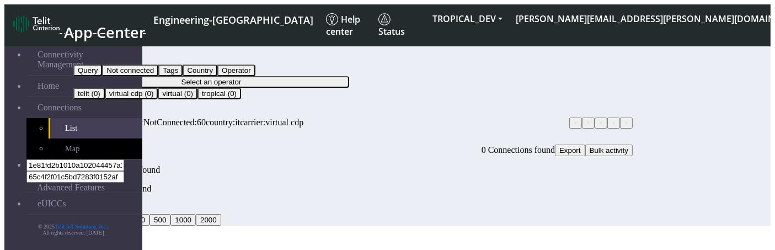
click at [111, 59] on button "Operator" at bounding box center [92, 59] width 38 height 12
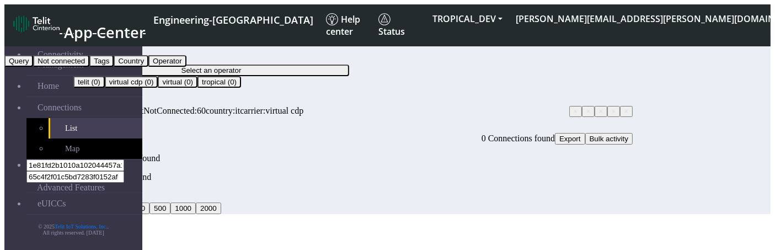
click at [89, 67] on button "Not connected" at bounding box center [61, 61] width 56 height 12
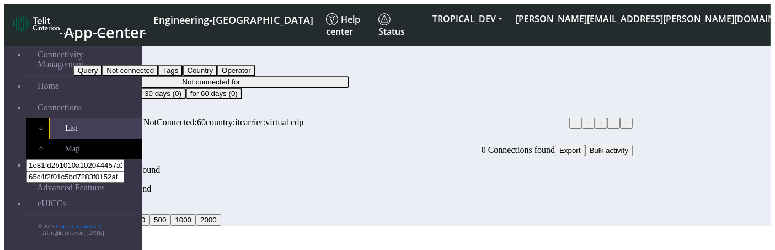
click at [333, 76] on button "Not connected for" at bounding box center [211, 82] width 276 height 12
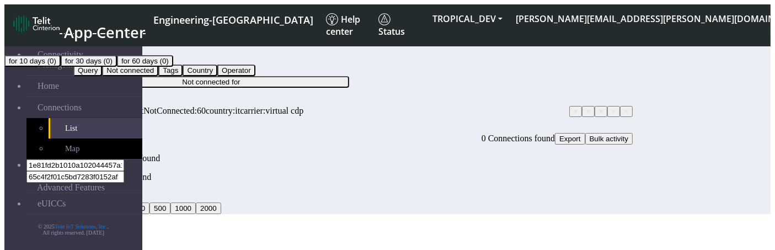
click at [130, 53] on button "Not connected" at bounding box center [101, 59] width 56 height 12
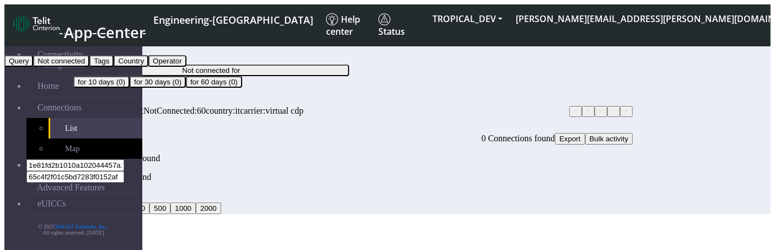
click at [33, 67] on button "Query" at bounding box center [18, 61] width 29 height 12
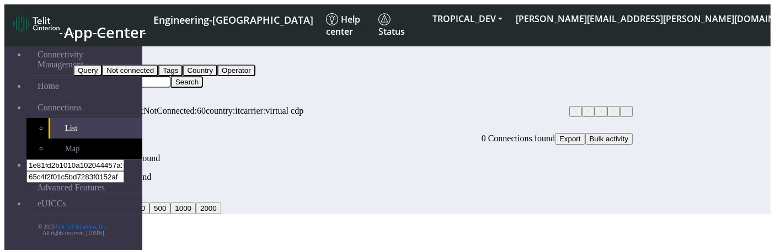
click at [171, 76] on input "Search..." at bounding box center [122, 82] width 98 height 12
type input "nn"
click at [203, 76] on button "Search" at bounding box center [187, 82] width 32 height 12
click at [100, 102] on button "fitlers menu" at bounding box center [95, 103] width 9 height 3
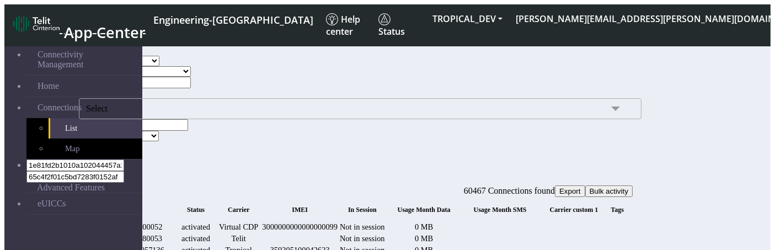
click at [111, 144] on button "Search" at bounding box center [95, 147] width 32 height 12
click at [205, 119] on span "Select" at bounding box center [360, 108] width 563 height 21
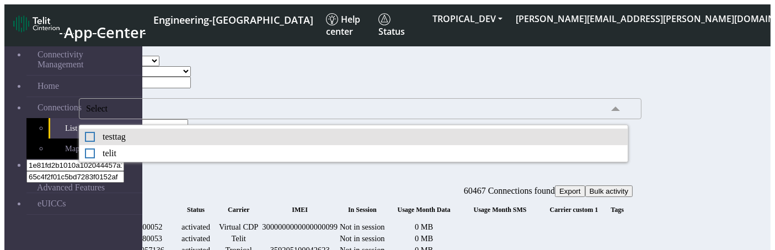
click at [215, 142] on div "testtag" at bounding box center [354, 137] width 538 height 10
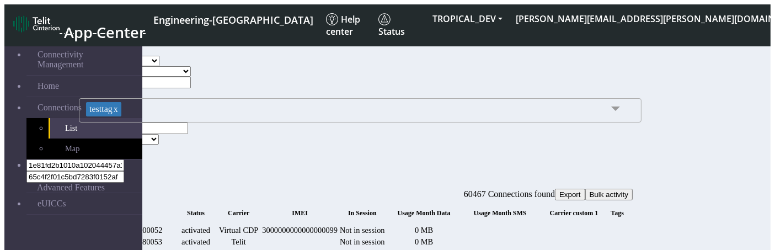
click at [124, 119] on span "testtag x" at bounding box center [105, 110] width 38 height 17
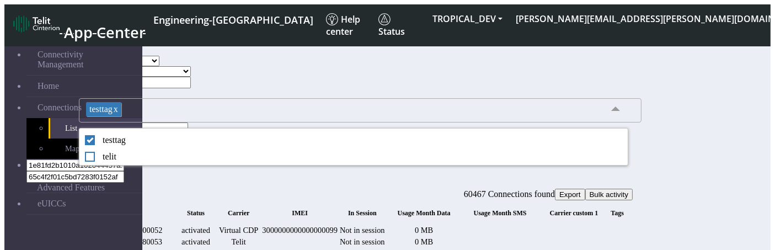
click at [118, 114] on link "x" at bounding box center [116, 108] width 6 height 9
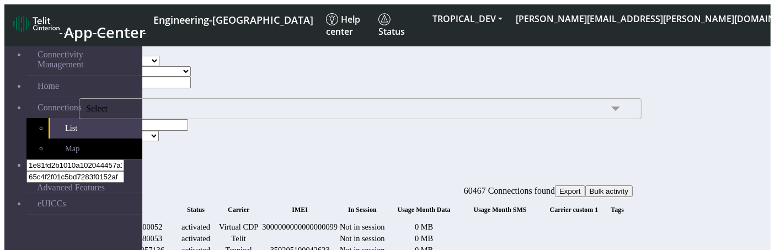
click at [111, 141] on button "Search" at bounding box center [95, 147] width 32 height 12
